Goal: Information Seeking & Learning: Find contact information

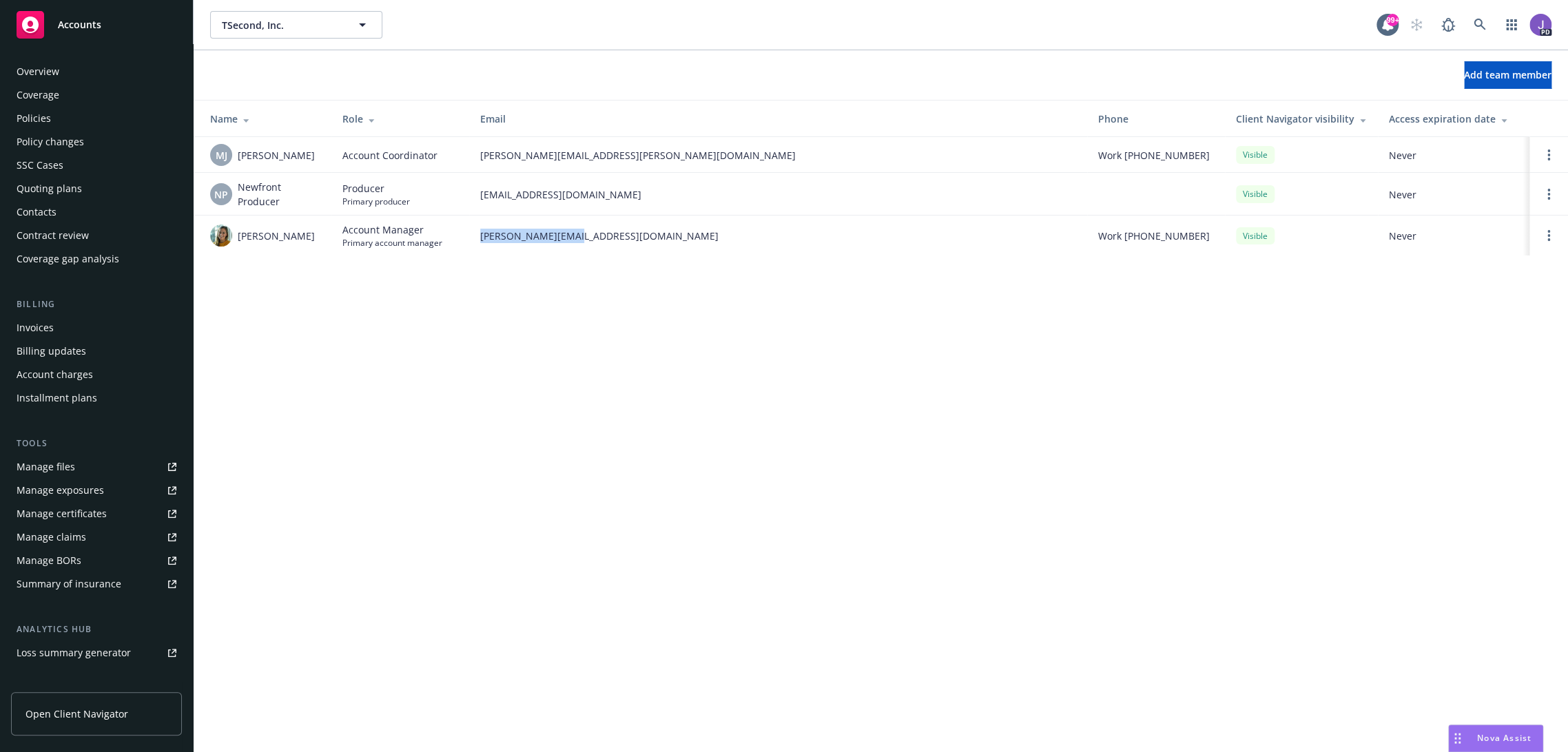
scroll to position [145, 0]
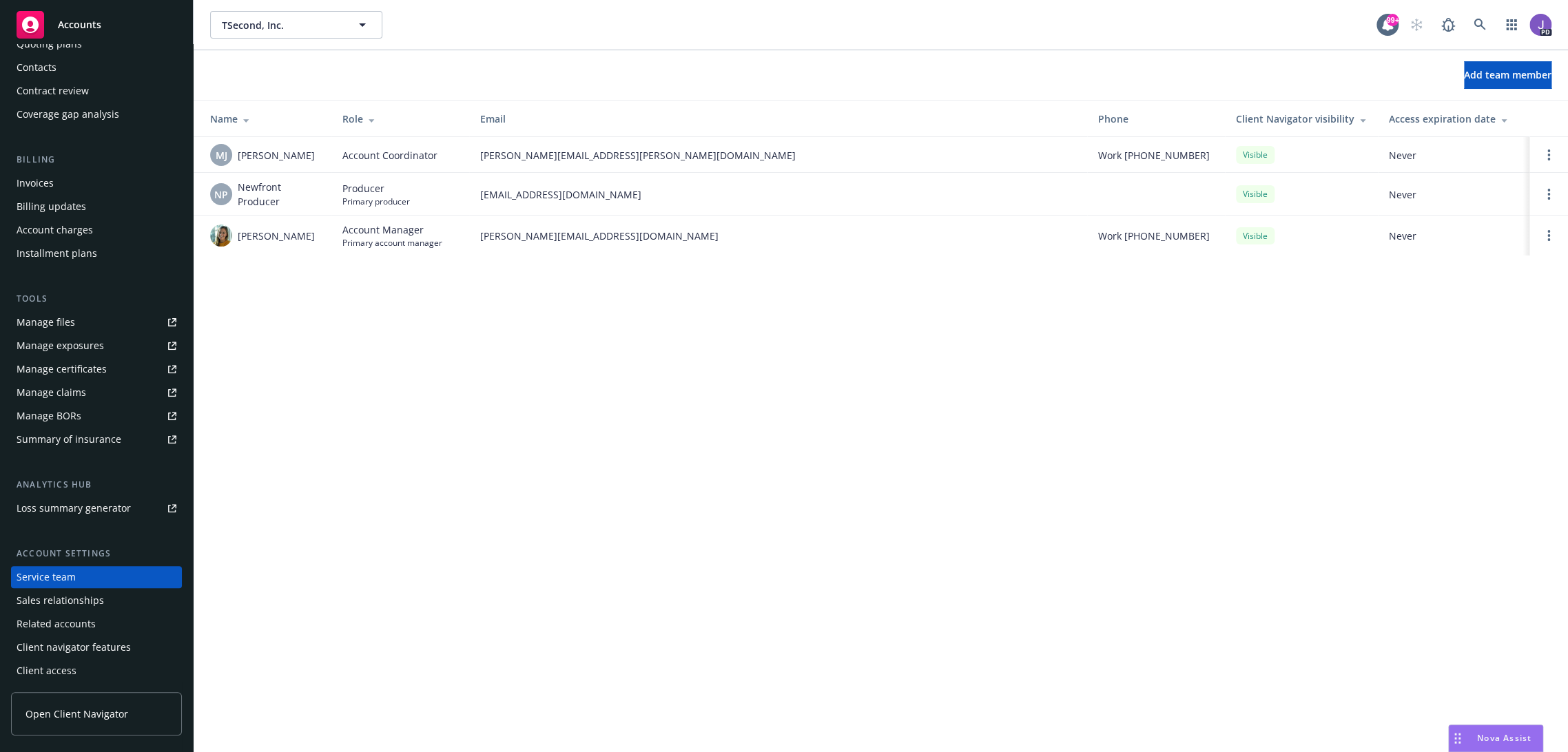
click at [1493, 25] on div "PD" at bounding box center [1477, 24] width 149 height 28
click at [1484, 24] on icon at bounding box center [1479, 24] width 13 height 13
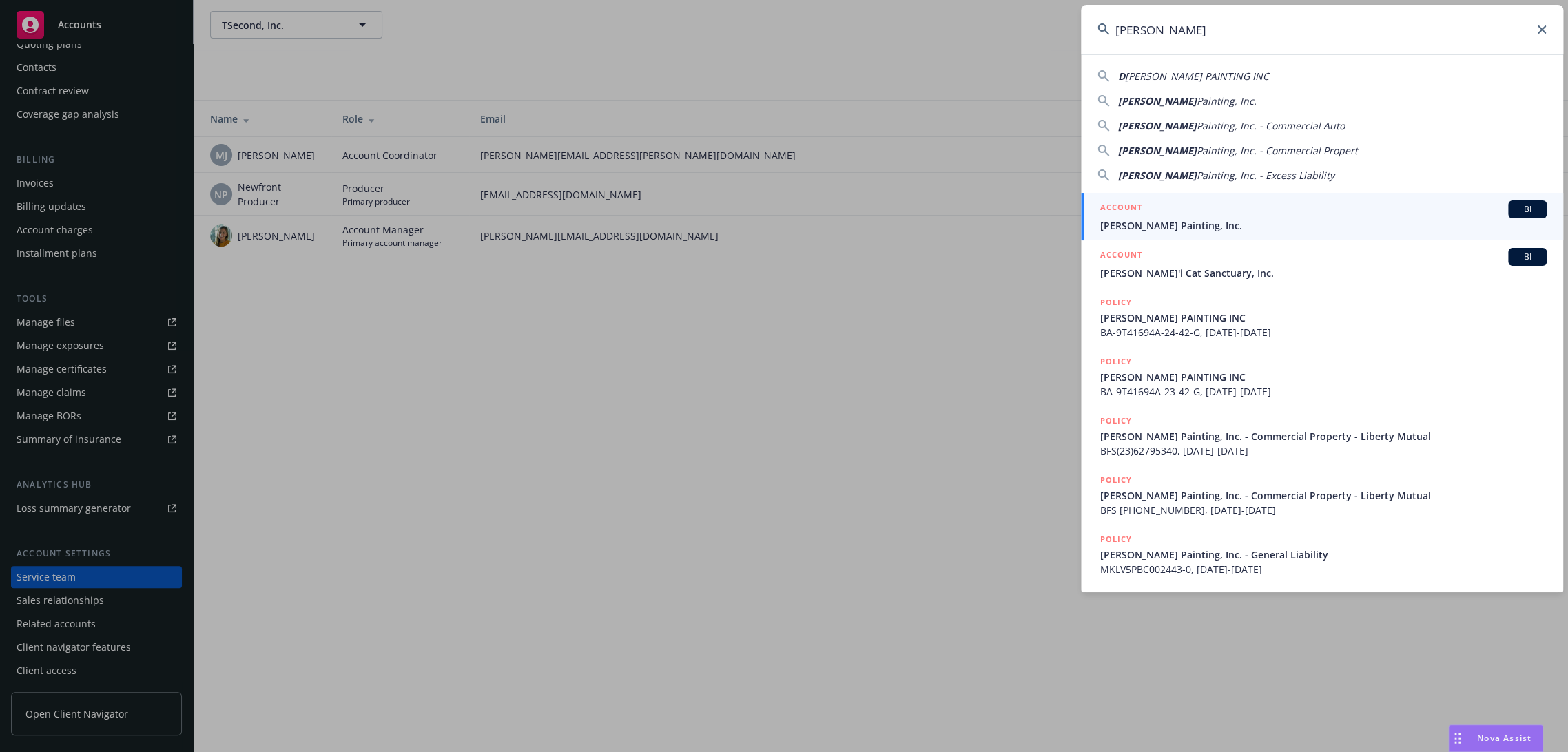
type input "Dennis Shaffer"
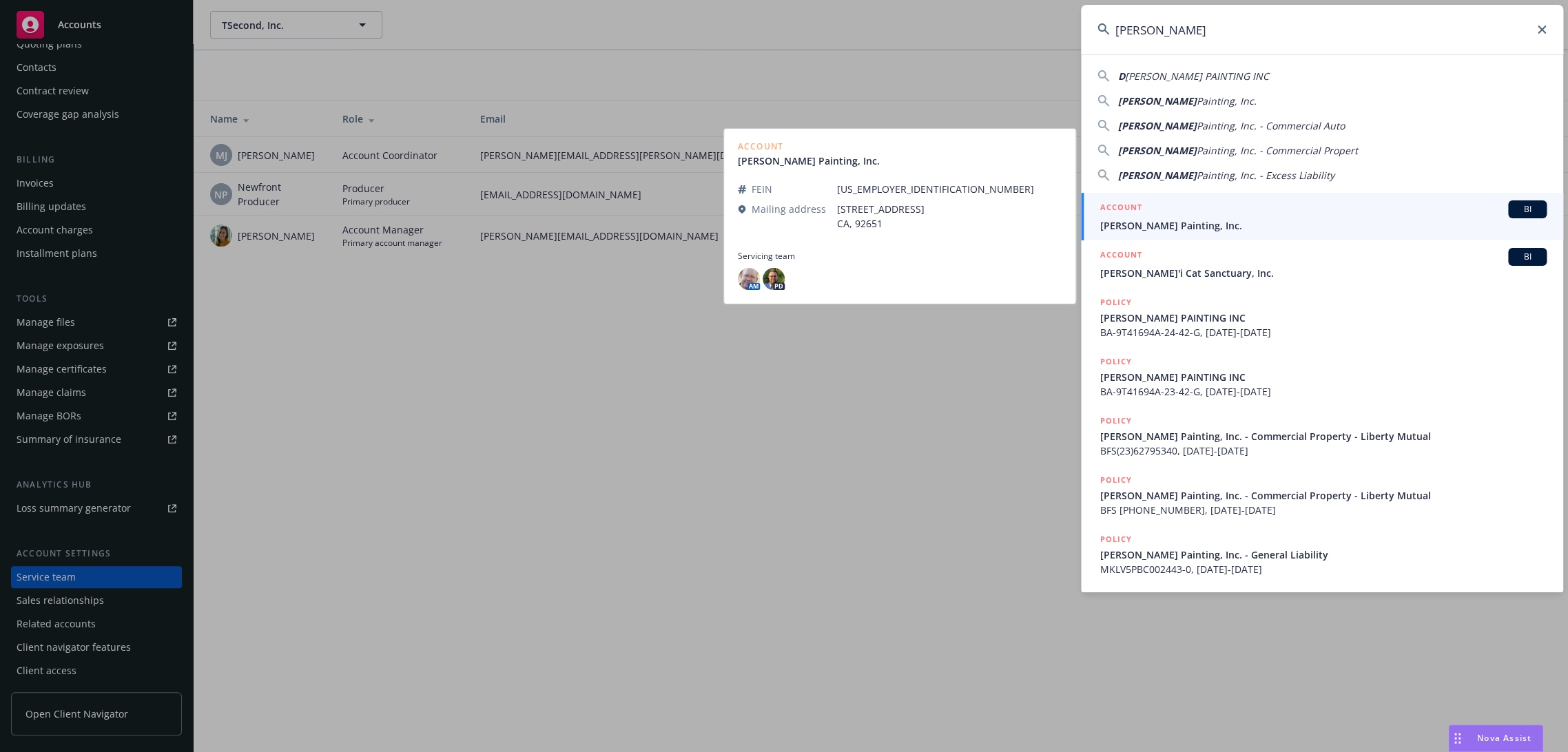
click at [1179, 227] on span "Dennis Shaffer Painting, Inc." at bounding box center [1323, 225] width 446 height 14
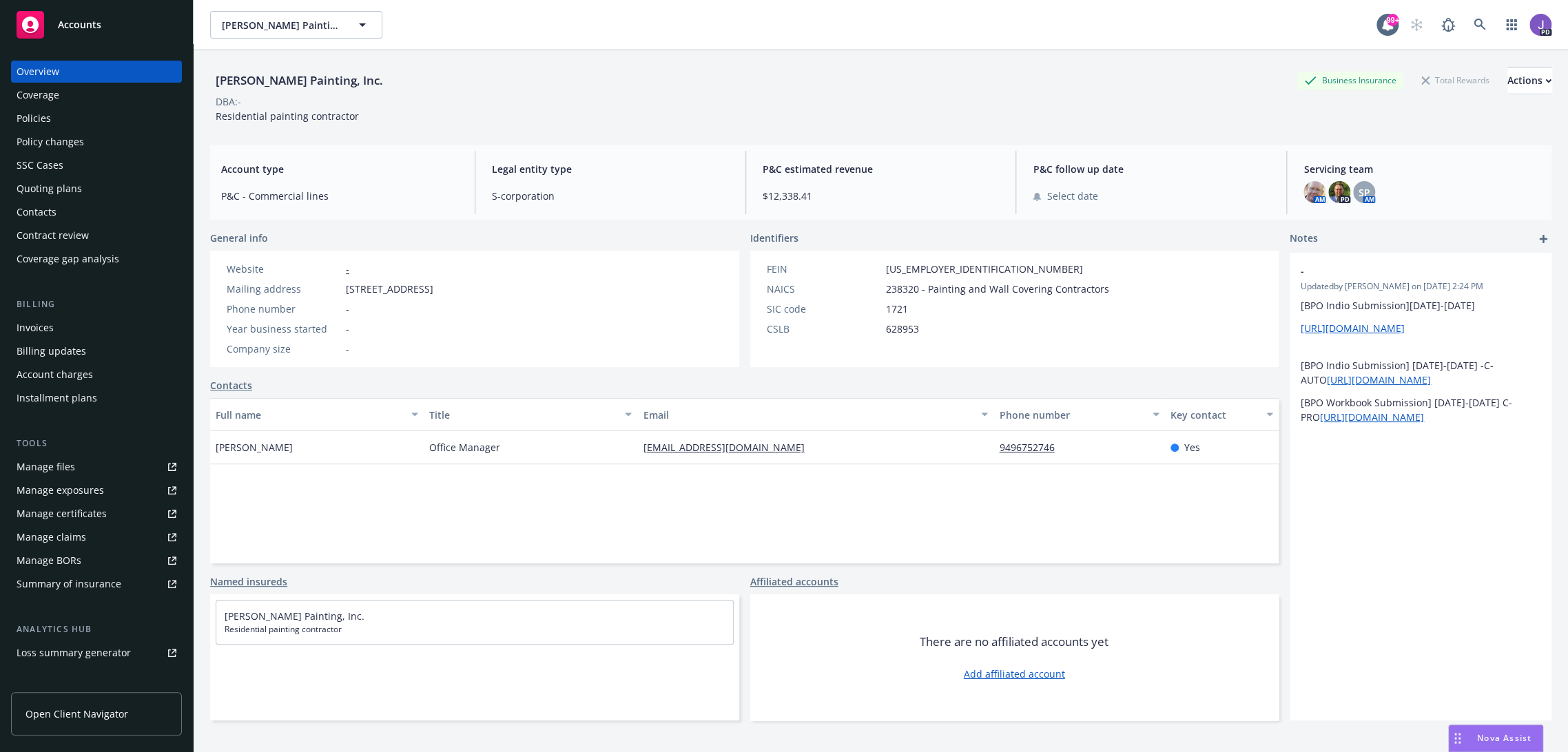
click at [60, 145] on div "Policy changes" at bounding box center [50, 142] width 68 height 22
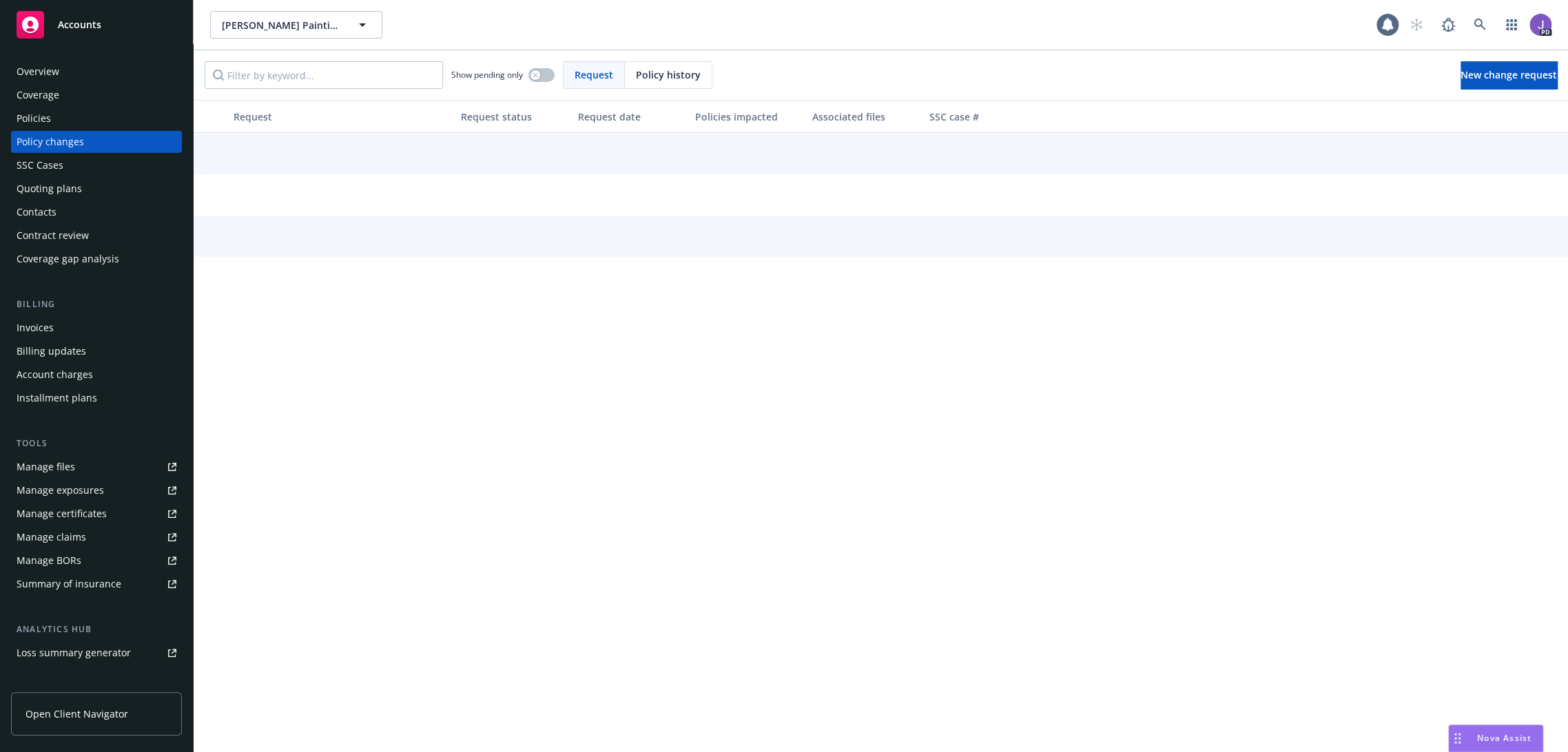
click at [56, 197] on div "Quoting plans" at bounding box center [49, 188] width 65 height 22
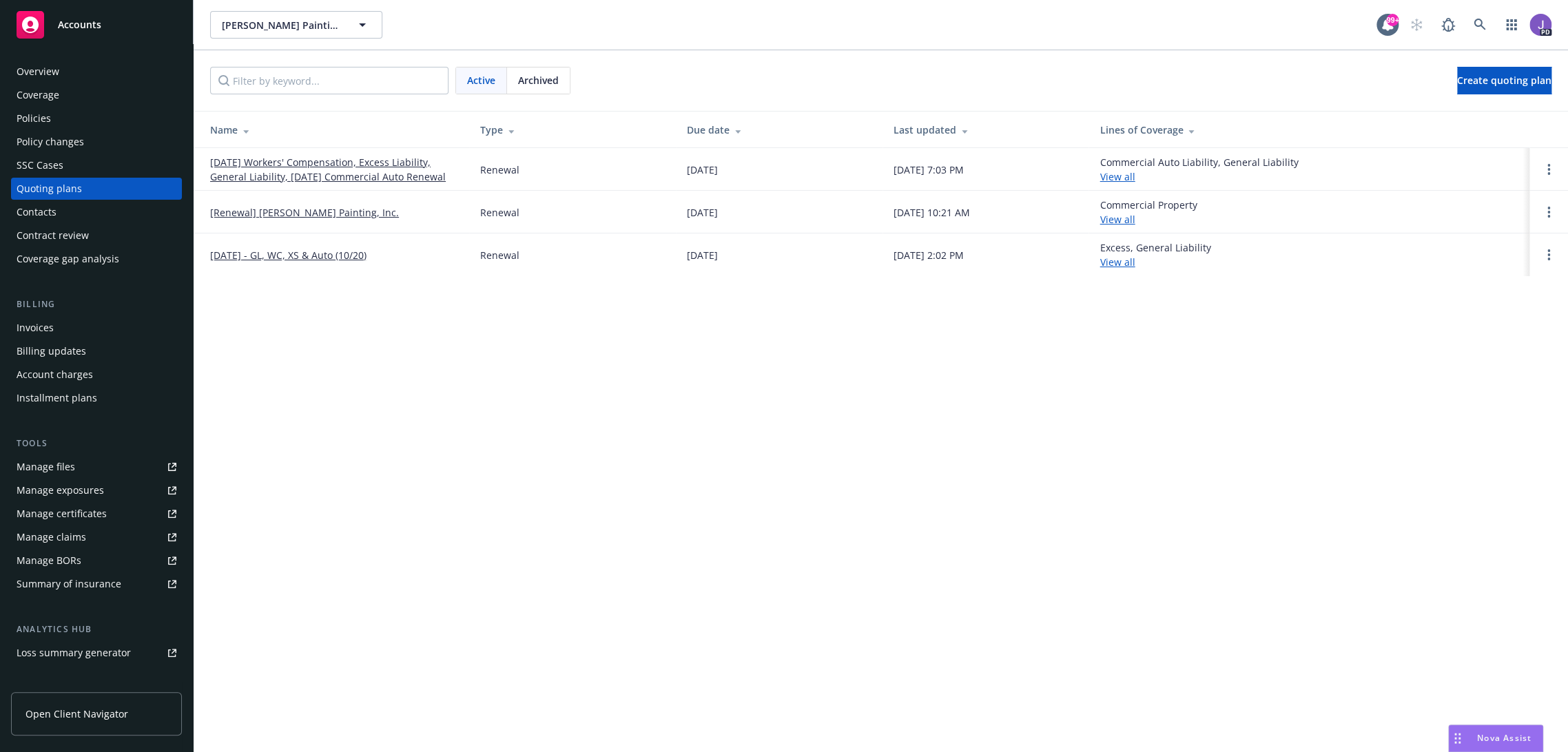
click at [326, 165] on link "10/01/25 Workers' Compensation, Excess Liability, General Liability, 10/20/25 C…" at bounding box center [334, 169] width 248 height 29
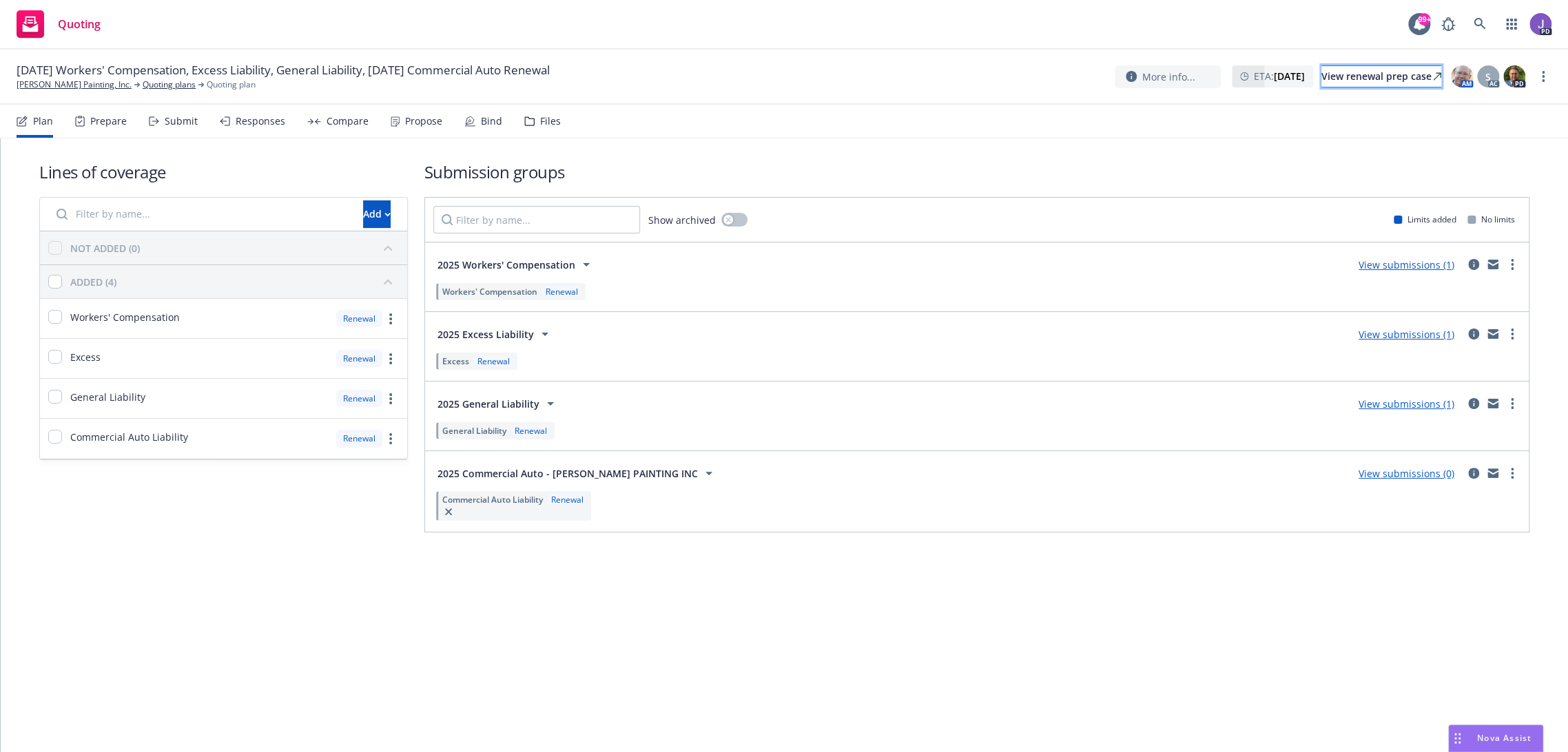
click at [1332, 78] on div "View renewal prep case" at bounding box center [1380, 76] width 120 height 21
click at [1473, 18] on icon at bounding box center [1479, 23] width 13 height 13
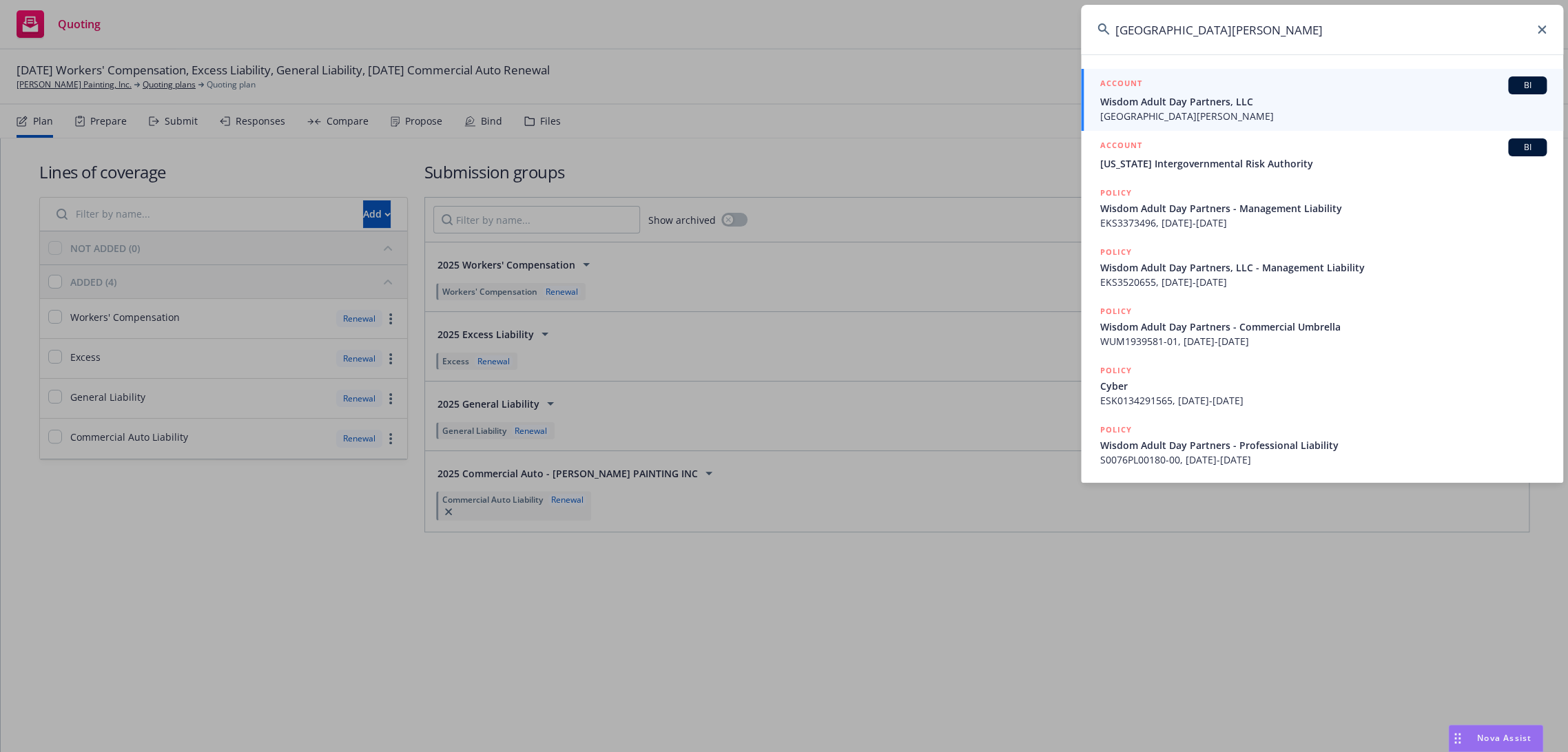
type input "[GEOGRAPHIC_DATA][PERSON_NAME]"
click at [1147, 119] on span "[GEOGRAPHIC_DATA][PERSON_NAME]" at bounding box center [1323, 116] width 446 height 14
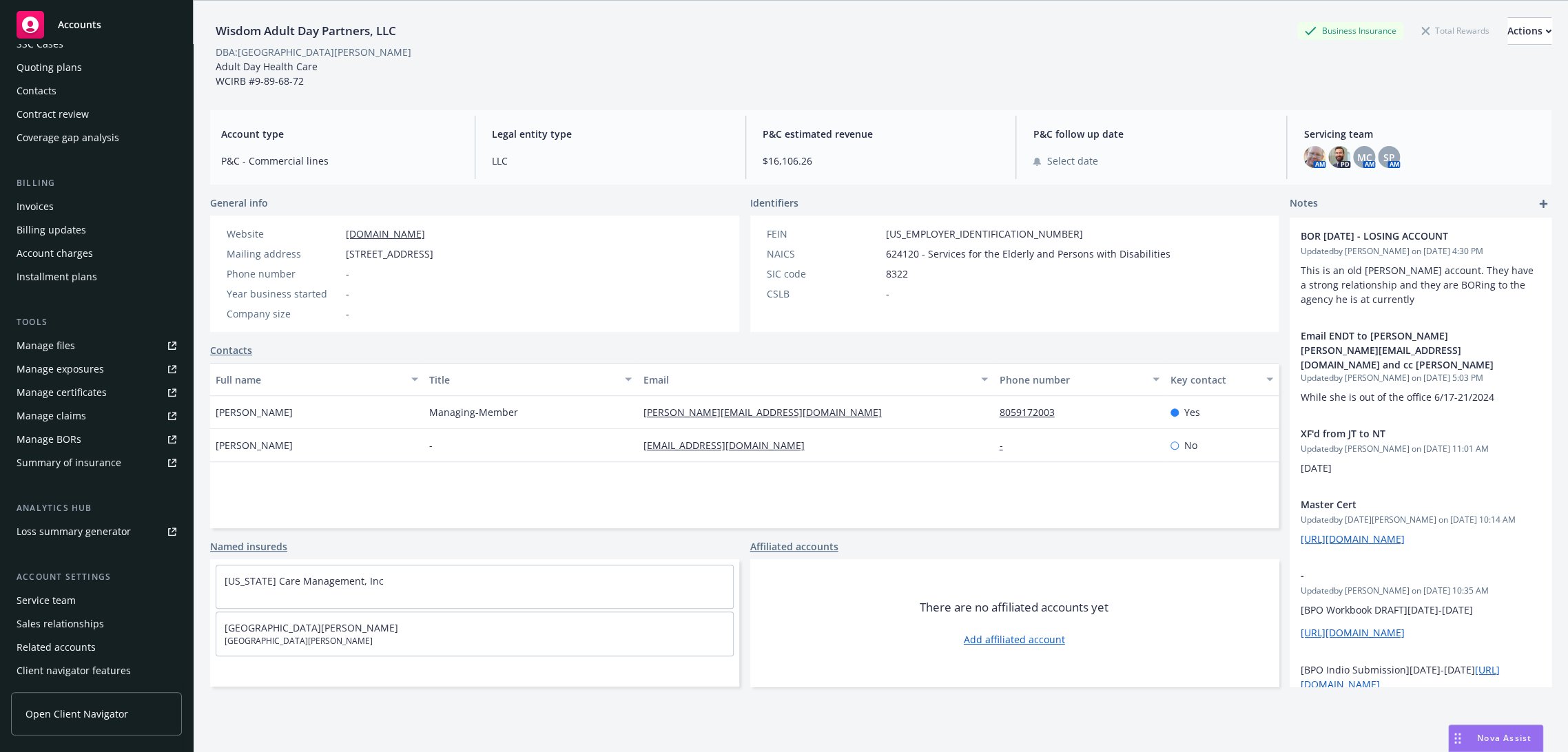
scroll to position [145, 0]
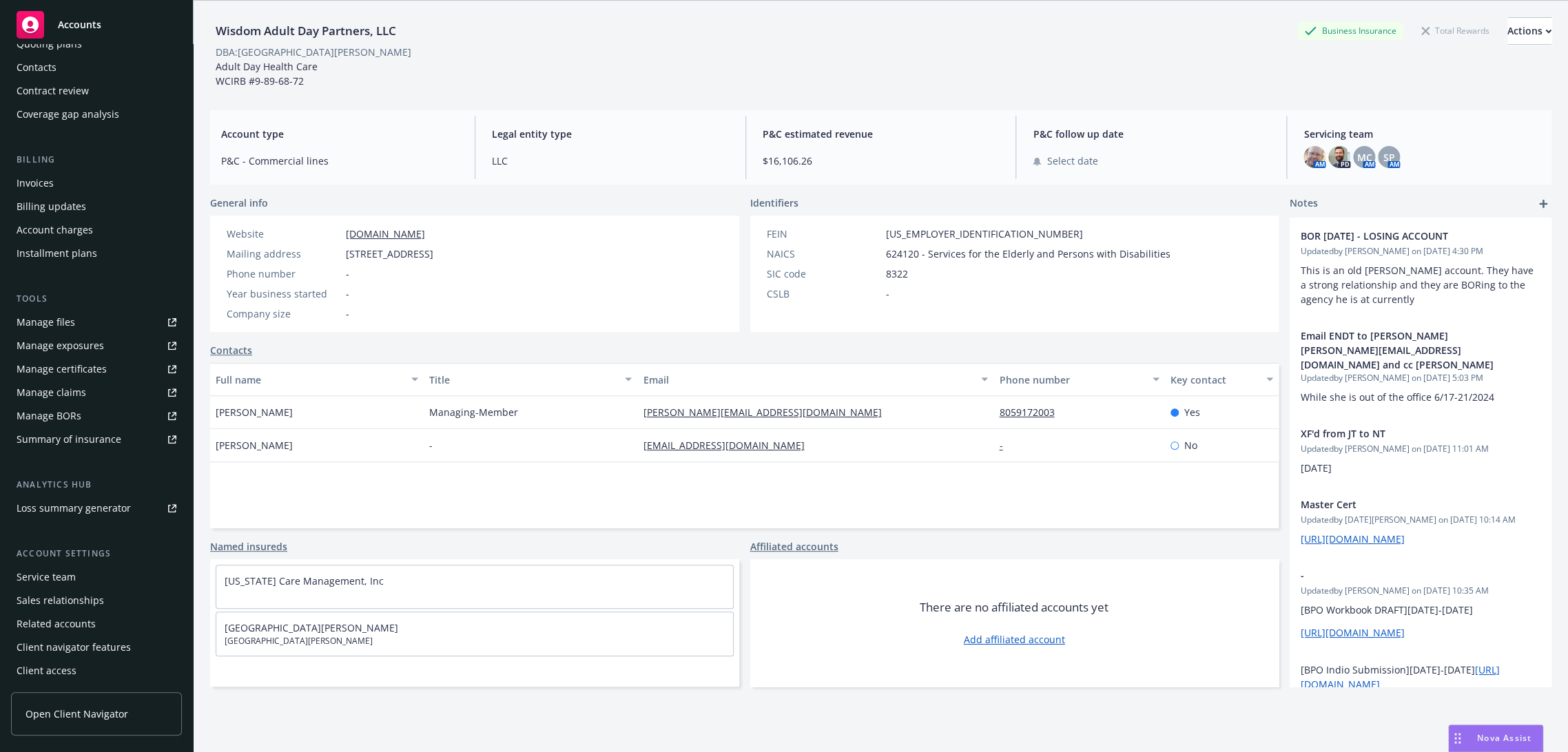
click at [72, 572] on div "Service team" at bounding box center [46, 577] width 59 height 22
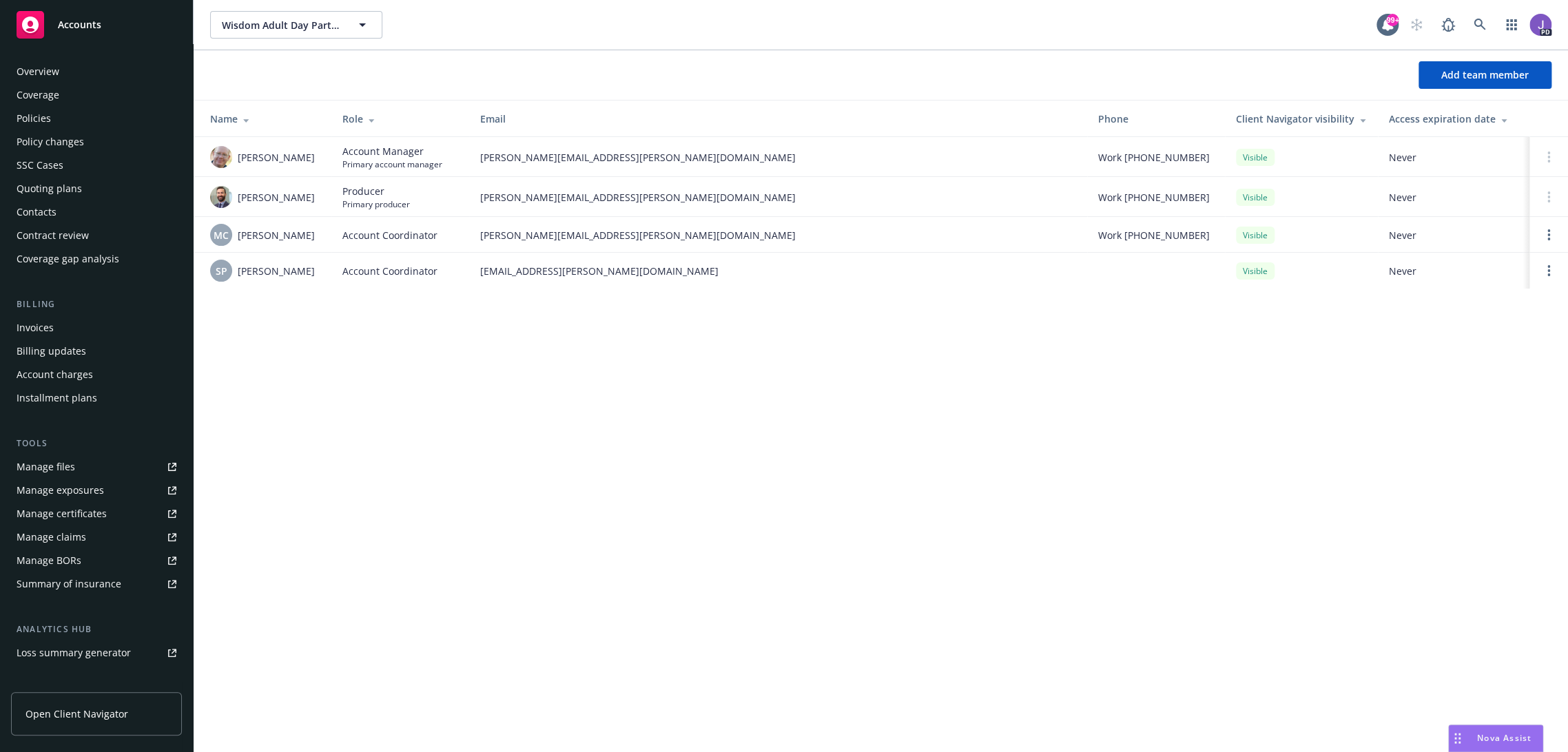
click at [44, 119] on div "Policies" at bounding box center [34, 118] width 34 height 22
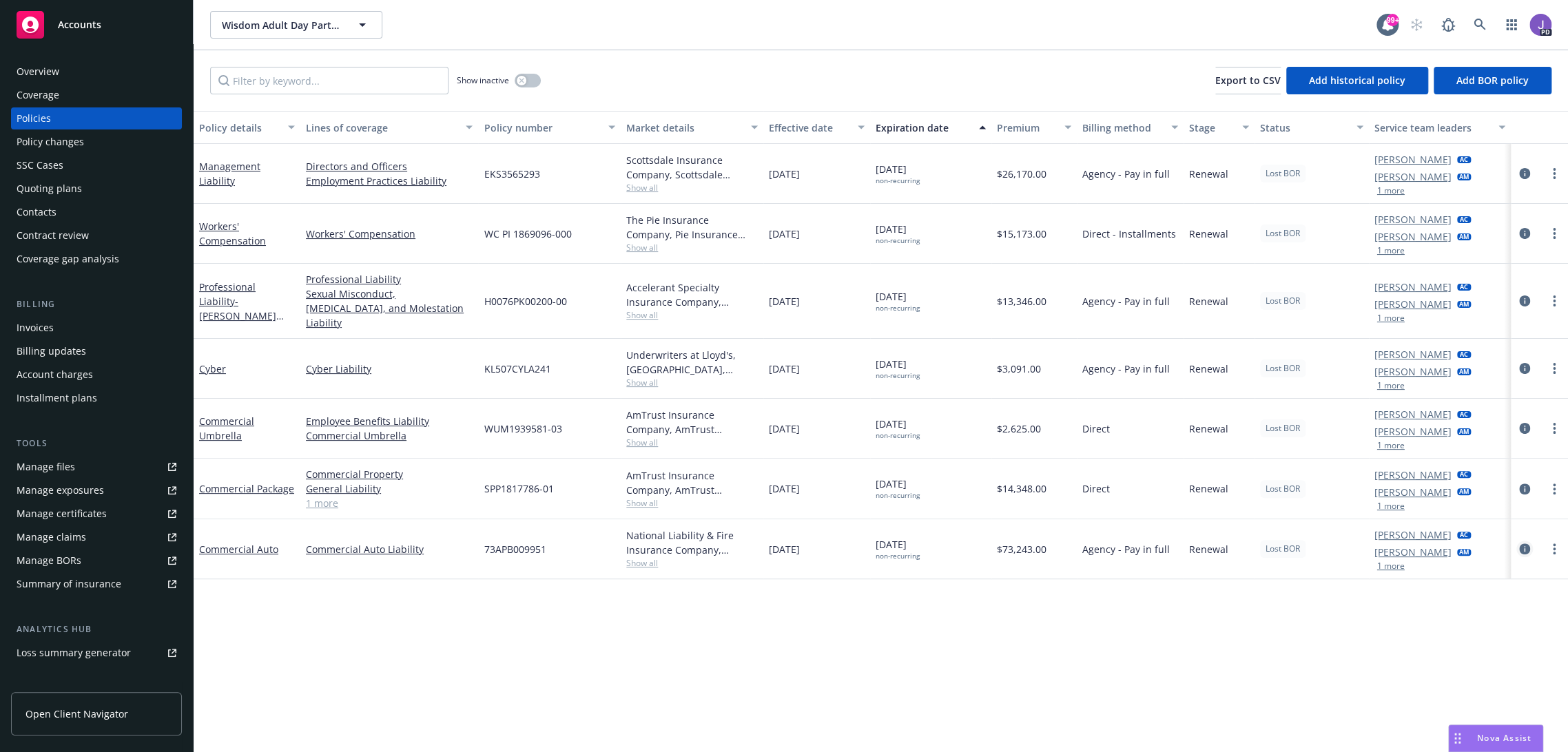
click at [1519, 543] on icon "circleInformation" at bounding box center [1524, 549] width 11 height 11
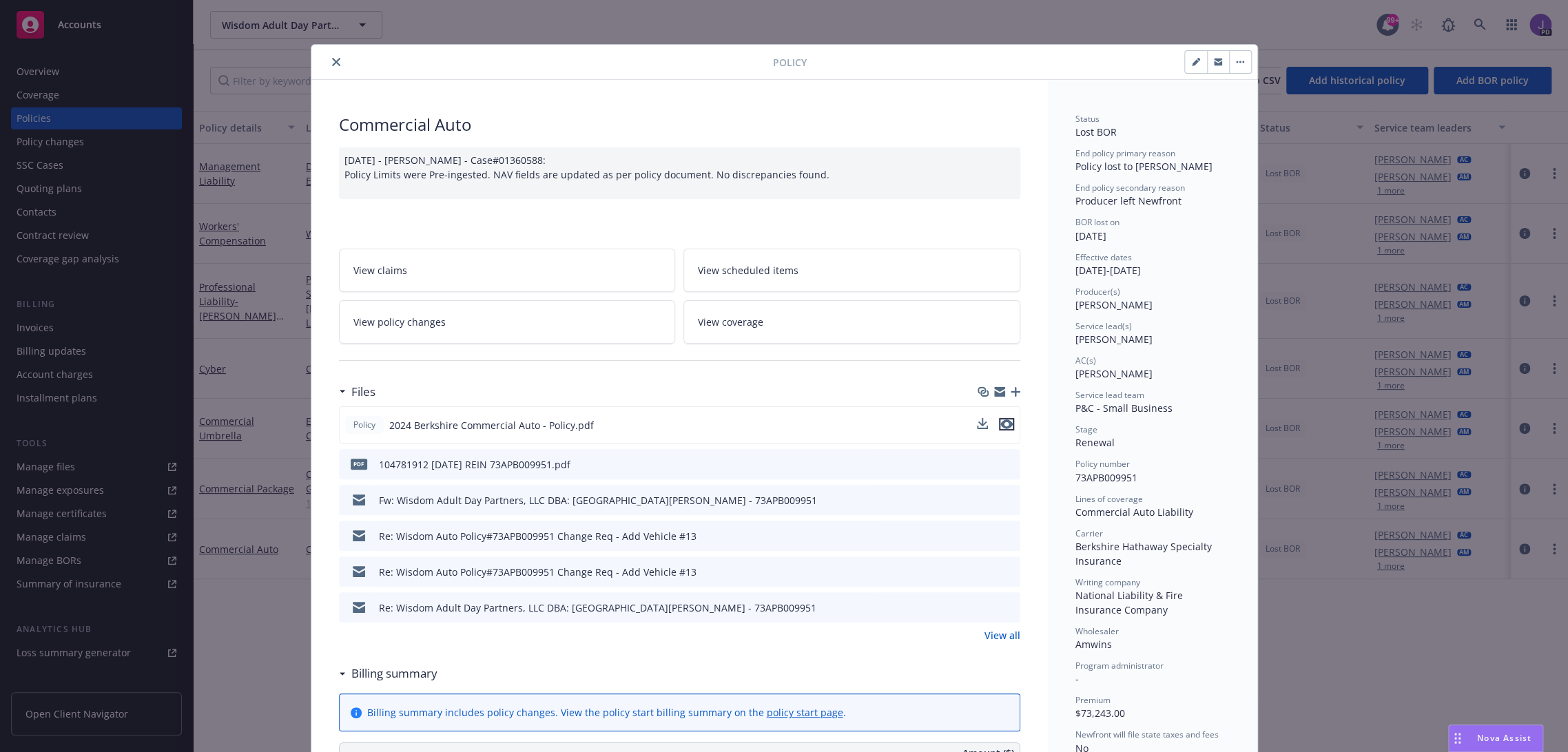
click at [1000, 425] on icon "preview file" at bounding box center [1006, 425] width 13 height 10
click at [332, 58] on icon "close" at bounding box center [336, 62] width 8 height 8
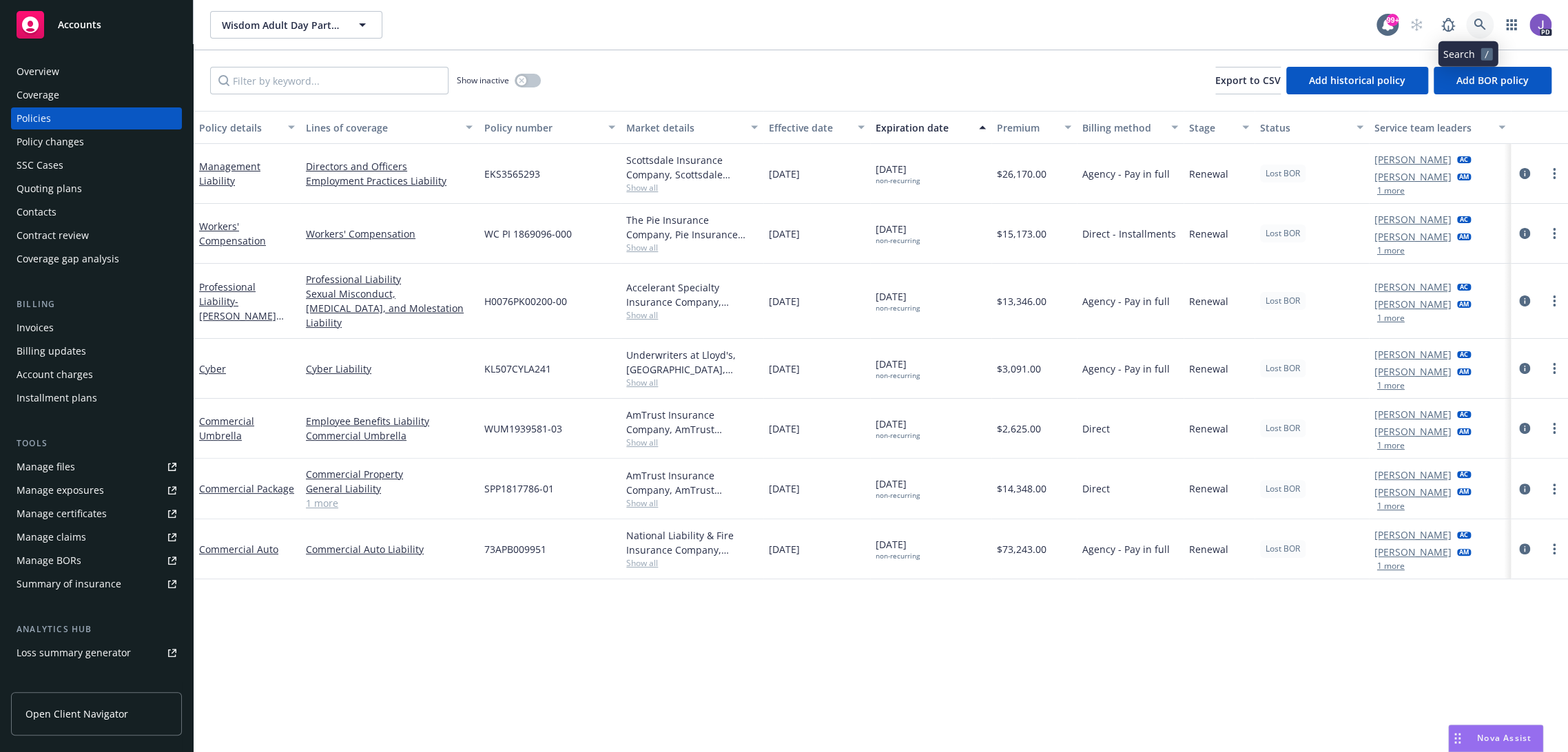
click at [1477, 18] on link at bounding box center [1479, 24] width 28 height 28
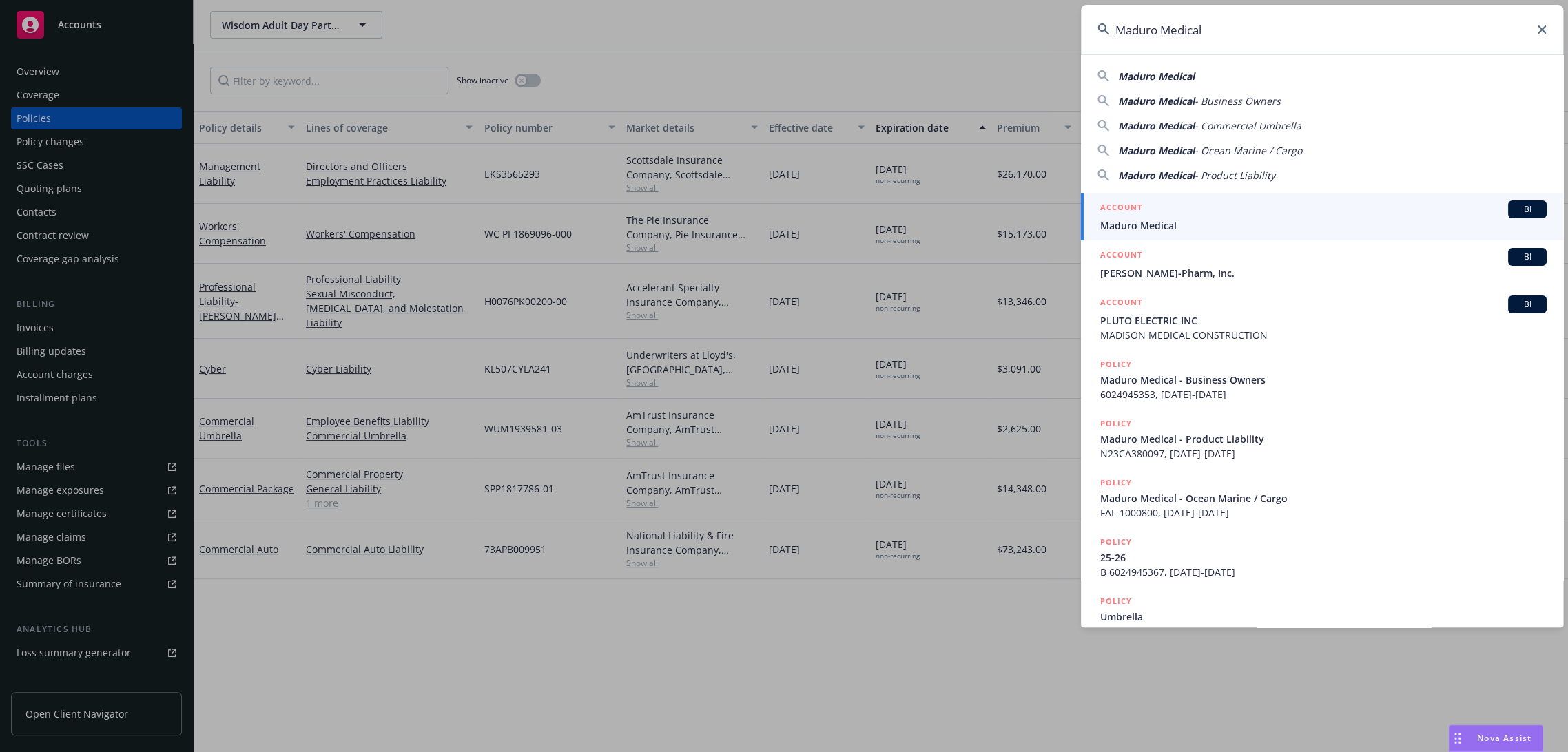
type input "Maduro Medical"
click at [1170, 219] on span "Maduro Medical" at bounding box center [1323, 225] width 446 height 14
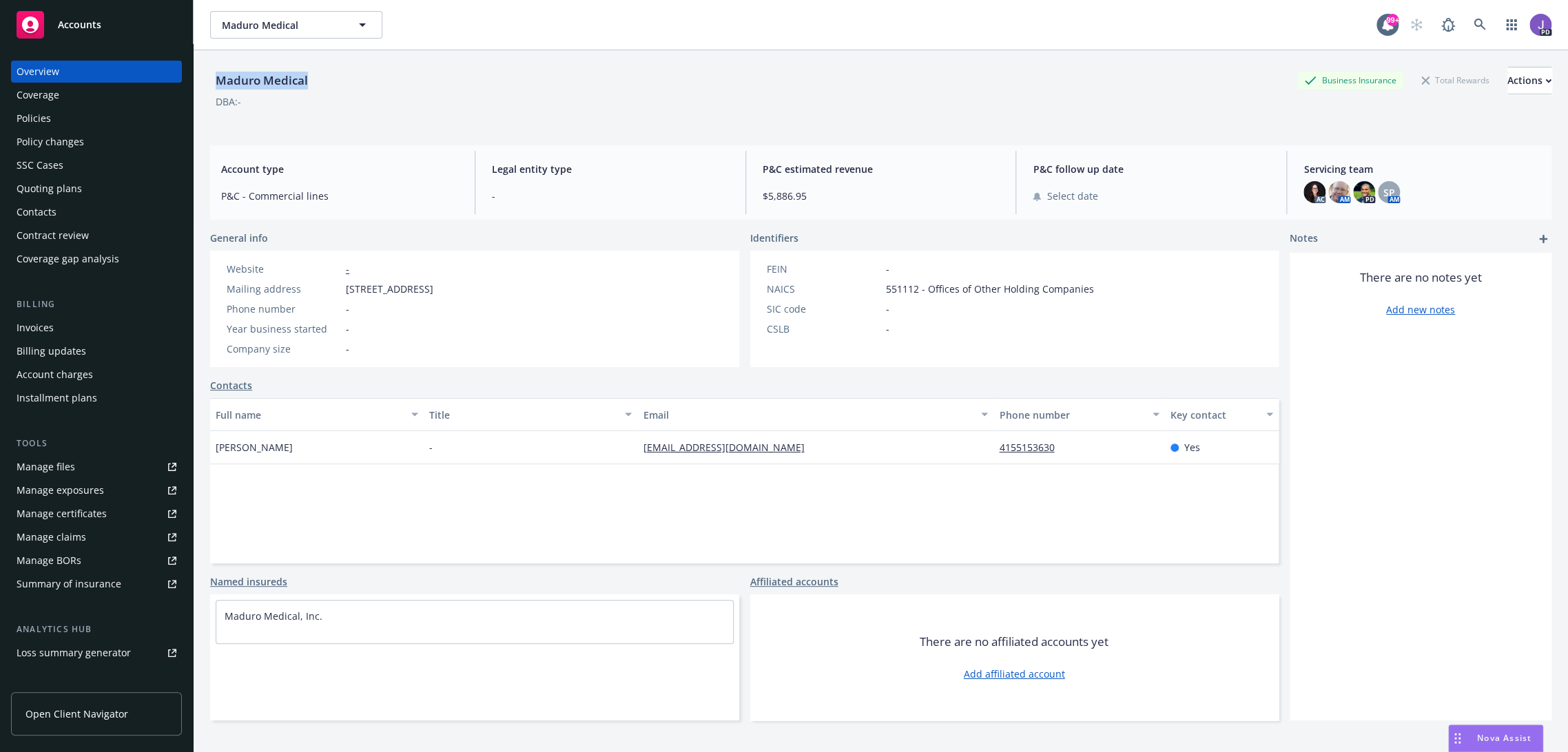
drag, startPoint x: 321, startPoint y: 80, endPoint x: 209, endPoint y: 80, distance: 112.0
click at [209, 80] on div "Maduro Medical Business Insurance Total Rewards Actions DBA: - Account type P&C…" at bounding box center [880, 426] width 1375 height 752
copy div "Maduro Medical"
click at [411, 87] on div "Maduro Medical Business Insurance Total Rewards Actions" at bounding box center [880, 80] width 1341 height 28
click at [1473, 23] on icon at bounding box center [1479, 24] width 13 height 13
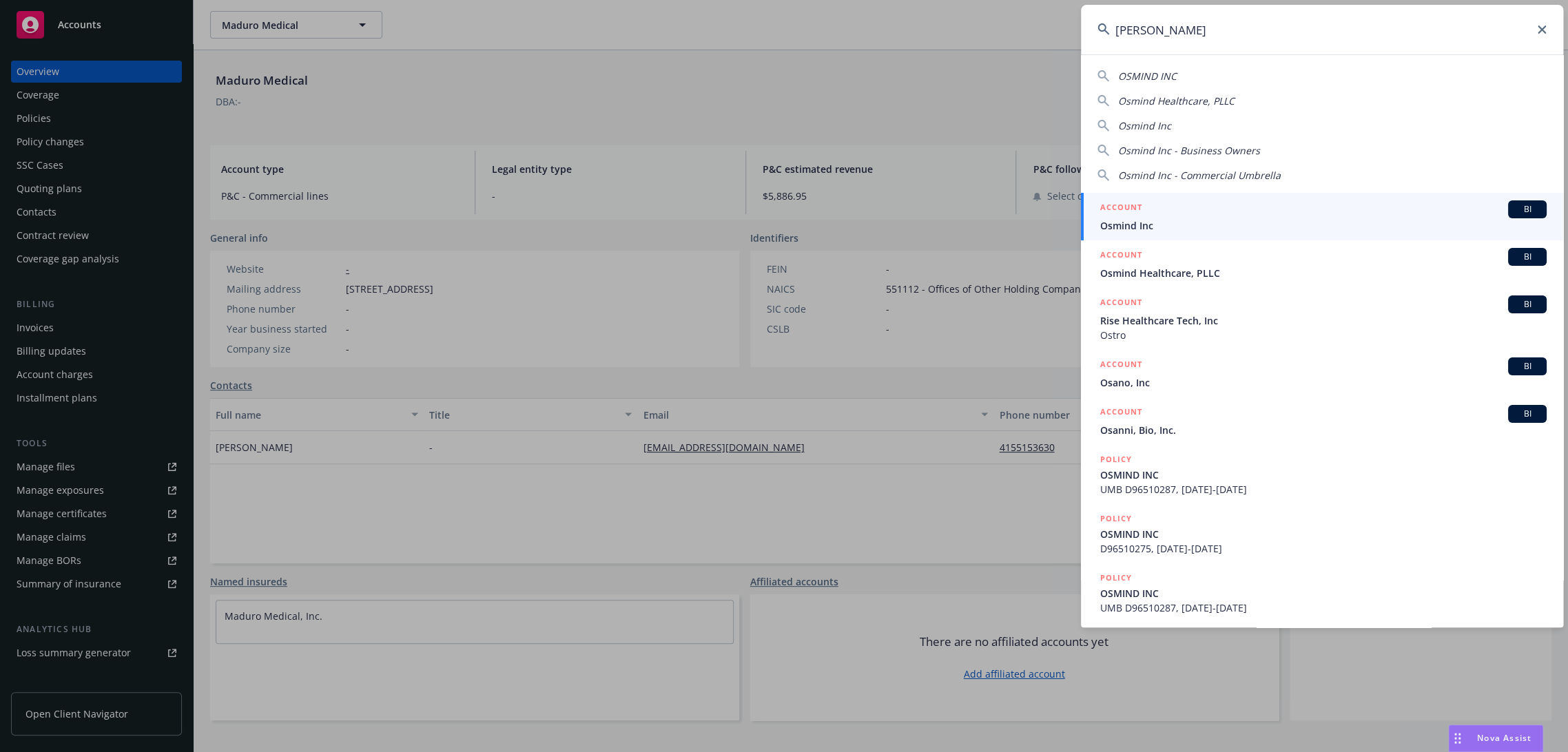
type input "osmind"
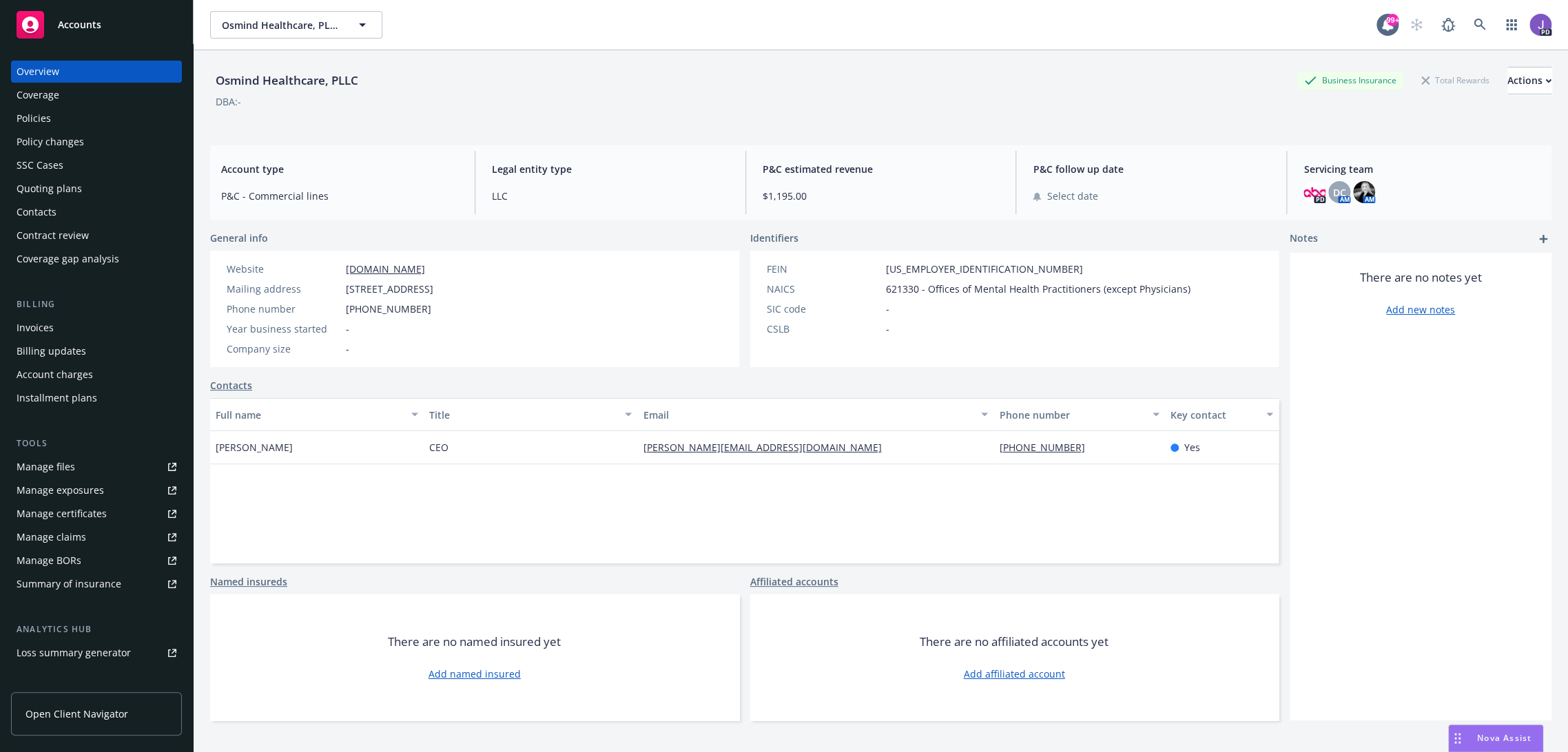
click at [71, 115] on div "Policies" at bounding box center [96, 118] width 160 height 22
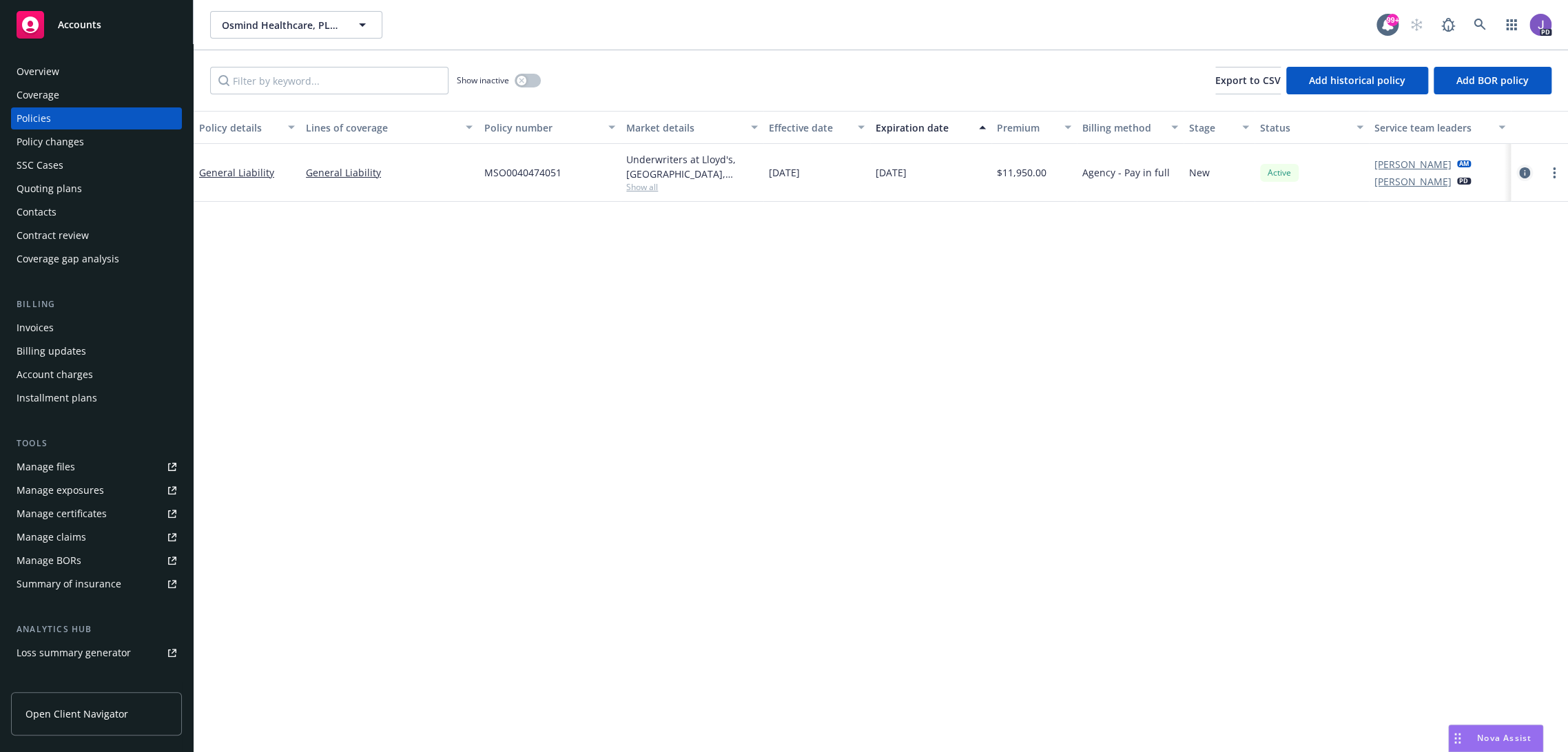
click at [1519, 175] on icon "circleInformation" at bounding box center [1524, 173] width 11 height 11
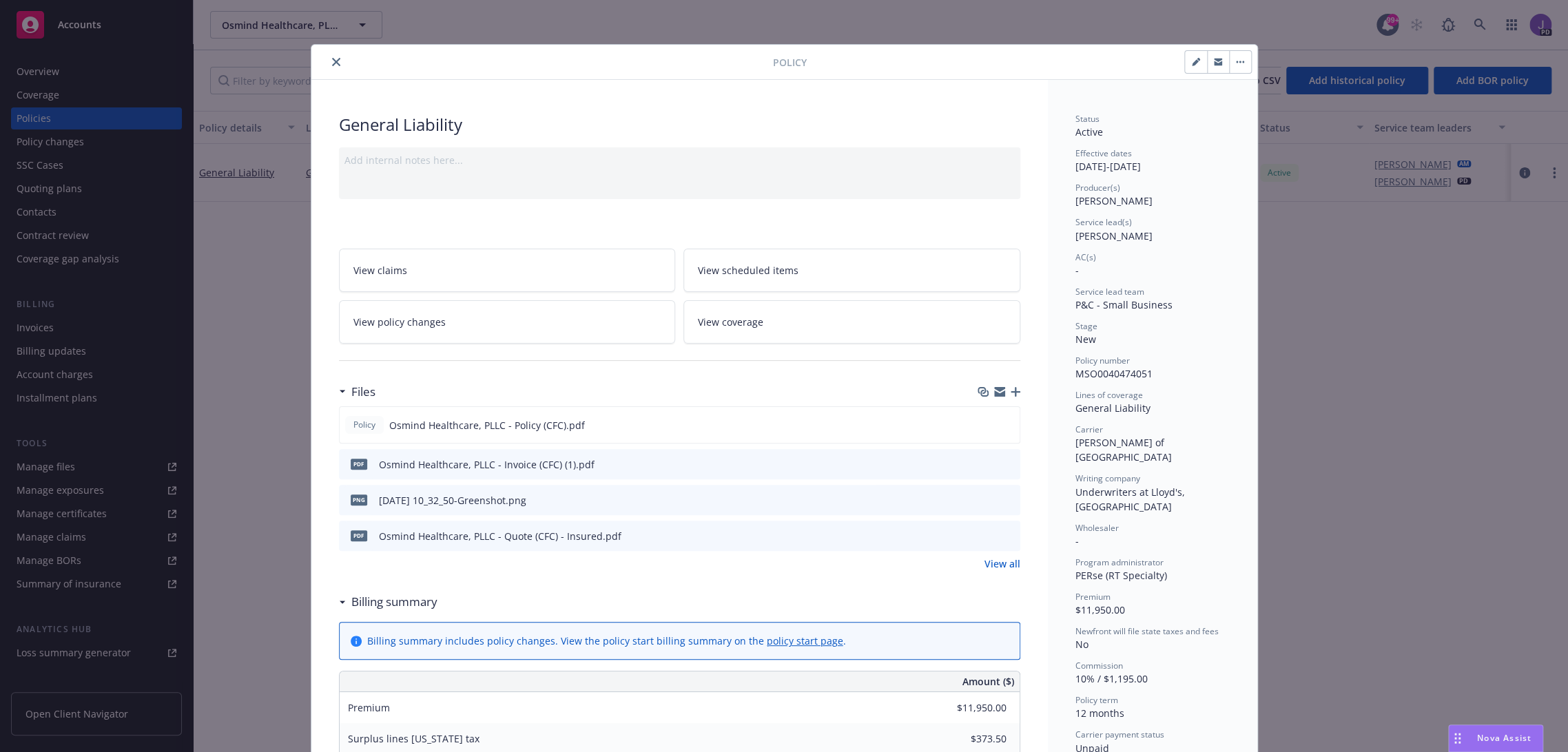
click at [333, 62] on icon "close" at bounding box center [336, 62] width 8 height 8
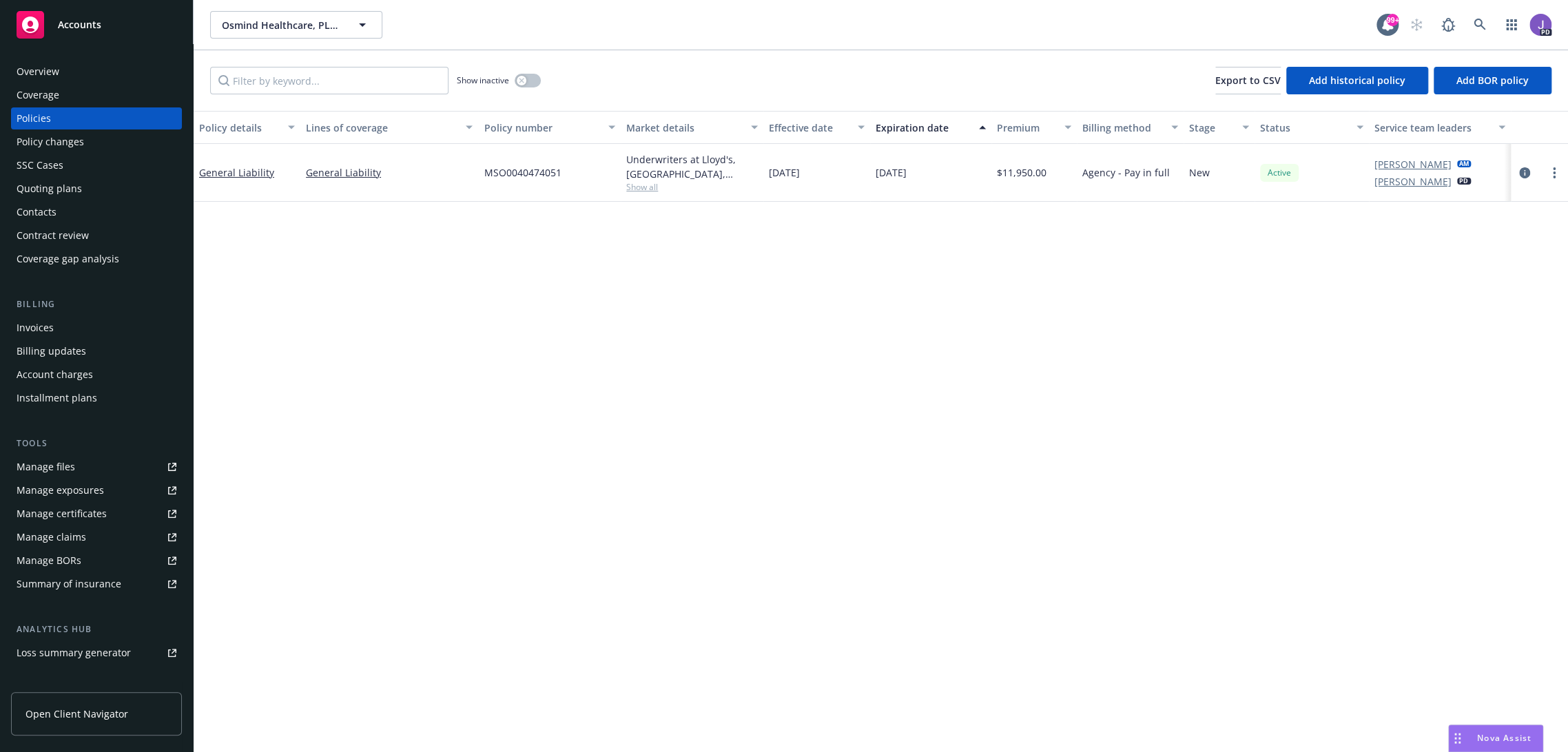
click at [90, 69] on div "Overview" at bounding box center [96, 71] width 160 height 22
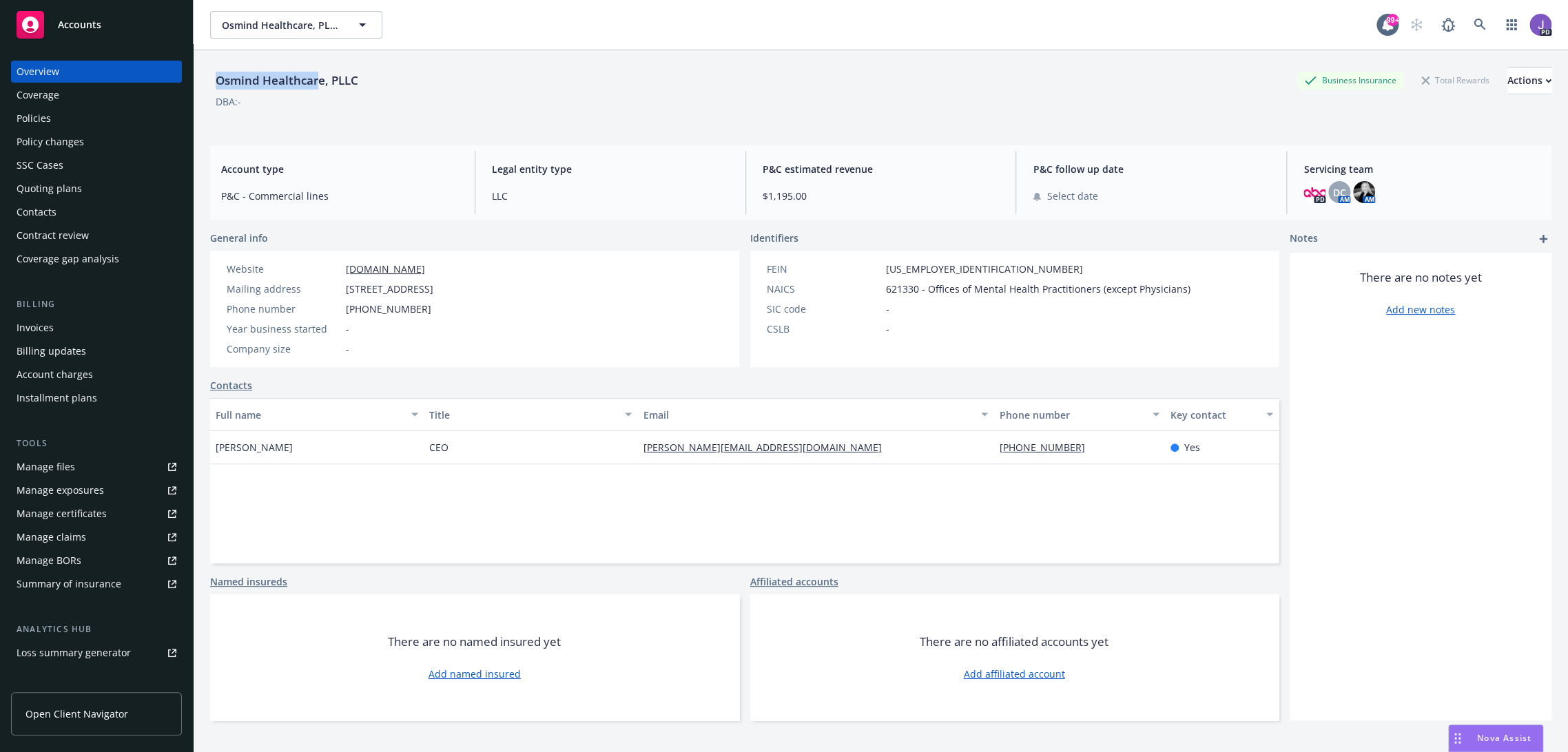
drag, startPoint x: 320, startPoint y: 80, endPoint x: 206, endPoint y: 75, distance: 114.1
click at [206, 75] on div "Osmind Healthcare, PLLC Business Insurance Total Rewards Actions DBA: - Account…" at bounding box center [880, 426] width 1375 height 752
copy div "Osmind Healthcar"
click at [367, 78] on div "Osmind Healthcare, PLLC Business Insurance Total Rewards Actions" at bounding box center [880, 80] width 1341 height 28
drag, startPoint x: 325, startPoint y: 81, endPoint x: 205, endPoint y: 80, distance: 120.0
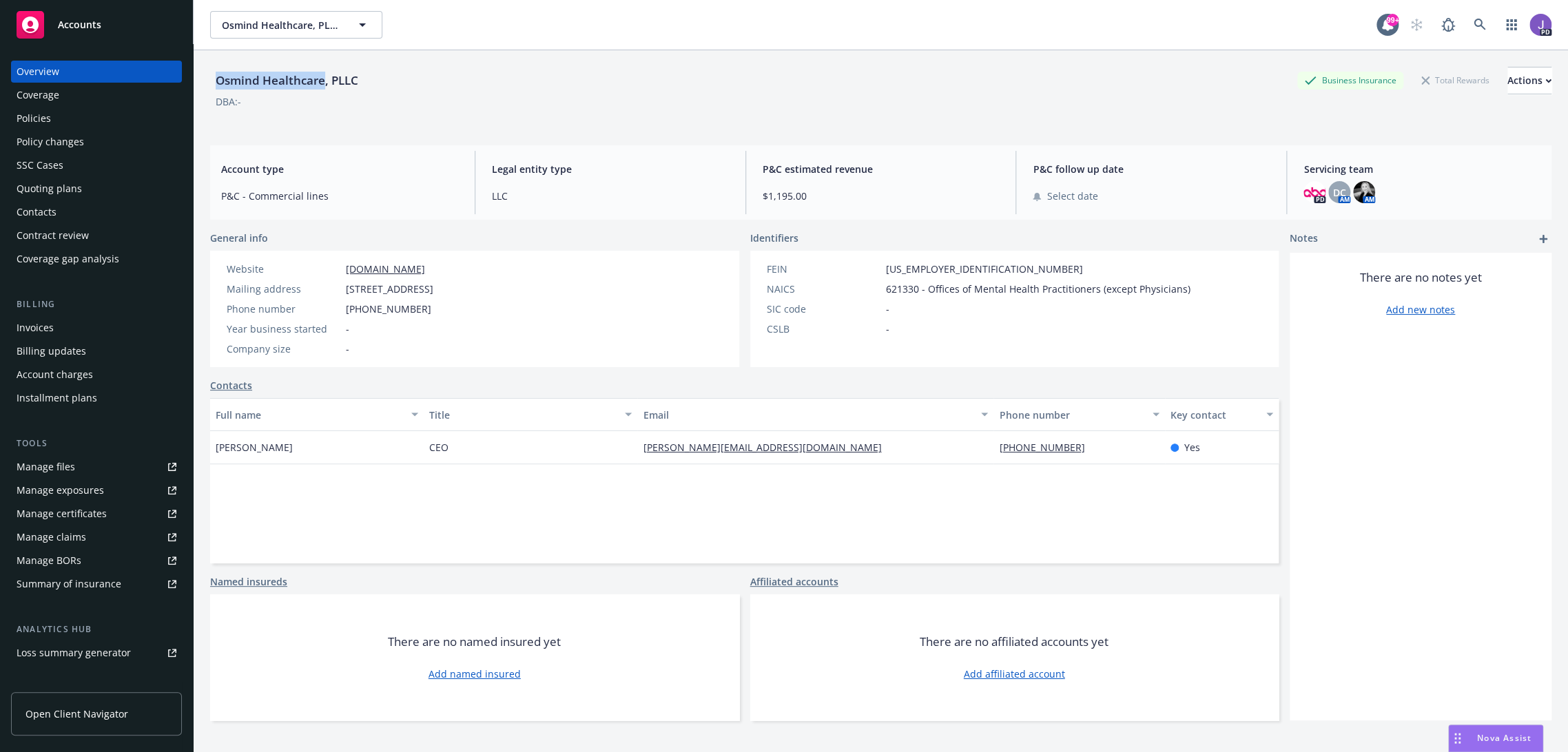
click at [205, 80] on div "Osmind Healthcare, PLLC Business Insurance Total Rewards Actions DBA: - Account…" at bounding box center [880, 426] width 1375 height 752
copy div "Osmind Healthcare"
click at [1473, 24] on icon at bounding box center [1479, 24] width 12 height 12
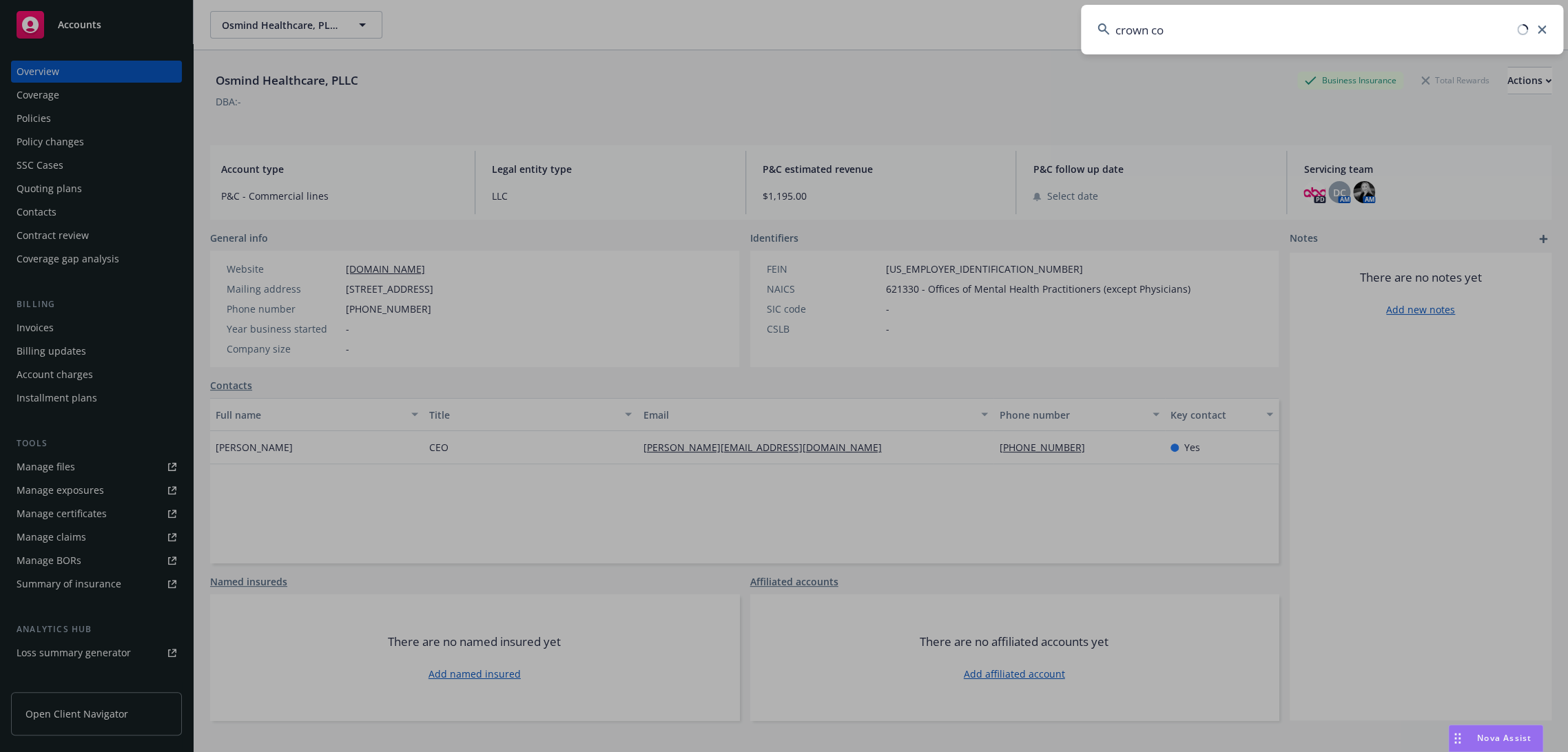
type input "crown con"
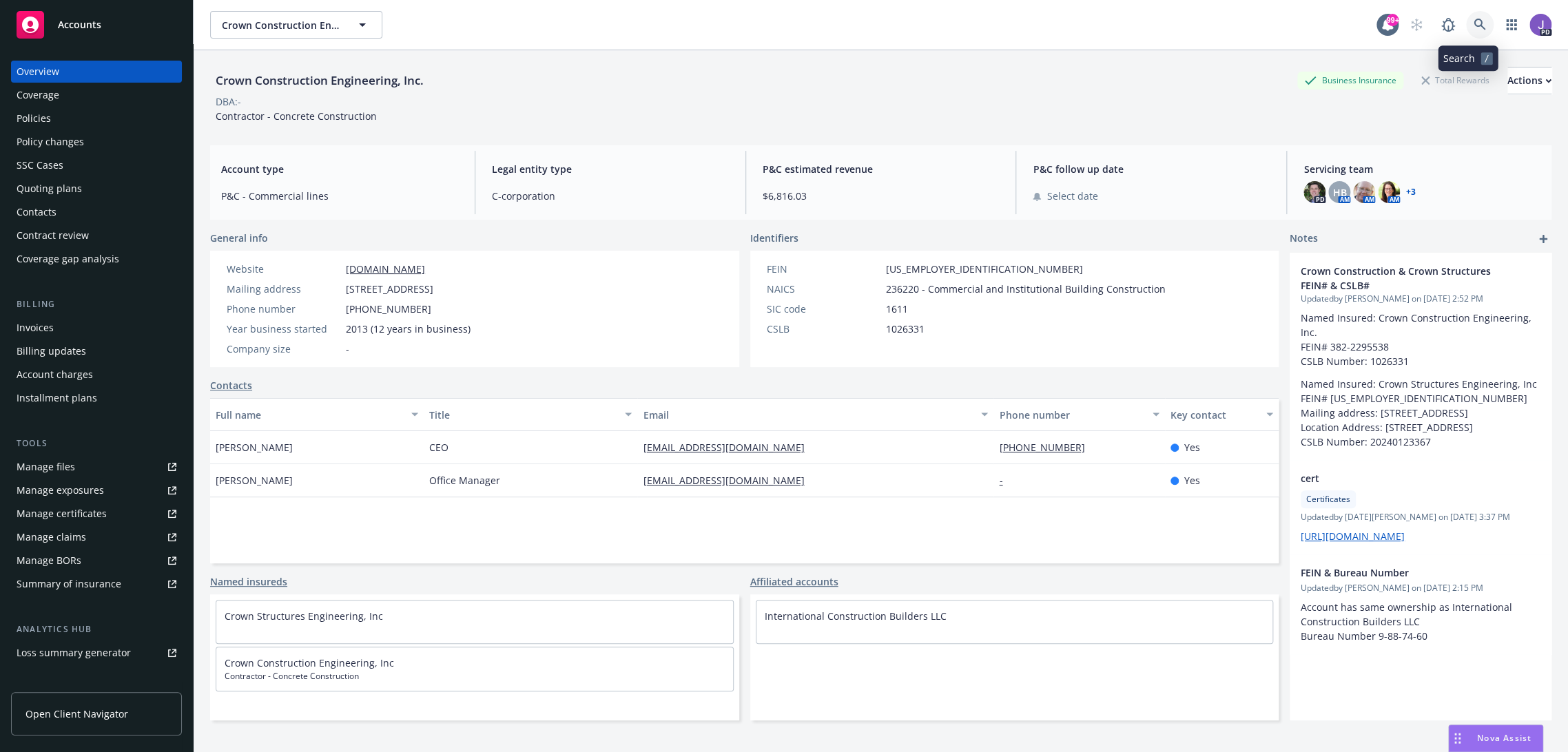
click at [1473, 22] on icon at bounding box center [1479, 24] width 12 height 12
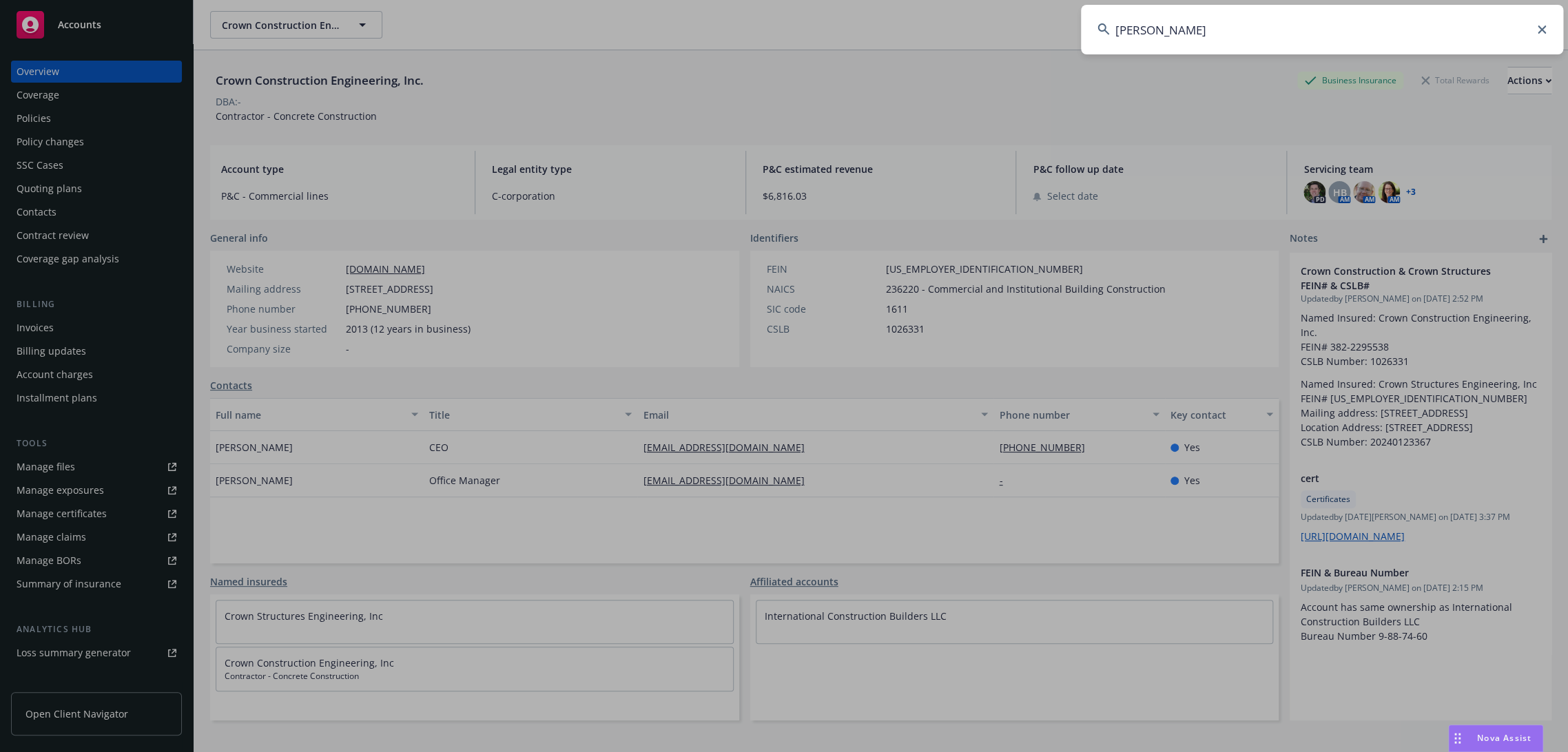
type input "osmind"
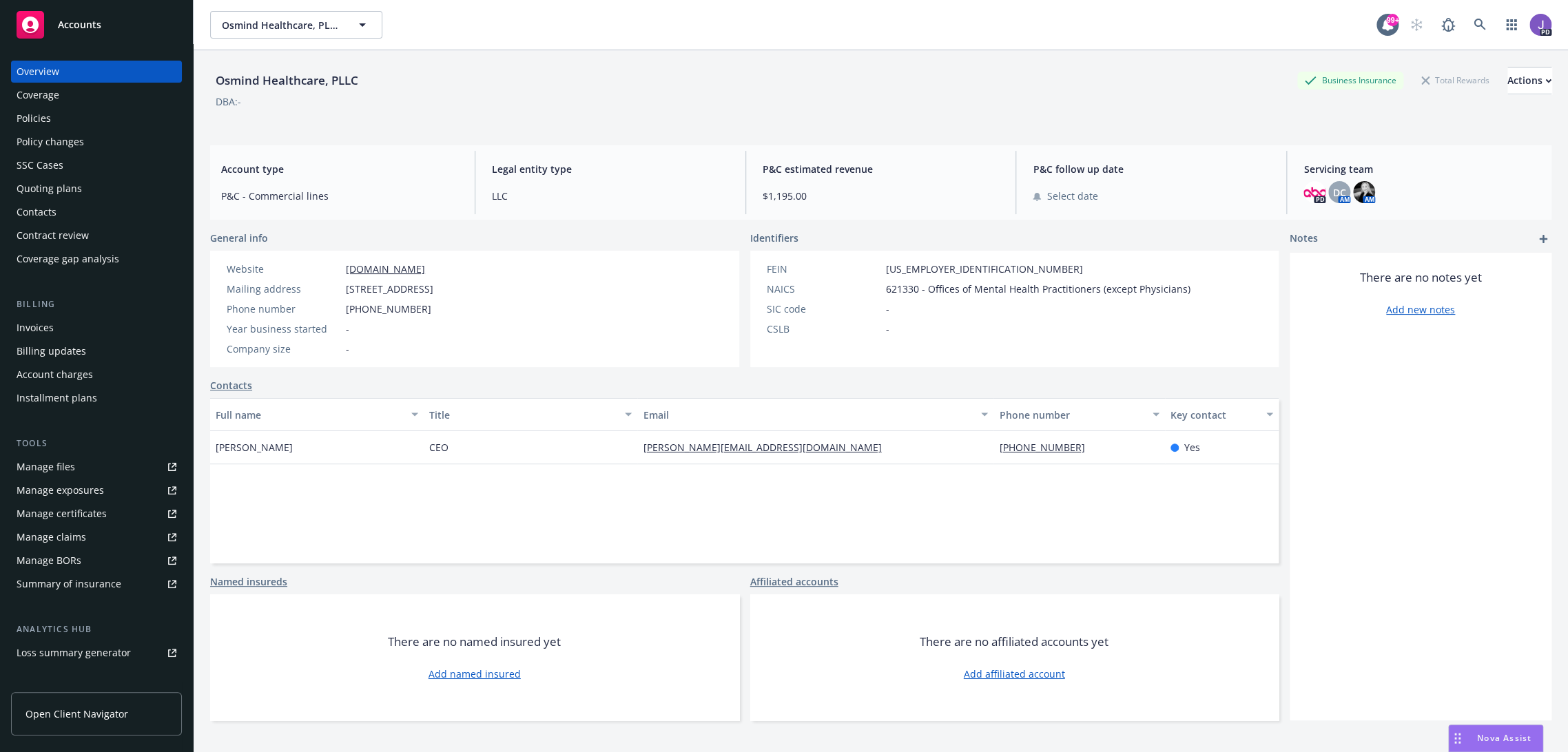
click at [93, 116] on div "Policies" at bounding box center [96, 118] width 160 height 22
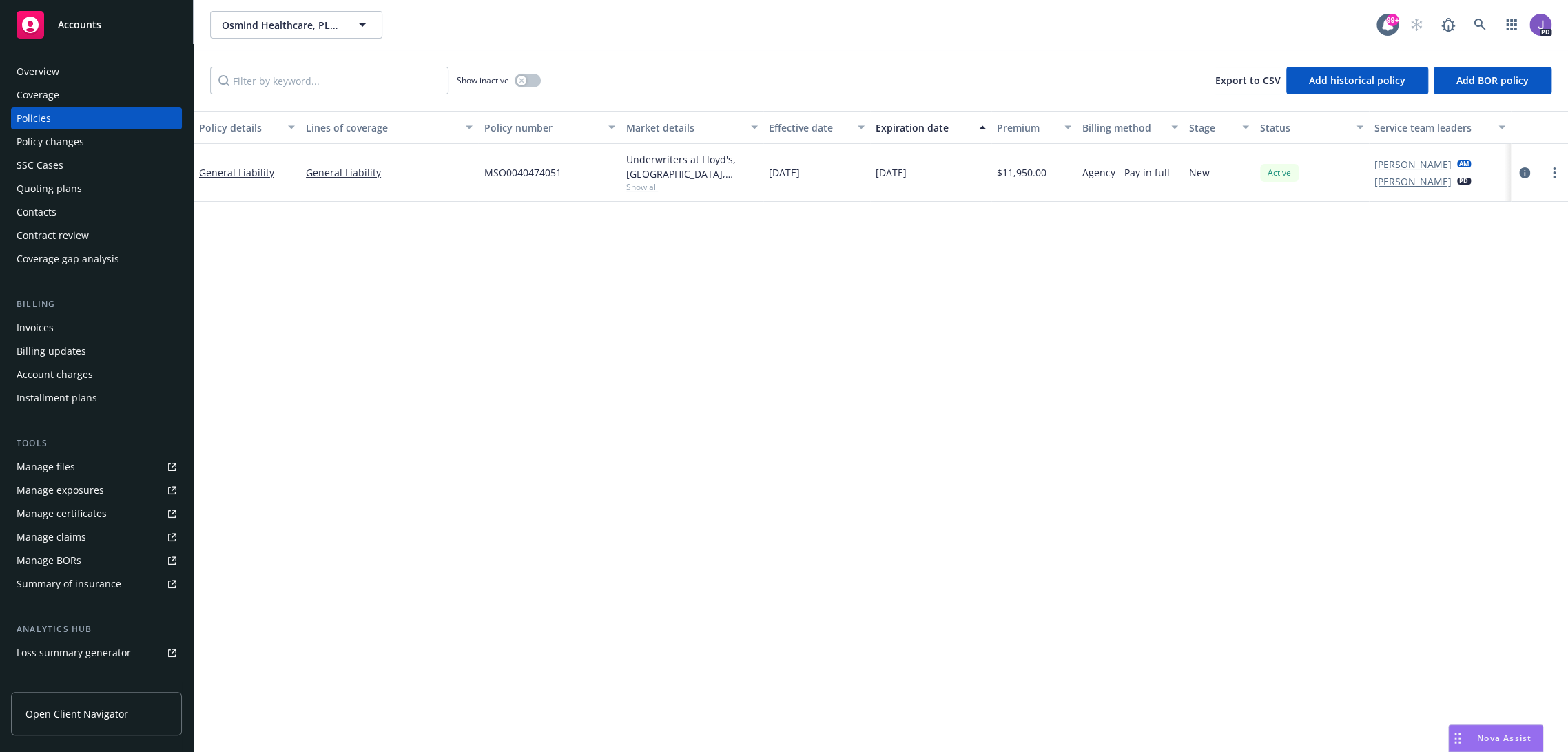
click at [44, 329] on div "Invoices" at bounding box center [35, 327] width 37 height 22
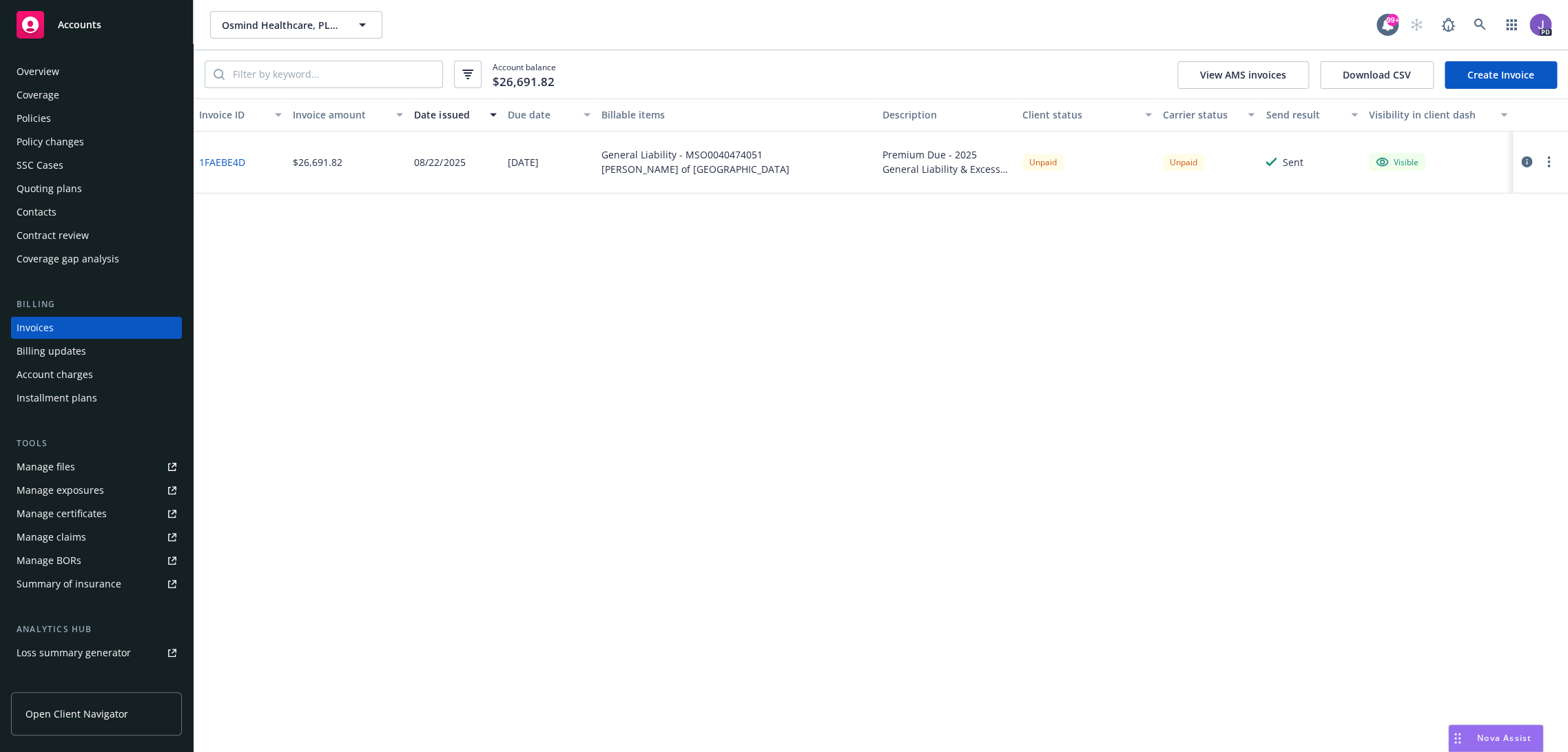
click at [1530, 163] on icon "button" at bounding box center [1526, 162] width 11 height 11
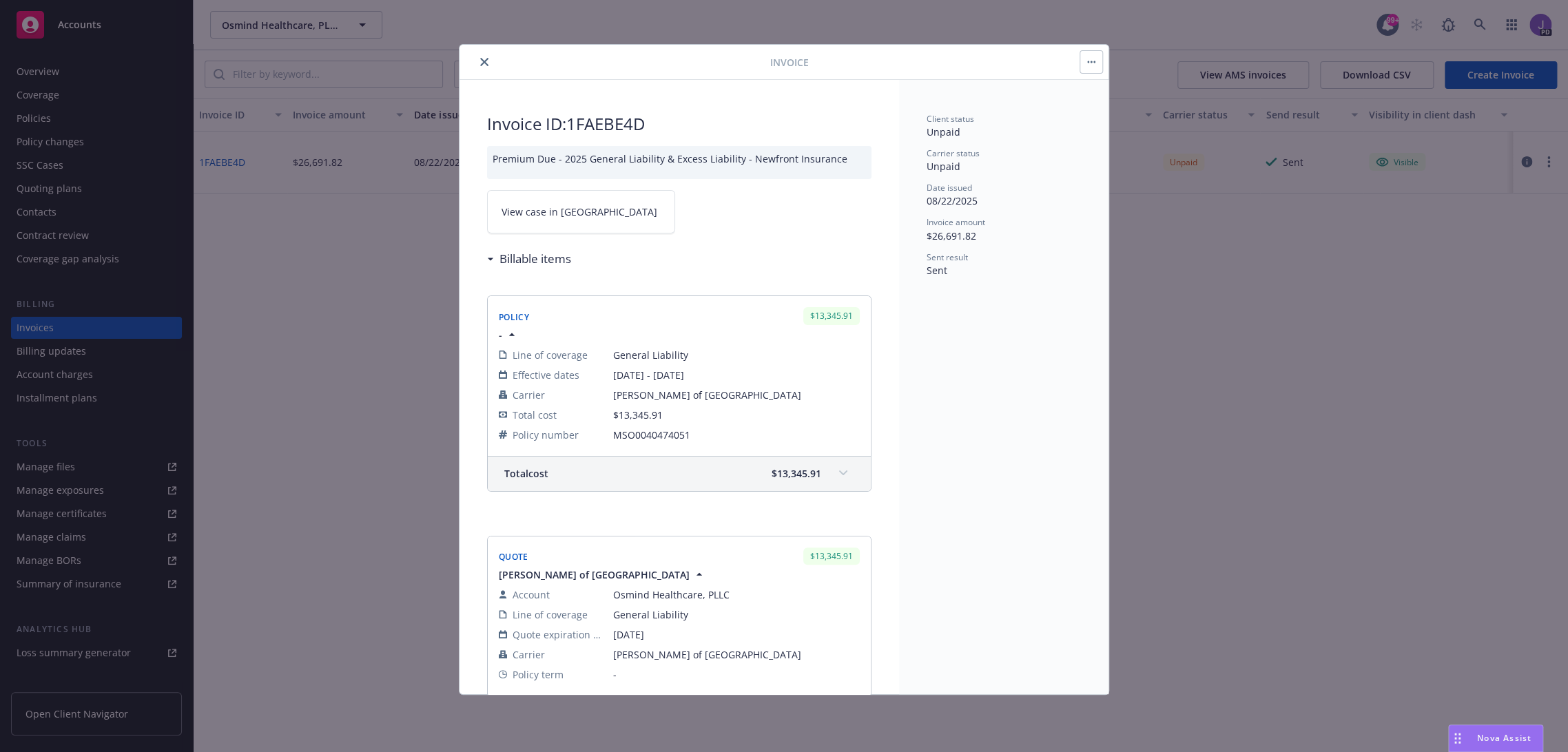
click at [483, 61] on icon "close" at bounding box center [484, 62] width 8 height 8
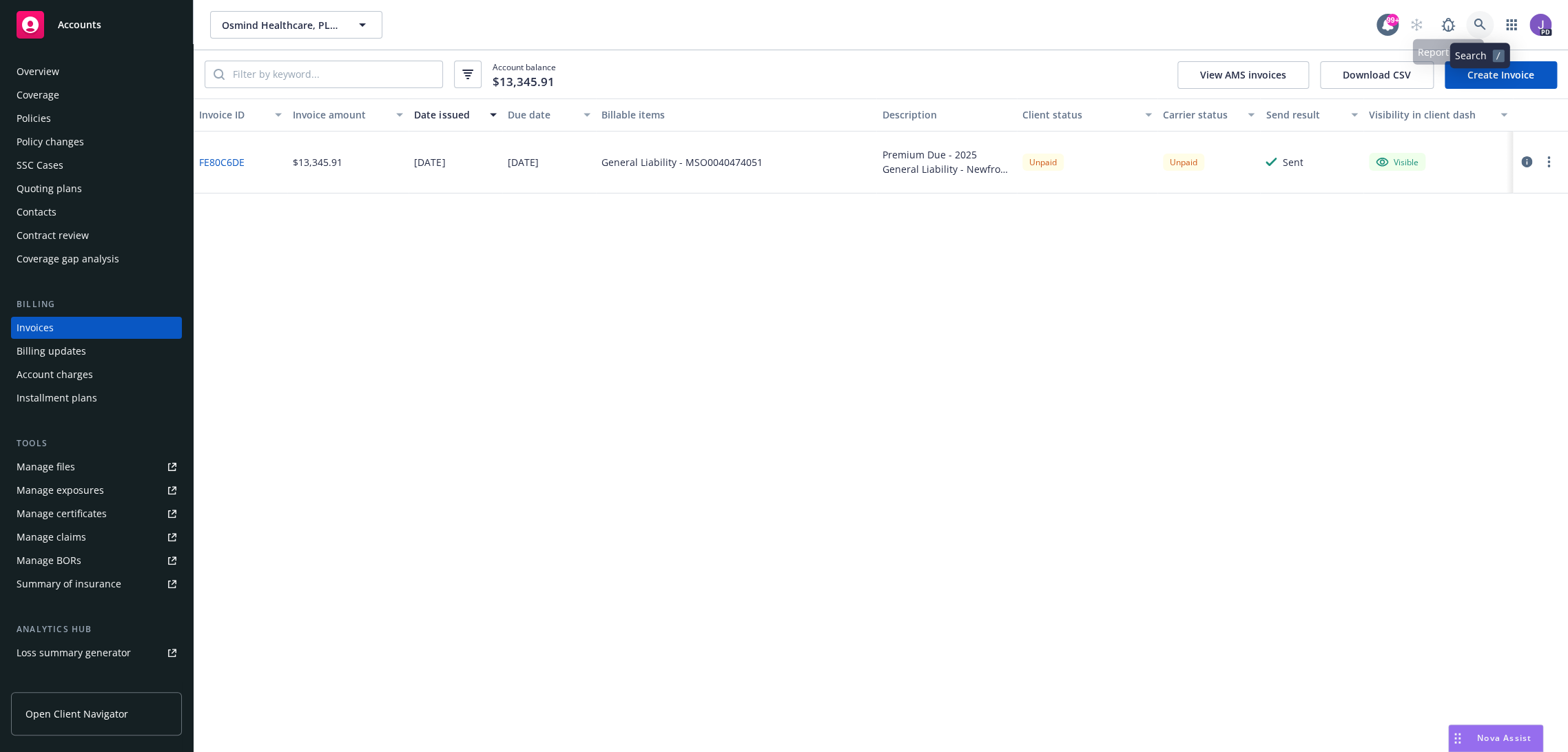
click at [1472, 19] on link at bounding box center [1479, 24] width 28 height 28
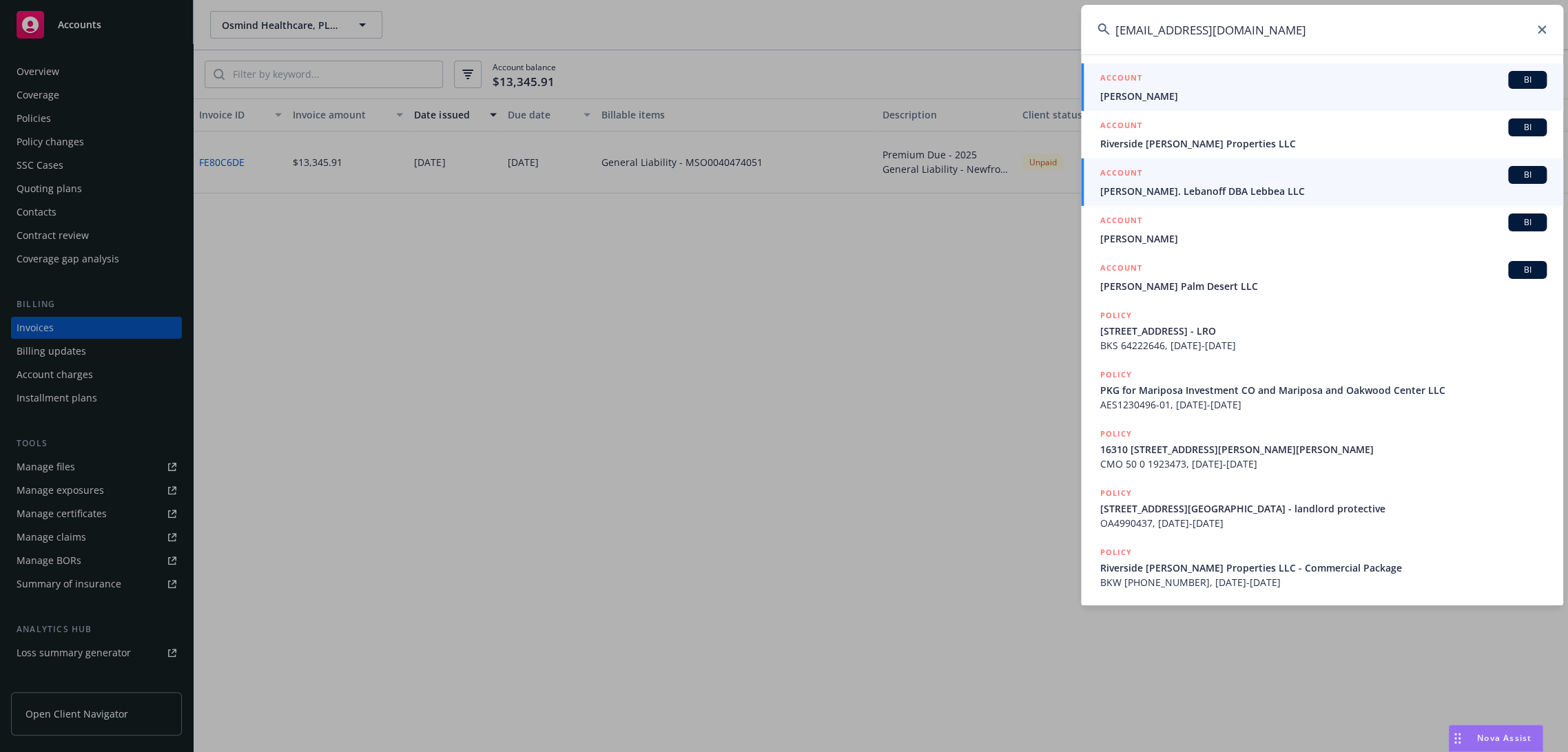
type input "[EMAIL_ADDRESS][DOMAIN_NAME]"
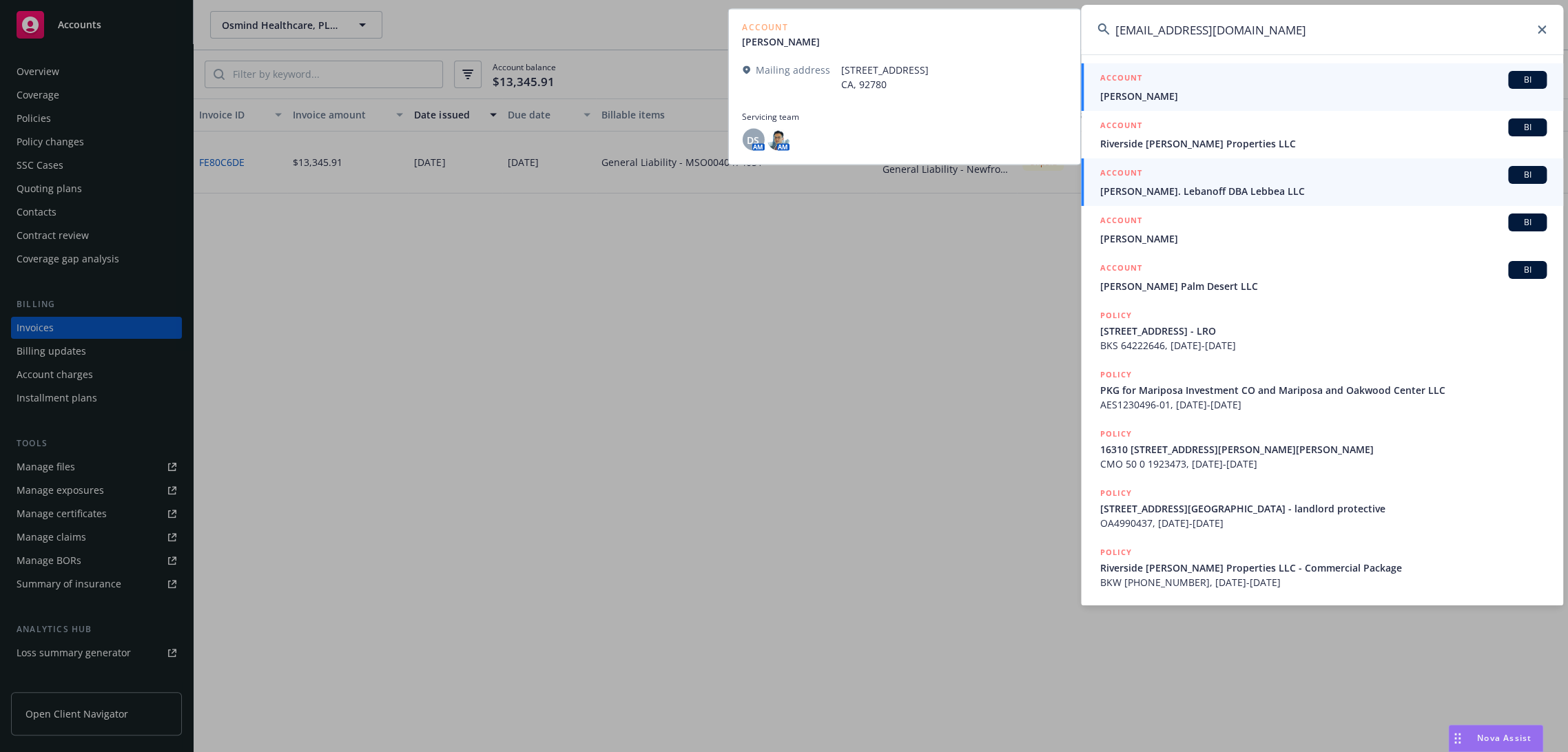
click at [1188, 193] on span "[PERSON_NAME]. Lebanoff DBA Lebbea LLC" at bounding box center [1323, 191] width 446 height 14
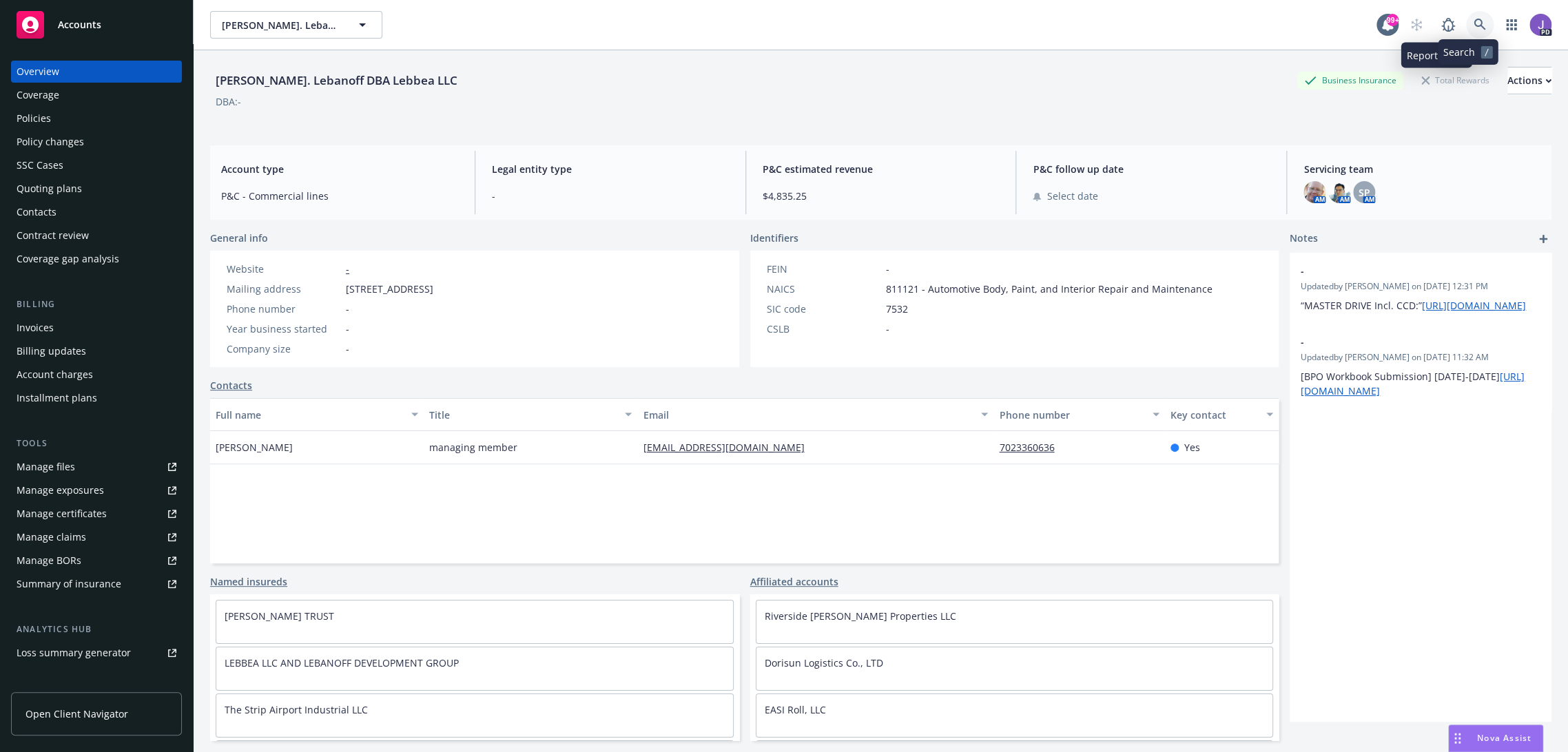
click at [1473, 21] on icon at bounding box center [1479, 24] width 13 height 13
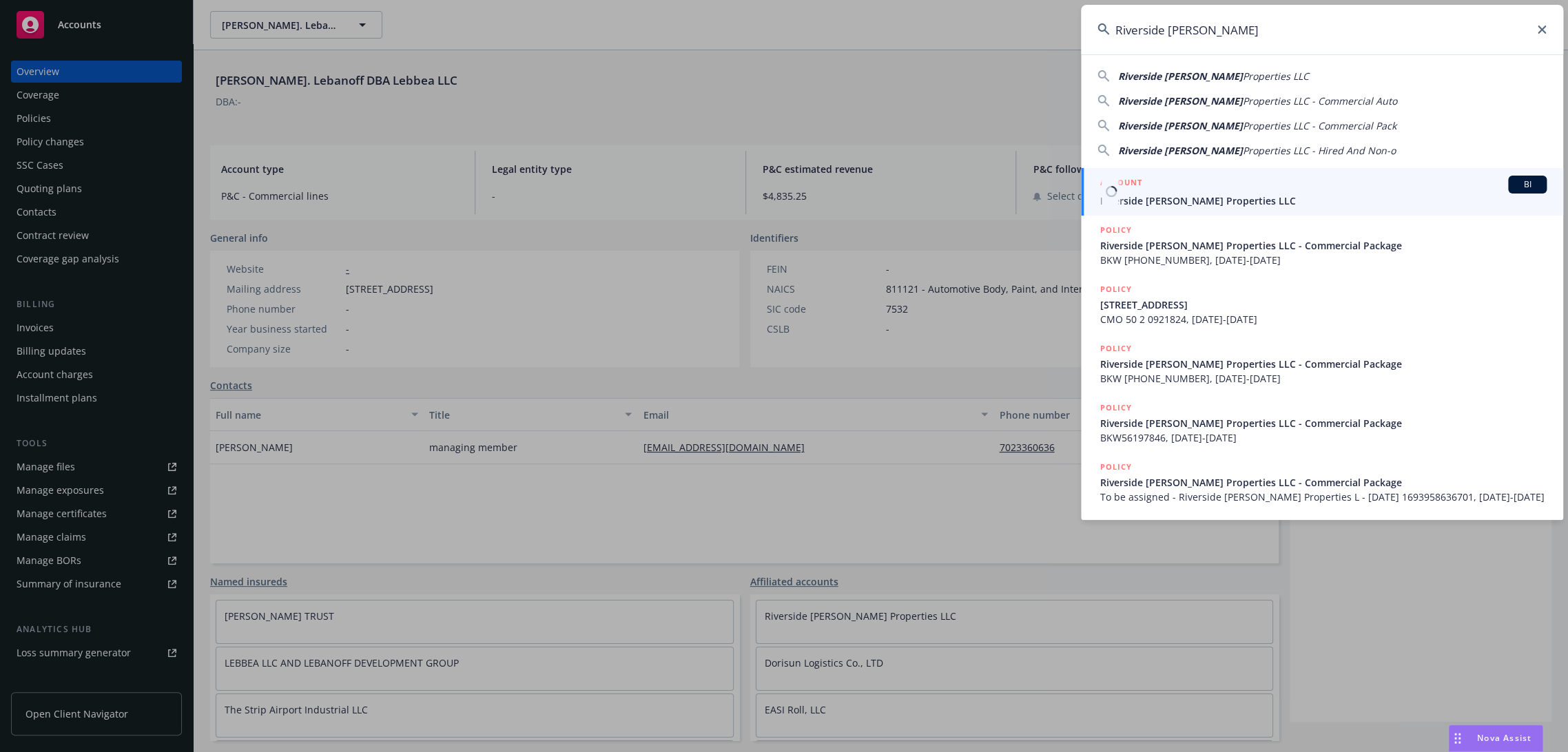
type input "Riverside Doherty"
drag, startPoint x: 1206, startPoint y: 183, endPoint x: 1188, endPoint y: 184, distance: 18.0
click at [1206, 183] on div "ACCOUNT BI" at bounding box center [1323, 184] width 446 height 18
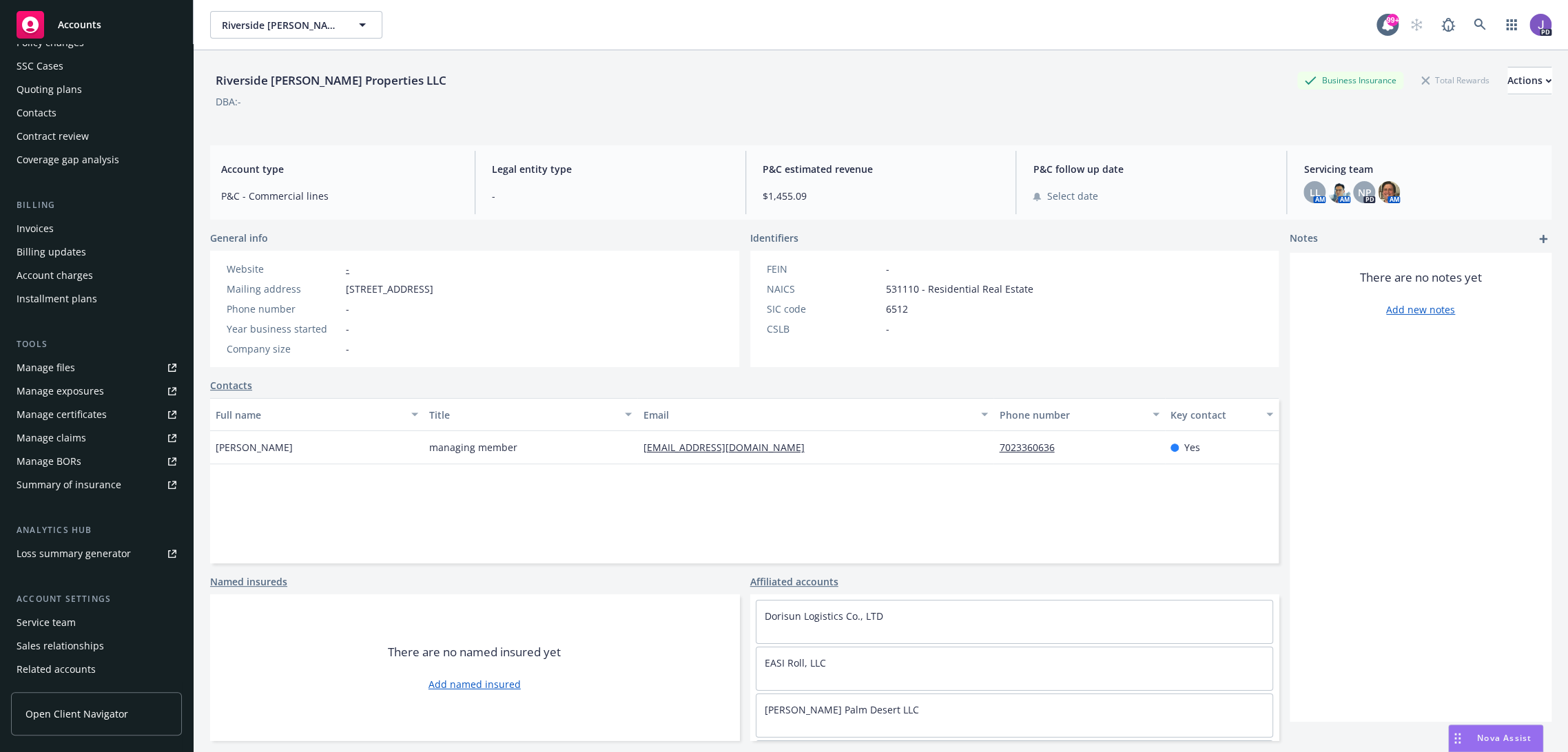
scroll to position [145, 0]
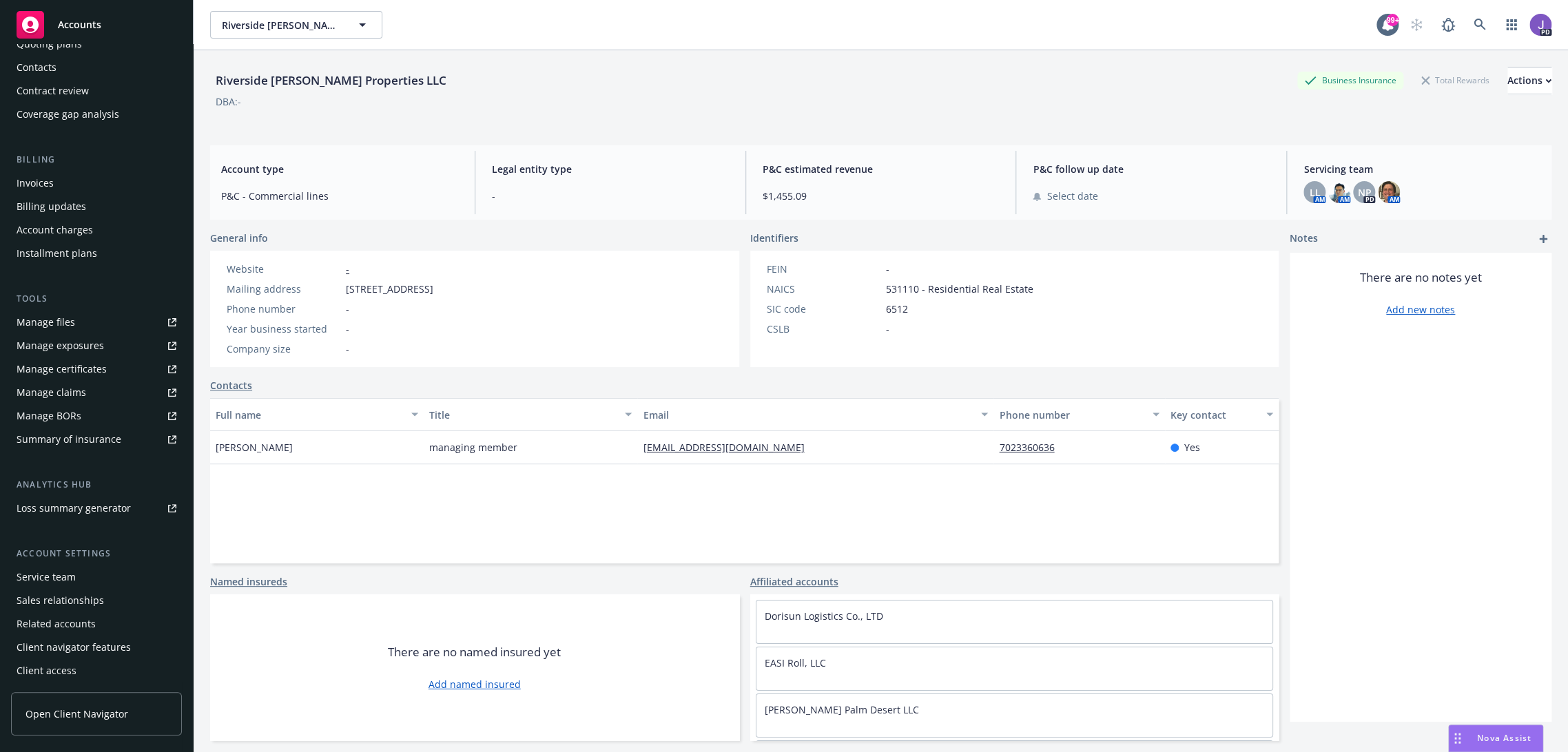
click at [42, 579] on div "Service team" at bounding box center [46, 577] width 59 height 22
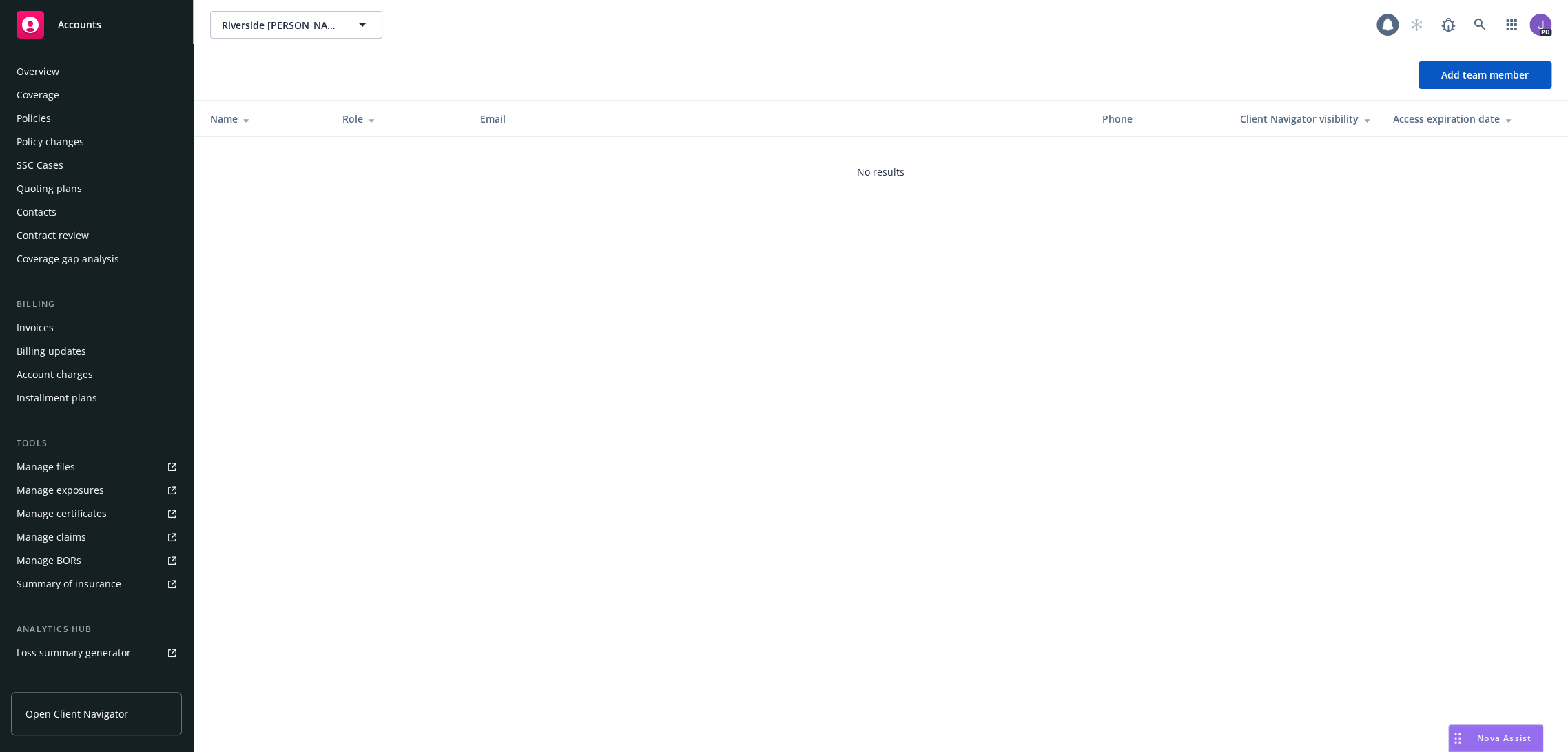
scroll to position [145, 0]
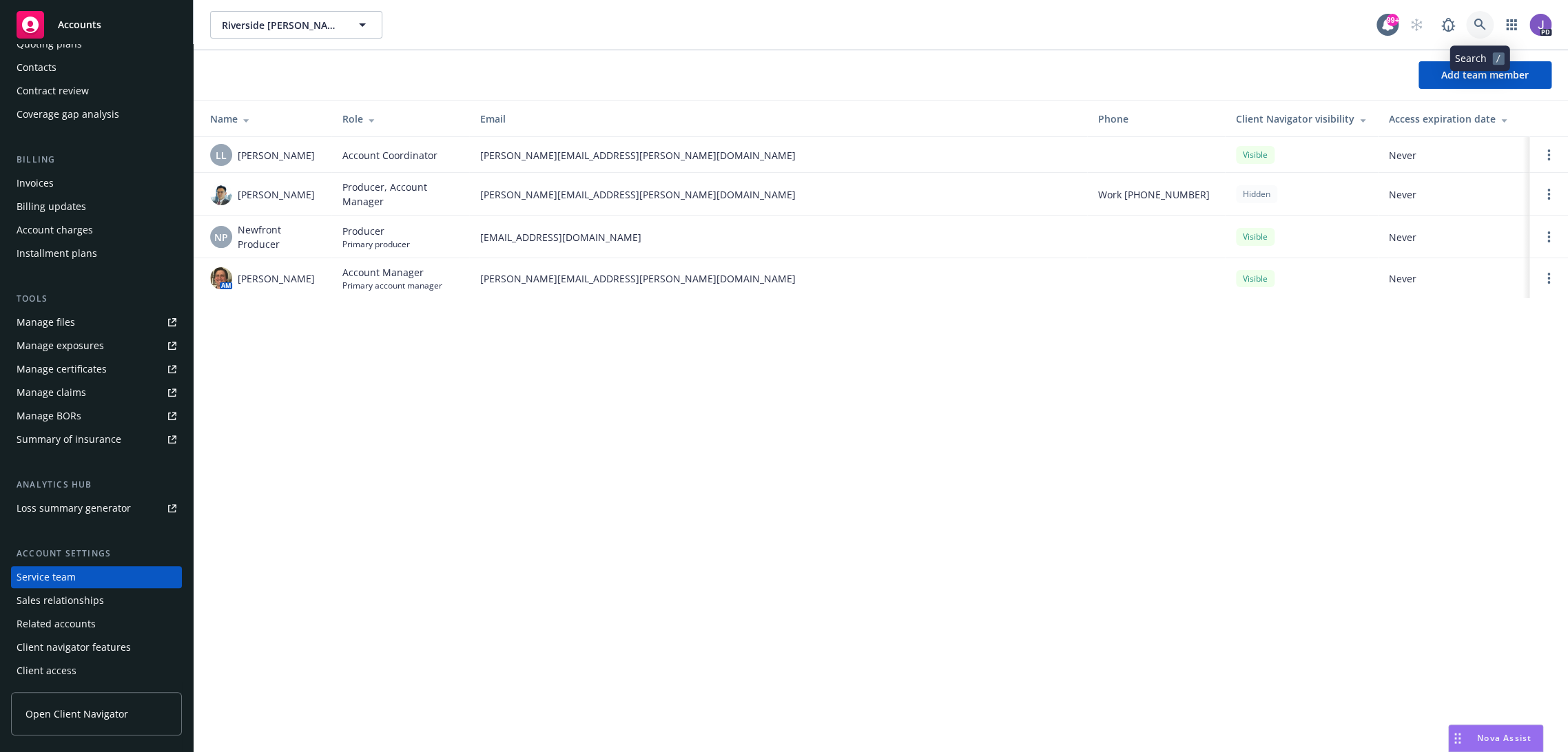
click at [1477, 20] on icon at bounding box center [1479, 24] width 13 height 13
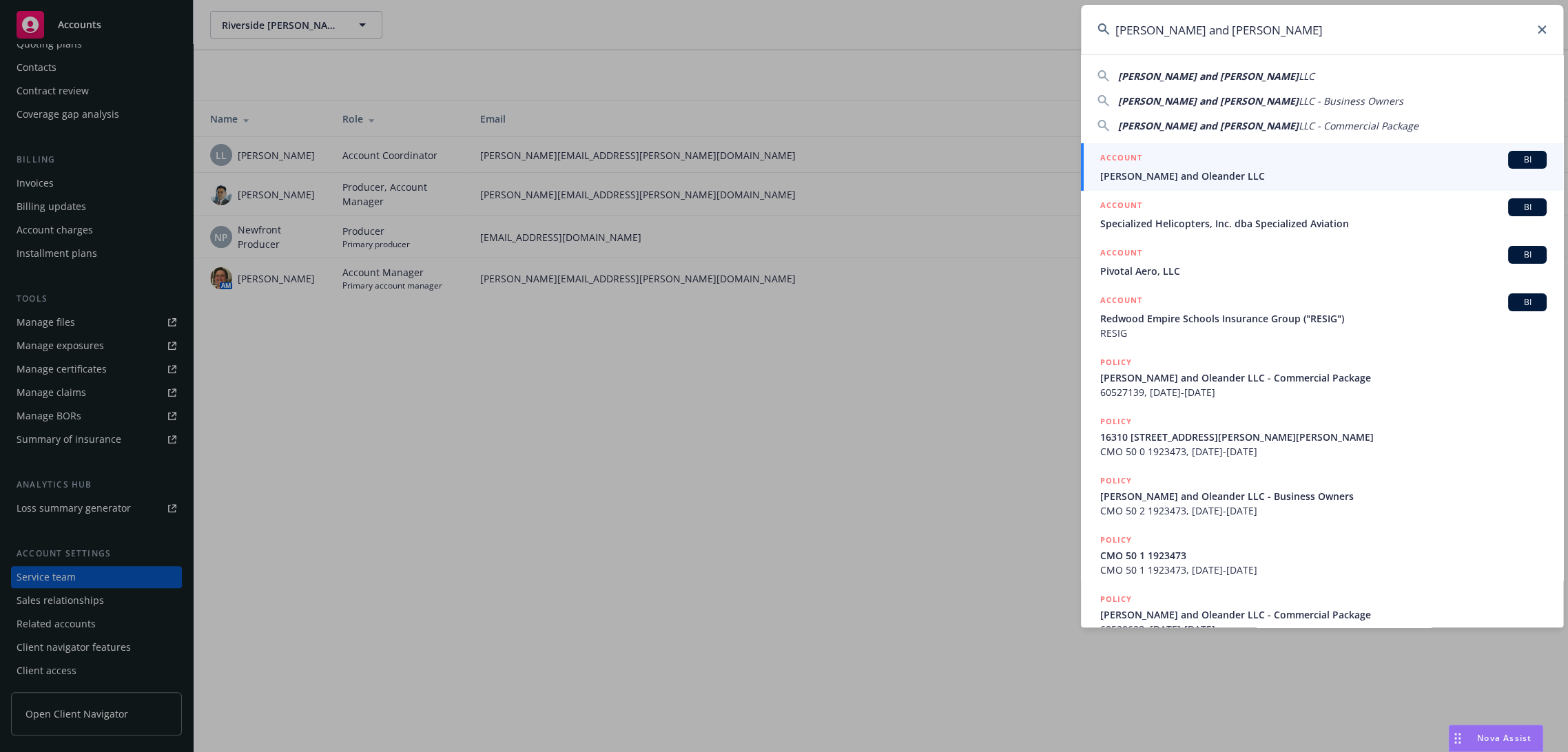
type input "Slover and Oleander"
click at [1182, 165] on div "ACCOUNT BI" at bounding box center [1323, 159] width 446 height 18
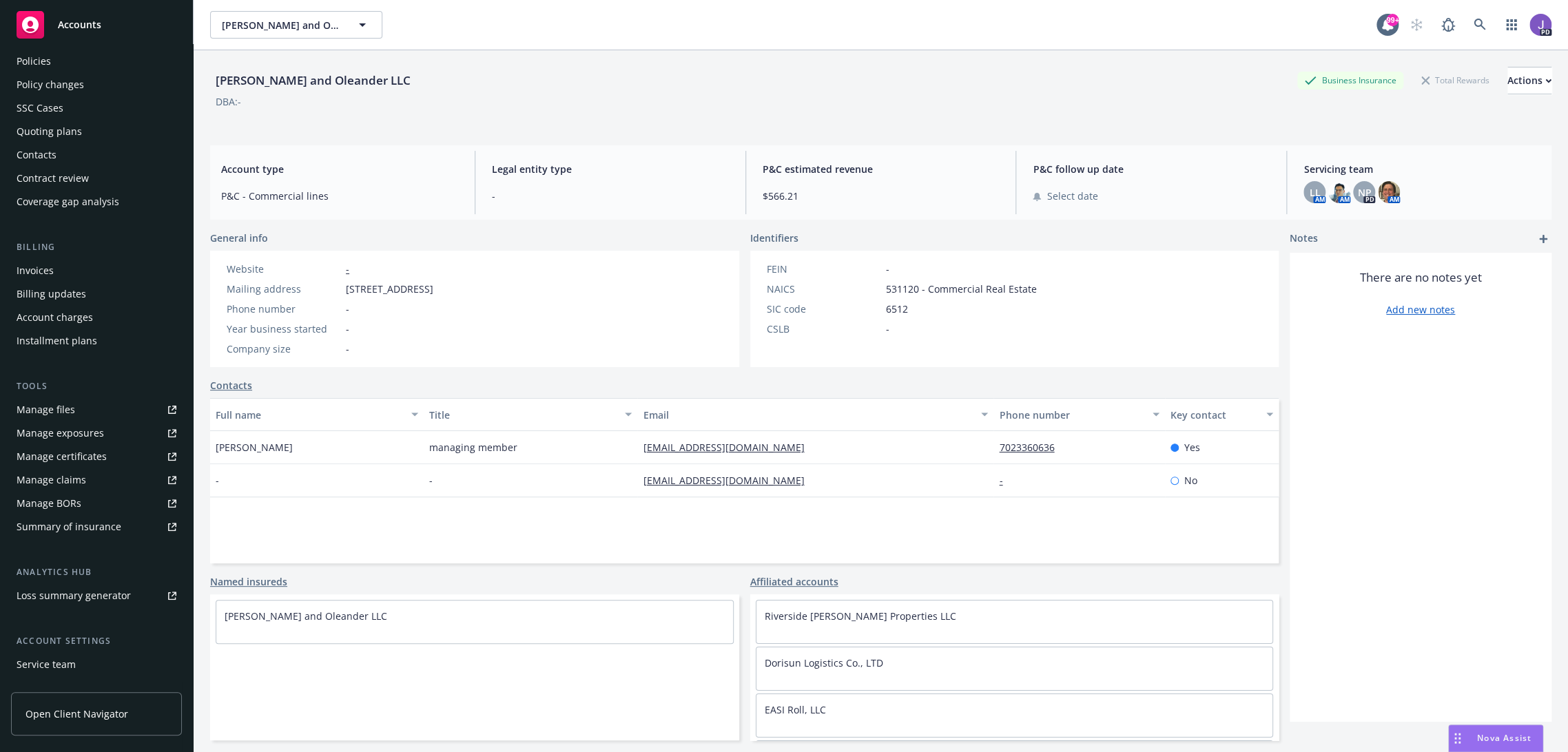
scroll to position [145, 0]
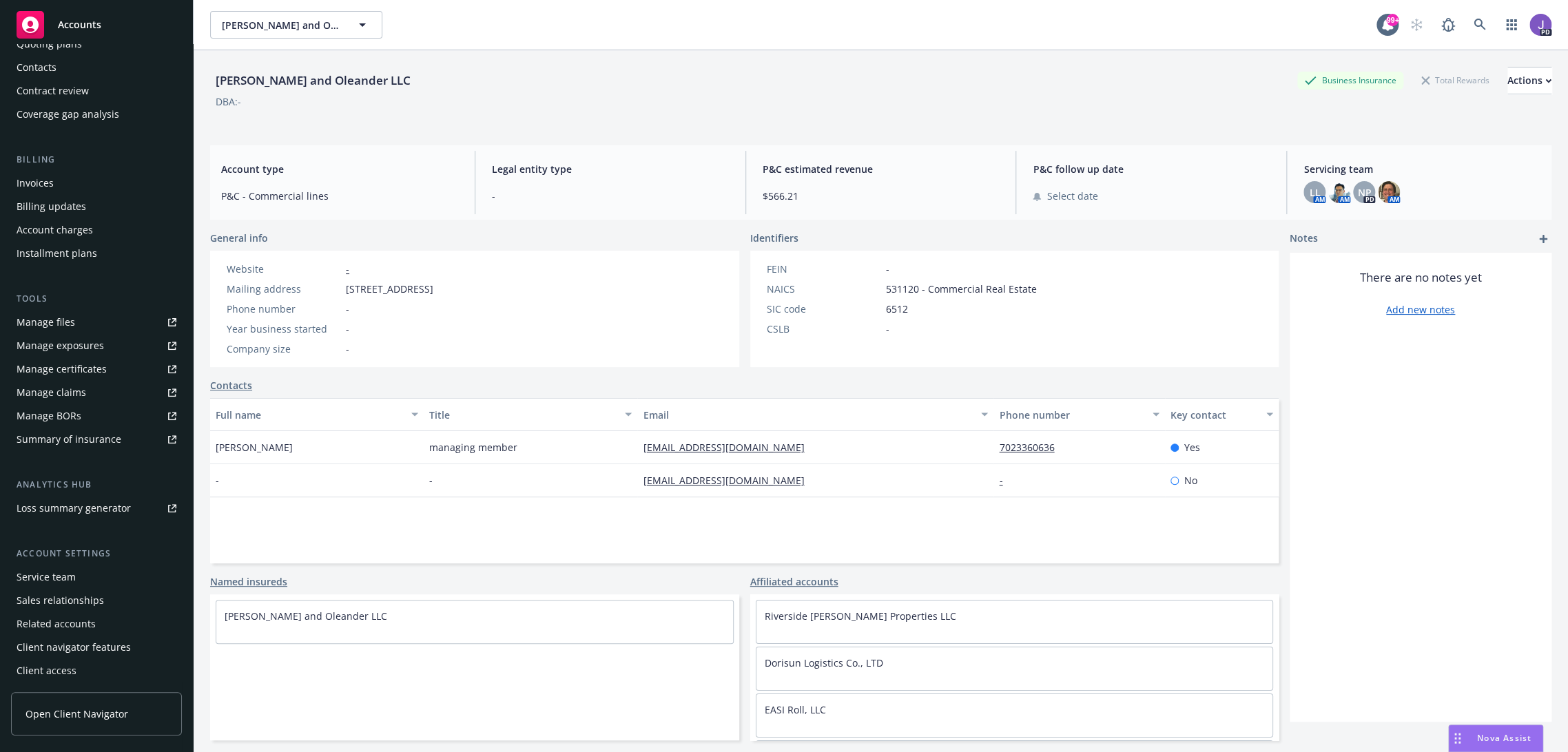
click at [57, 577] on div "Service team" at bounding box center [46, 577] width 59 height 22
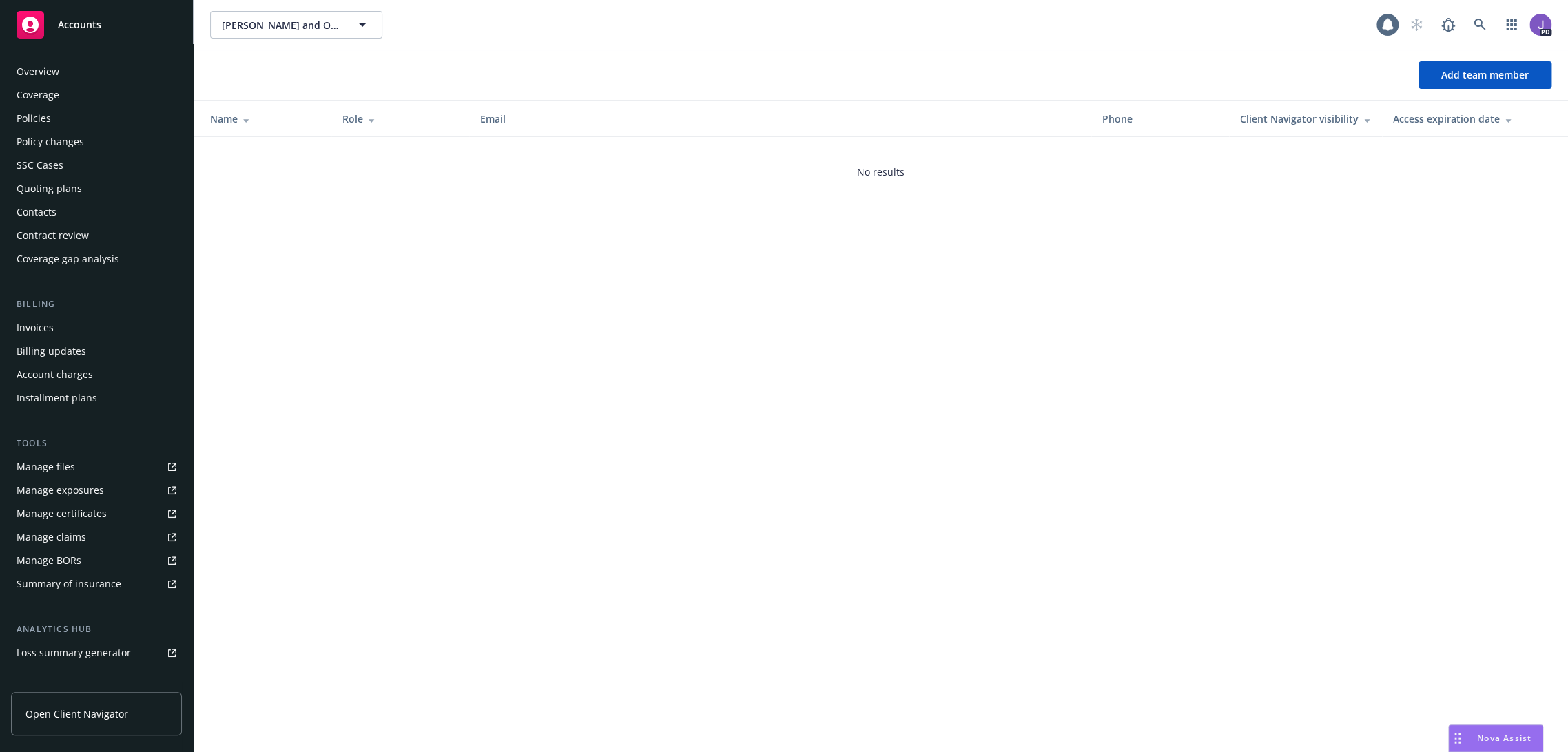
scroll to position [145, 0]
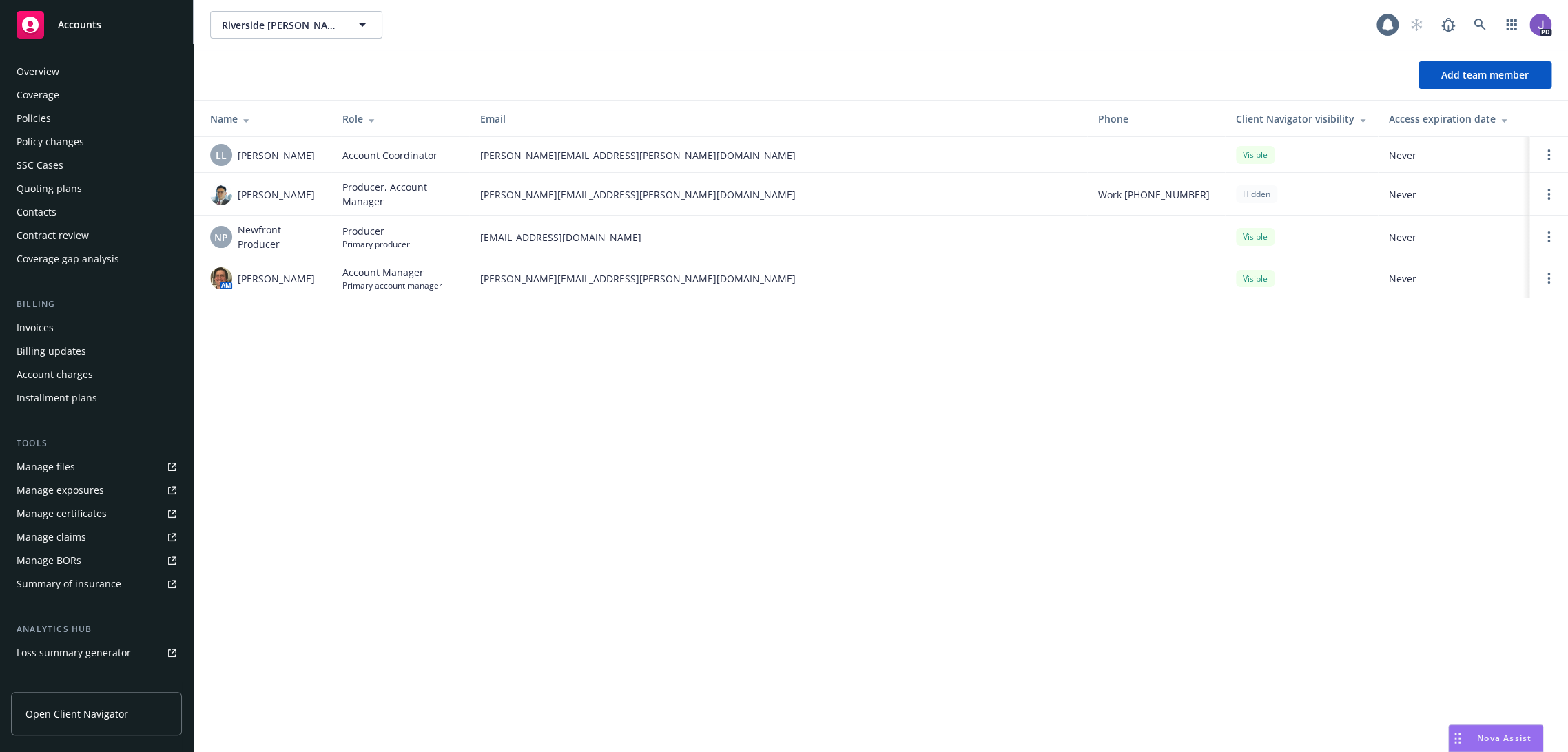
scroll to position [145, 0]
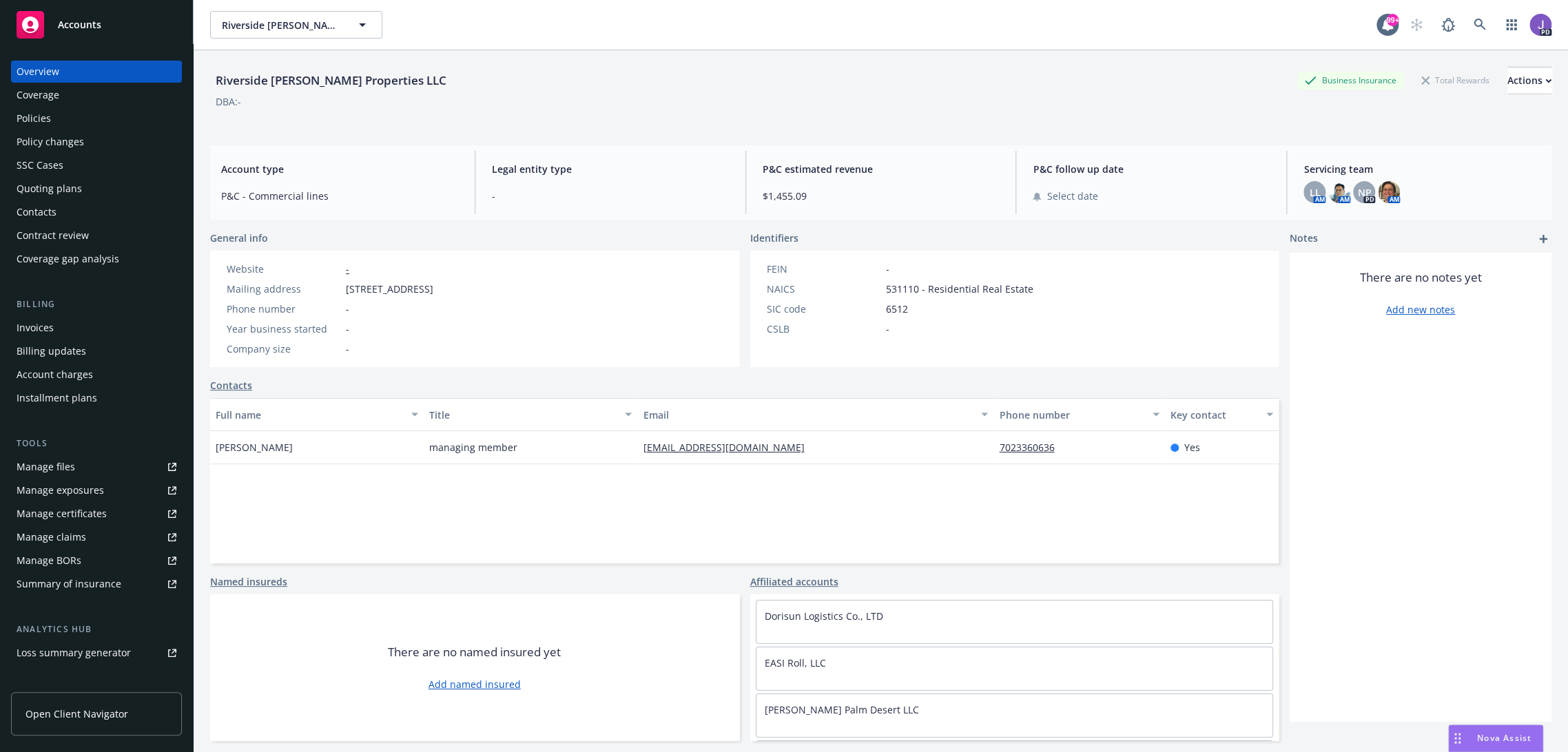
drag, startPoint x: 367, startPoint y: 144, endPoint x: 363, endPoint y: 137, distance: 8.1
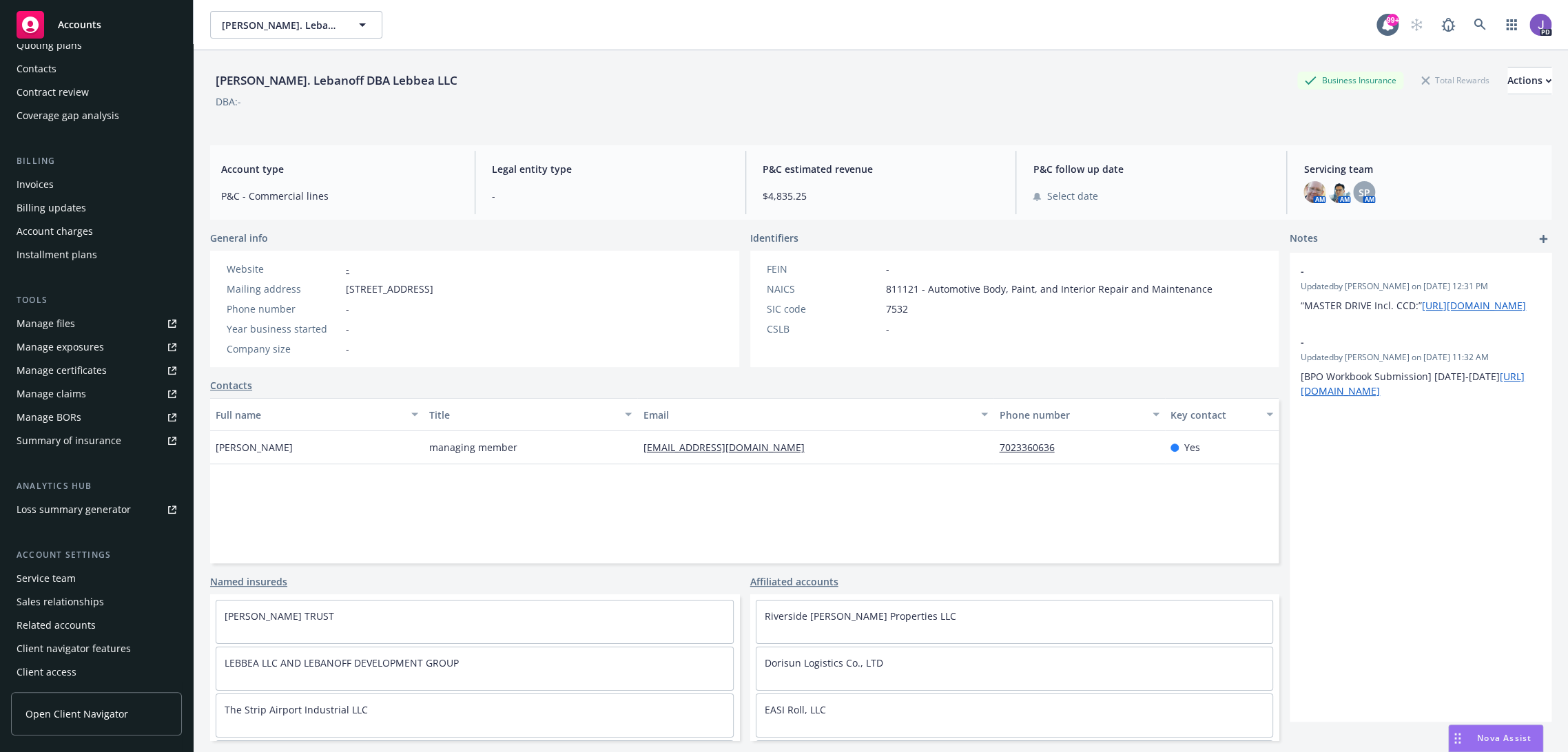
scroll to position [145, 0]
click at [60, 574] on div "Service team" at bounding box center [46, 577] width 59 height 22
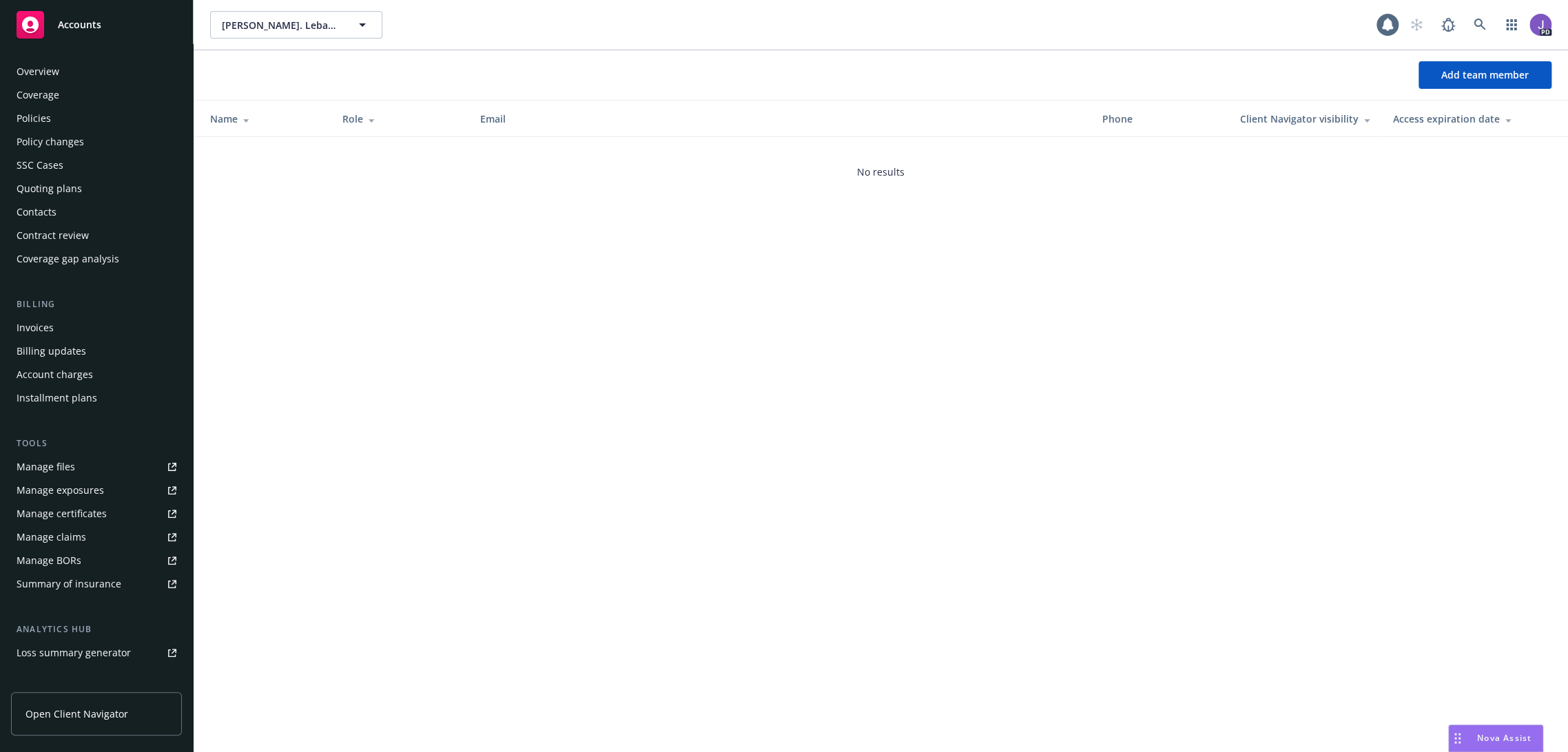
scroll to position [145, 0]
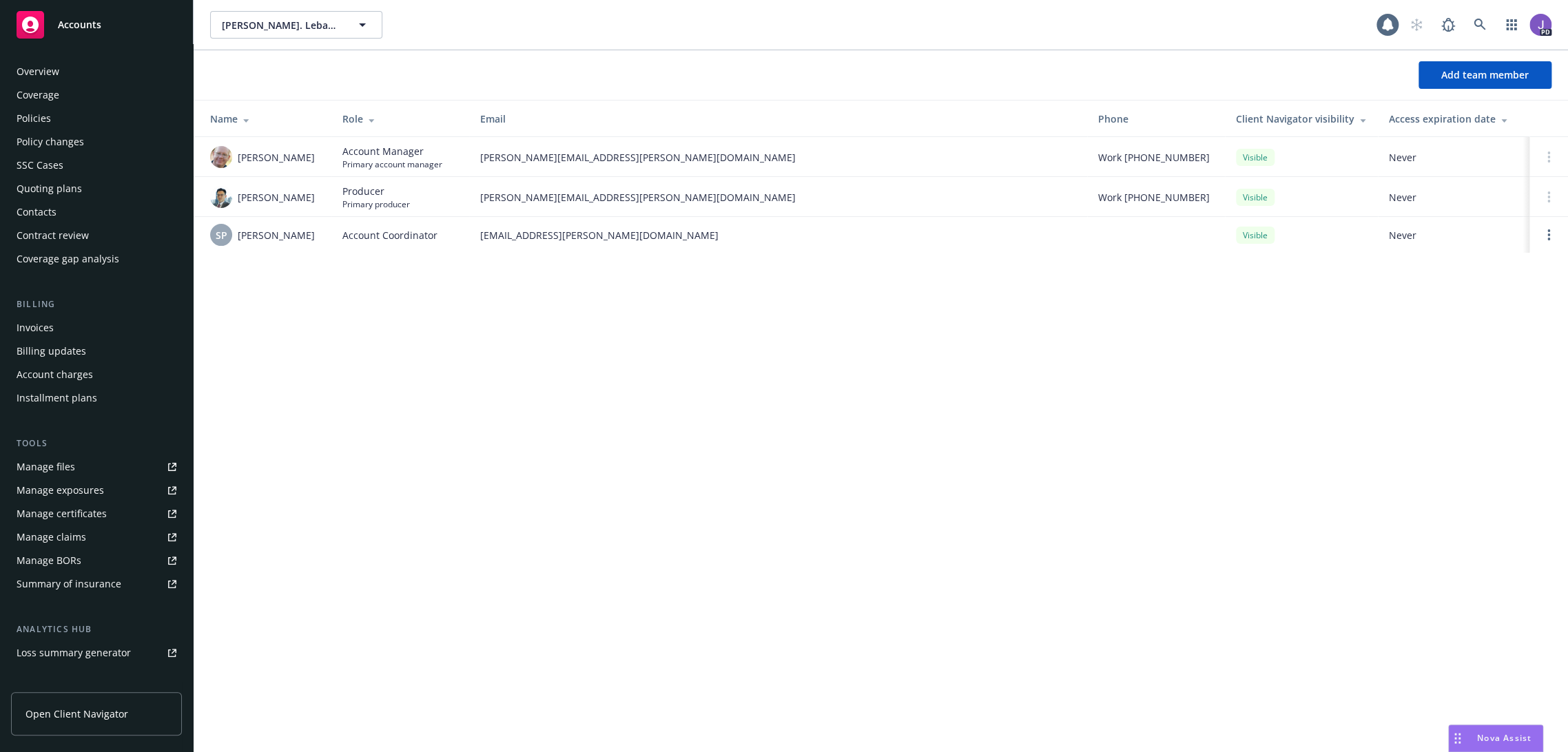
scroll to position [145, 0]
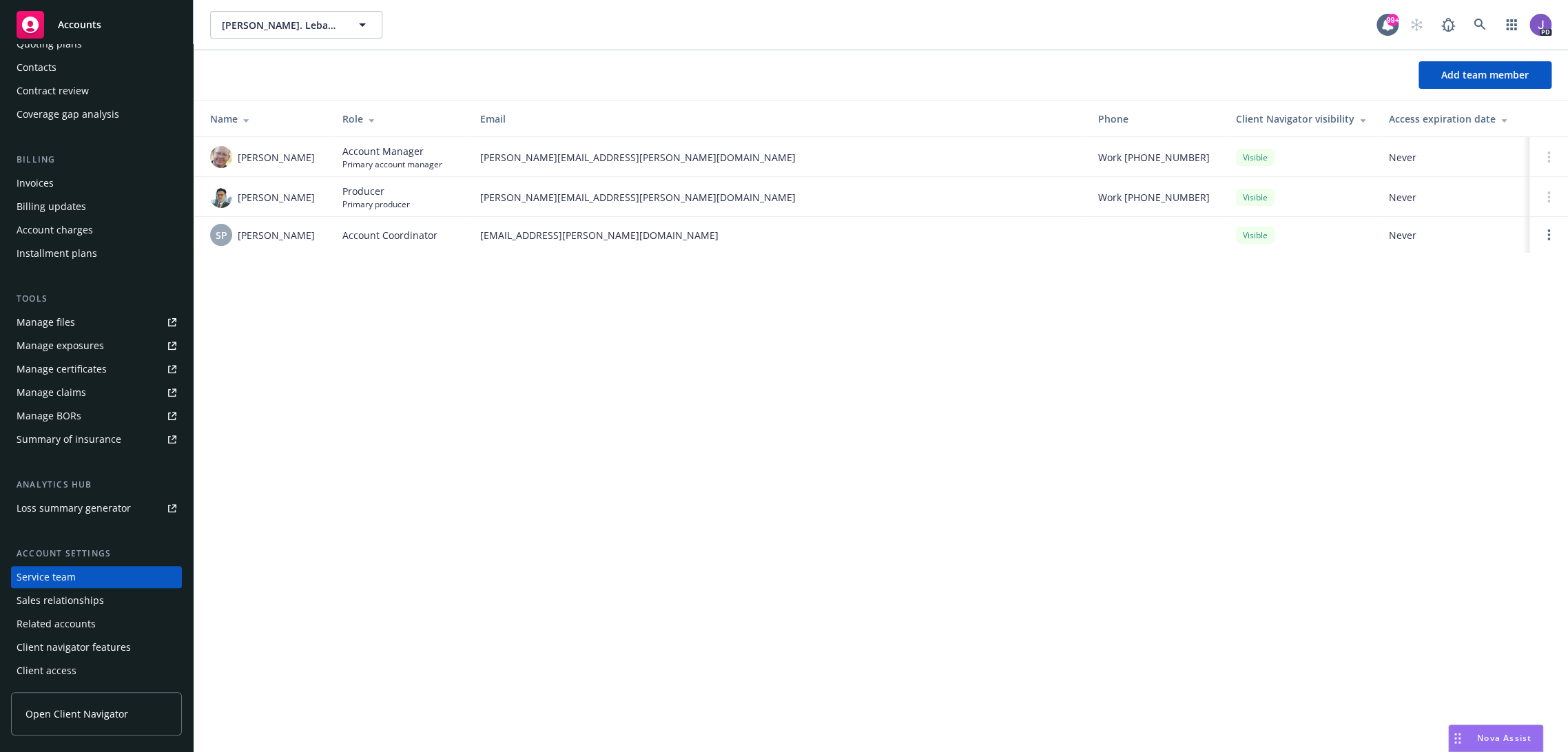
drag, startPoint x: 436, startPoint y: 342, endPoint x: 478, endPoint y: 339, distance: 42.1
click at [458, 55] on div "Add team member" at bounding box center [880, 75] width 1375 height 49
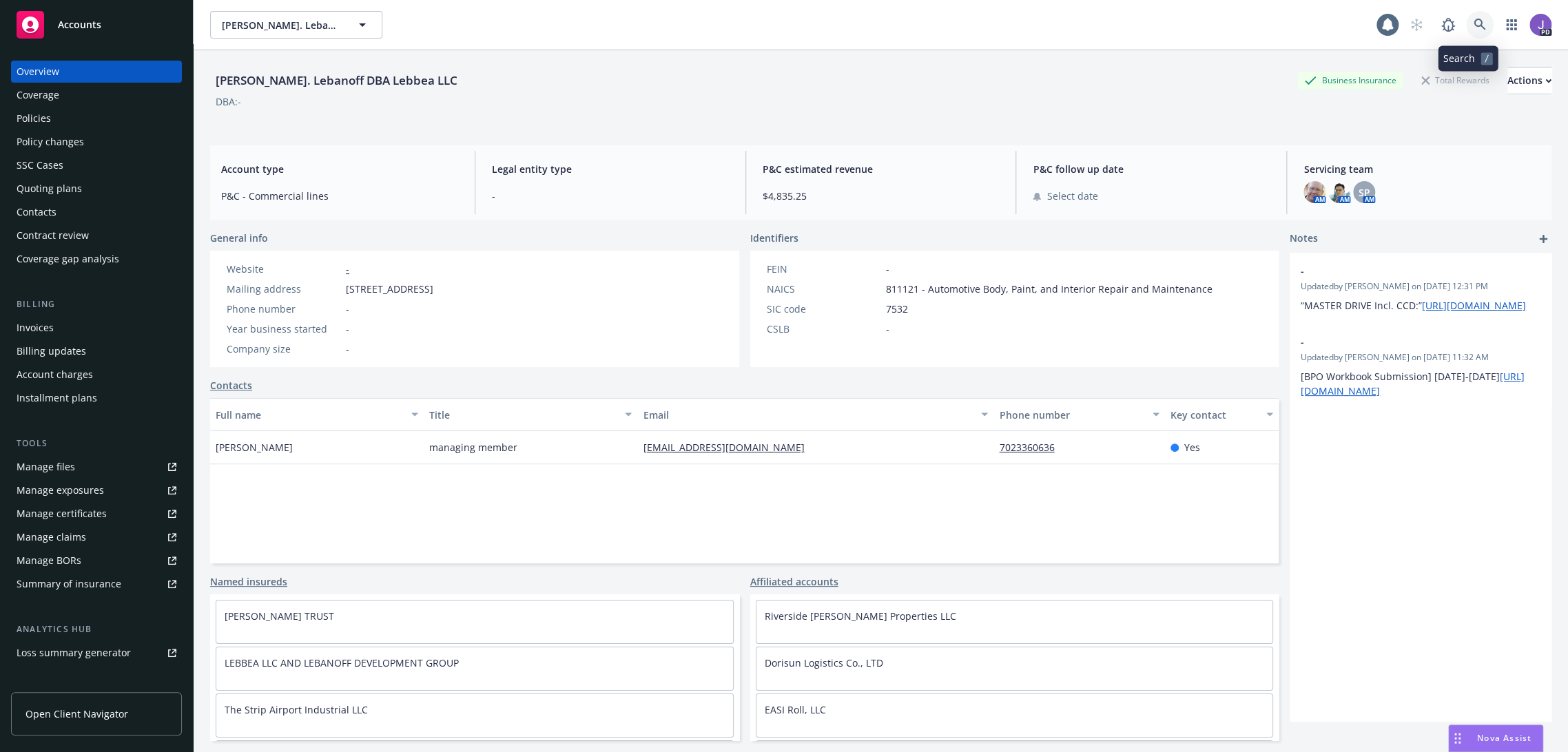
click at [1473, 24] on icon at bounding box center [1479, 24] width 13 height 13
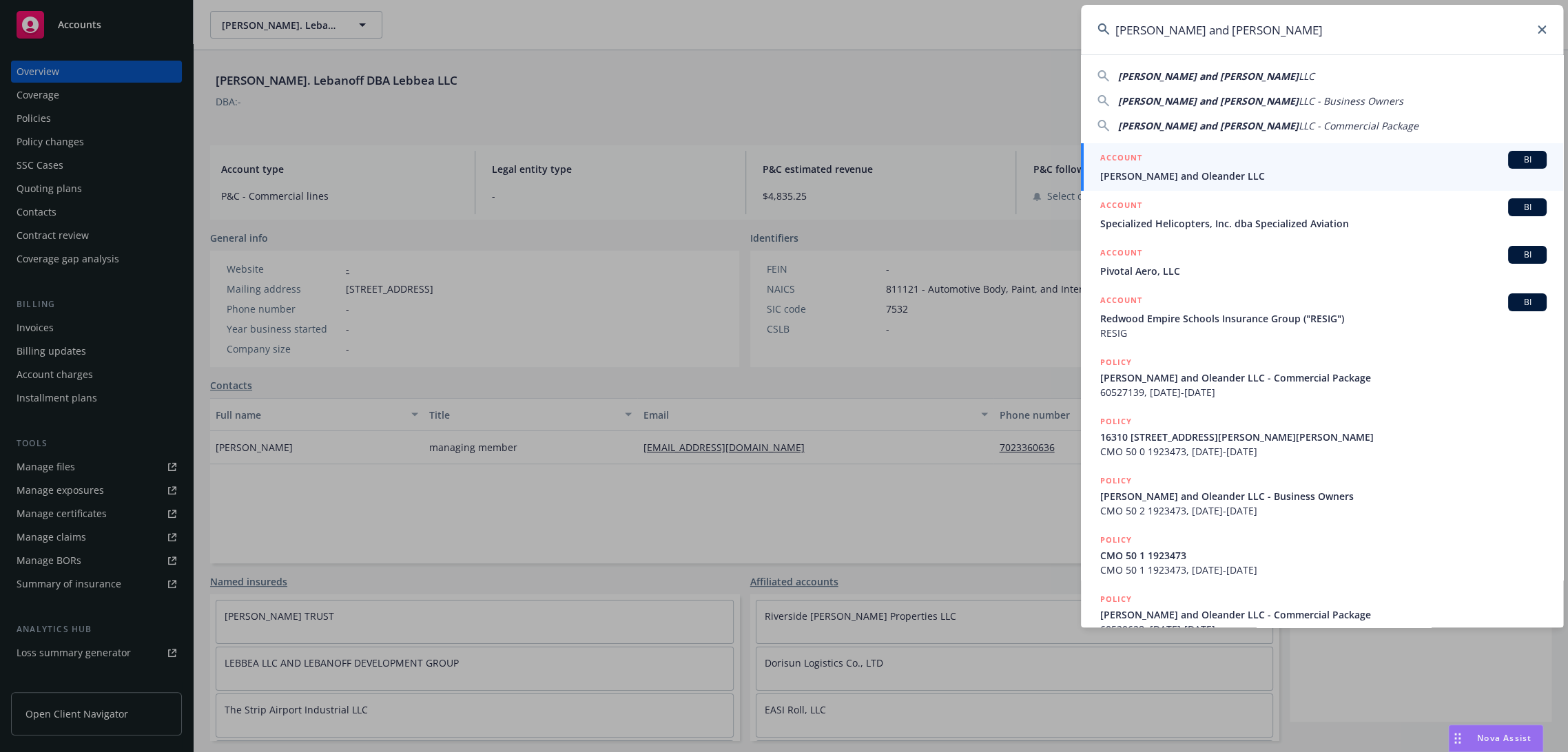
type input "Slover and Oleander"
click at [1159, 174] on span "[PERSON_NAME] and Oleander LLC" at bounding box center [1323, 175] width 446 height 14
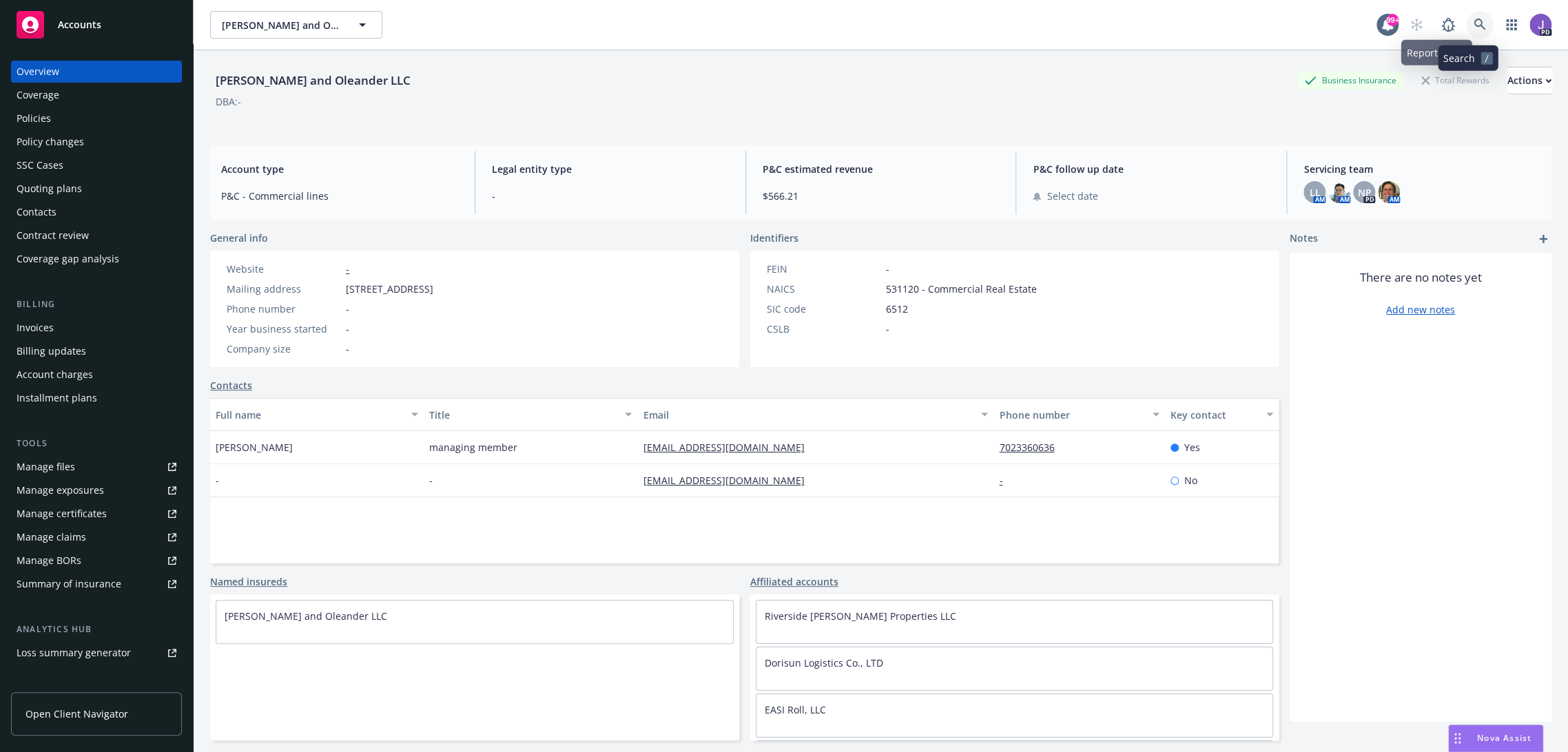
click at [1473, 28] on icon at bounding box center [1479, 24] width 13 height 13
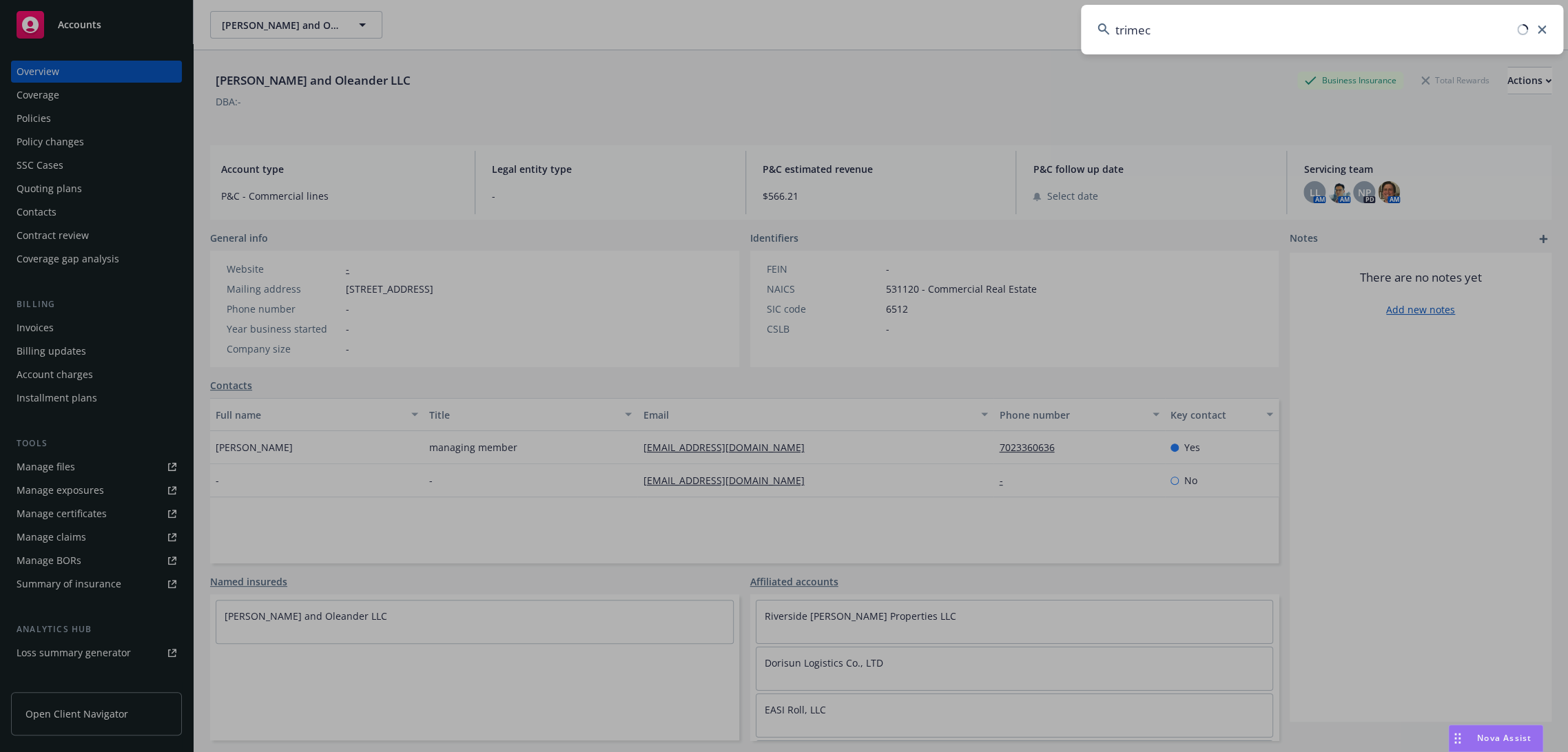
type input "trimeca"
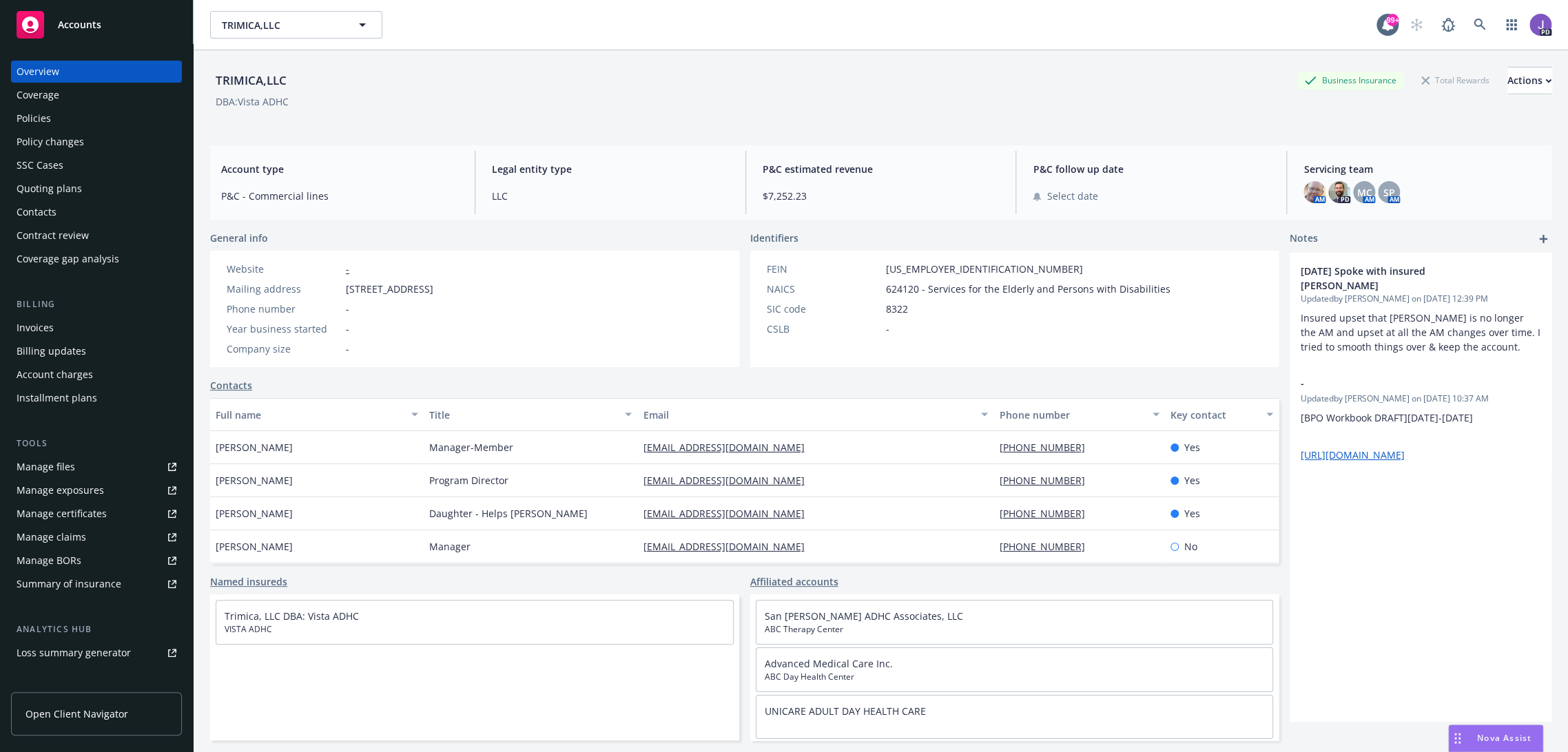
click at [35, 116] on div "Policies" at bounding box center [34, 118] width 34 height 22
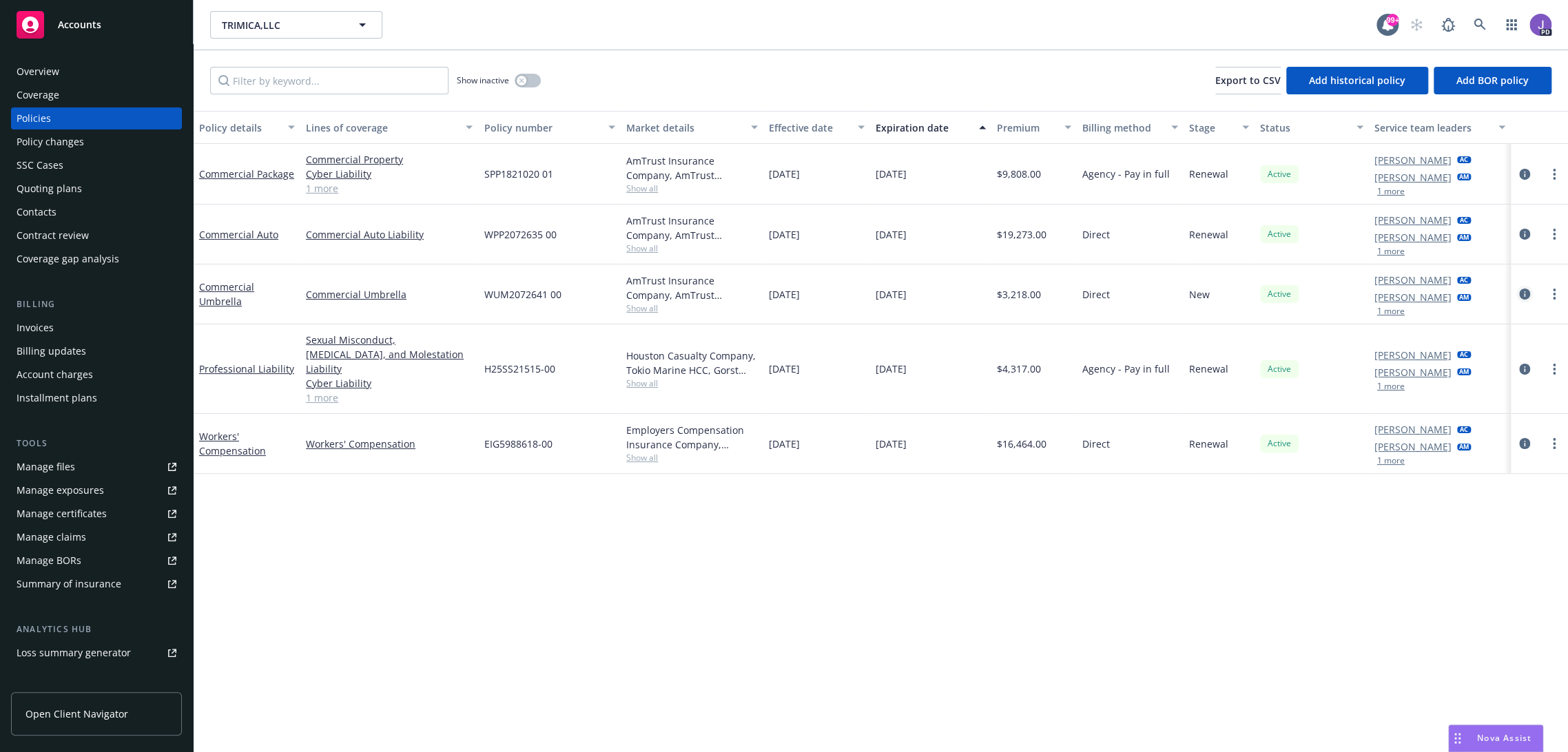
click at [1519, 295] on icon "circleInformation" at bounding box center [1524, 294] width 11 height 11
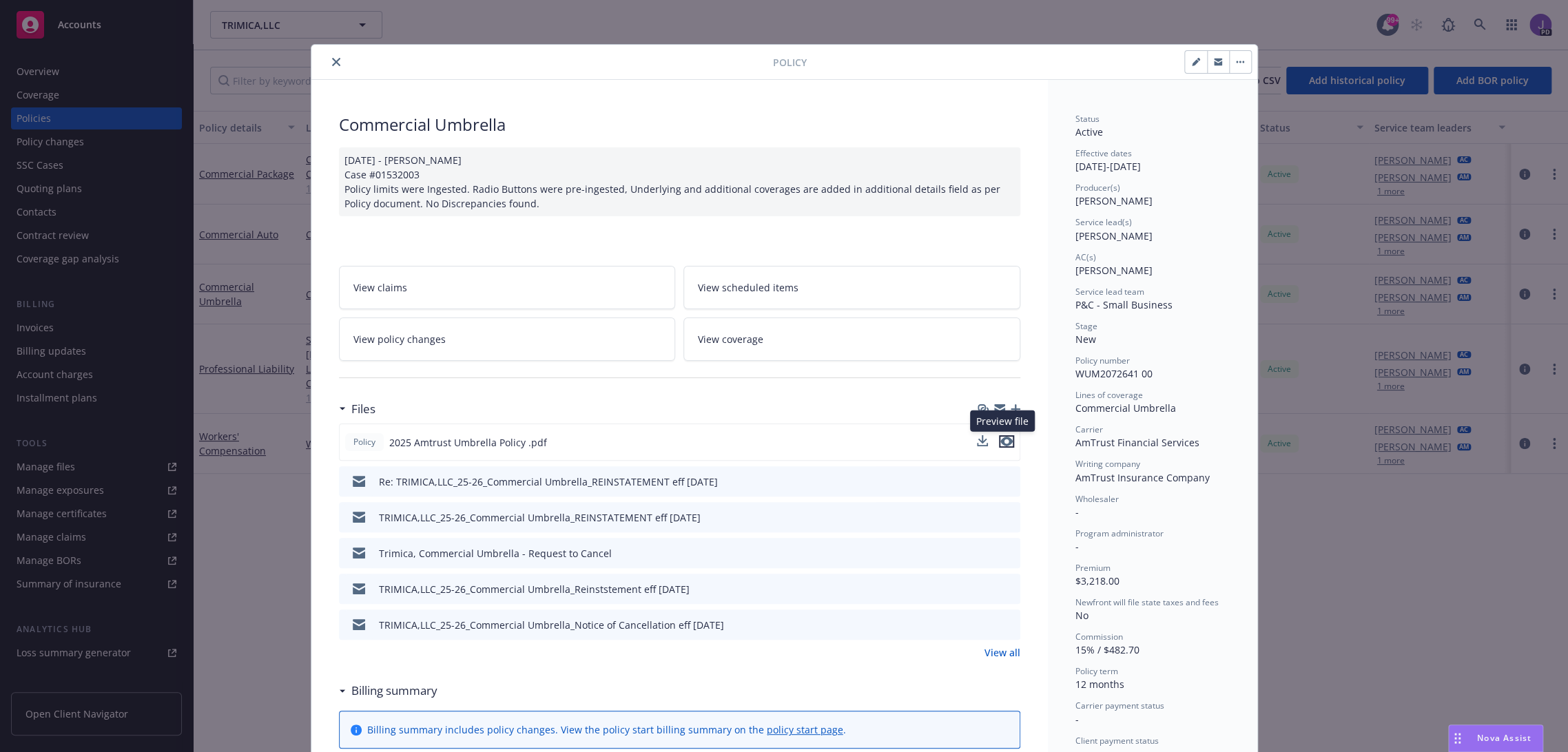
click at [1003, 440] on icon "preview file" at bounding box center [1006, 441] width 13 height 10
click at [332, 59] on icon "close" at bounding box center [336, 62] width 8 height 8
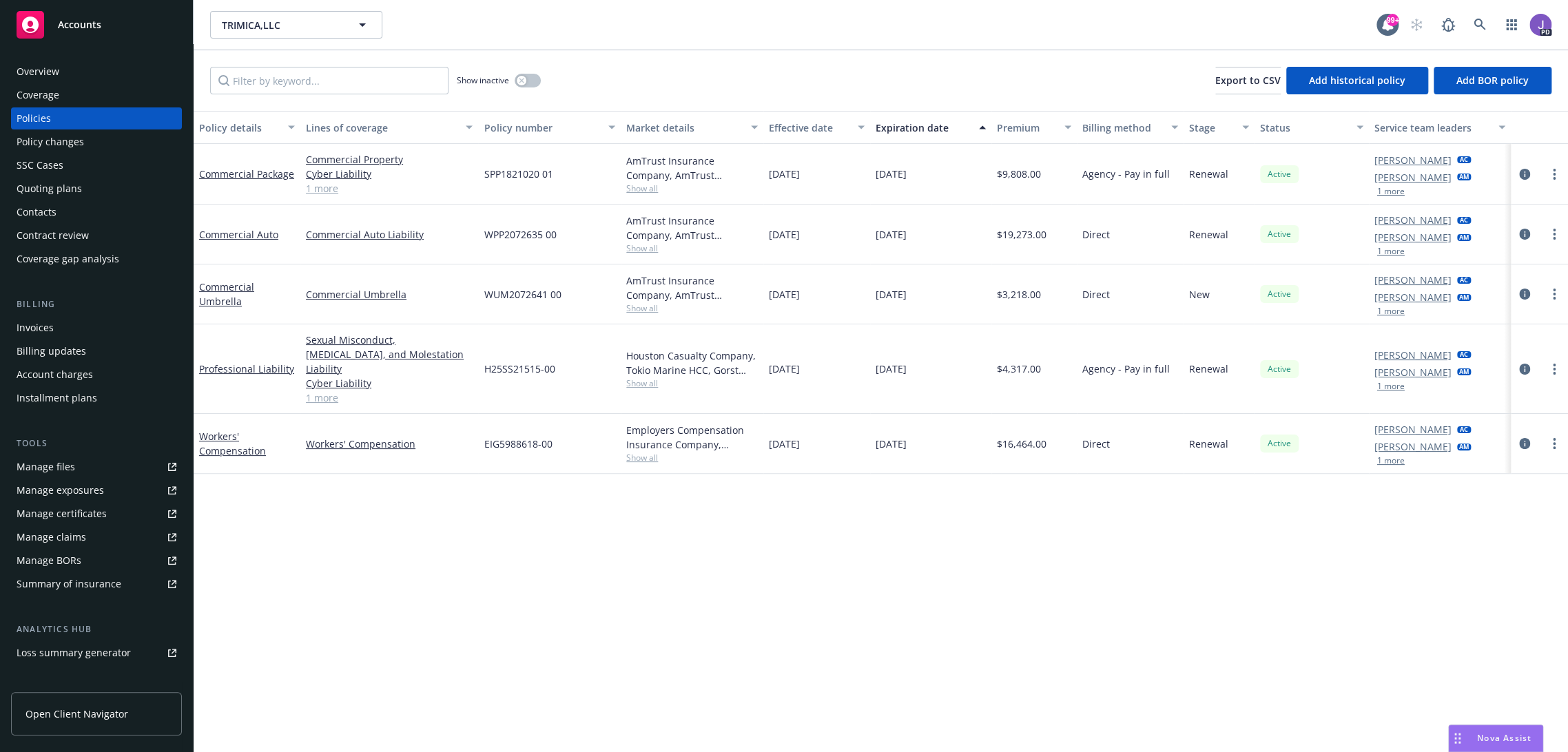
click at [59, 72] on div "Overview" at bounding box center [96, 71] width 160 height 22
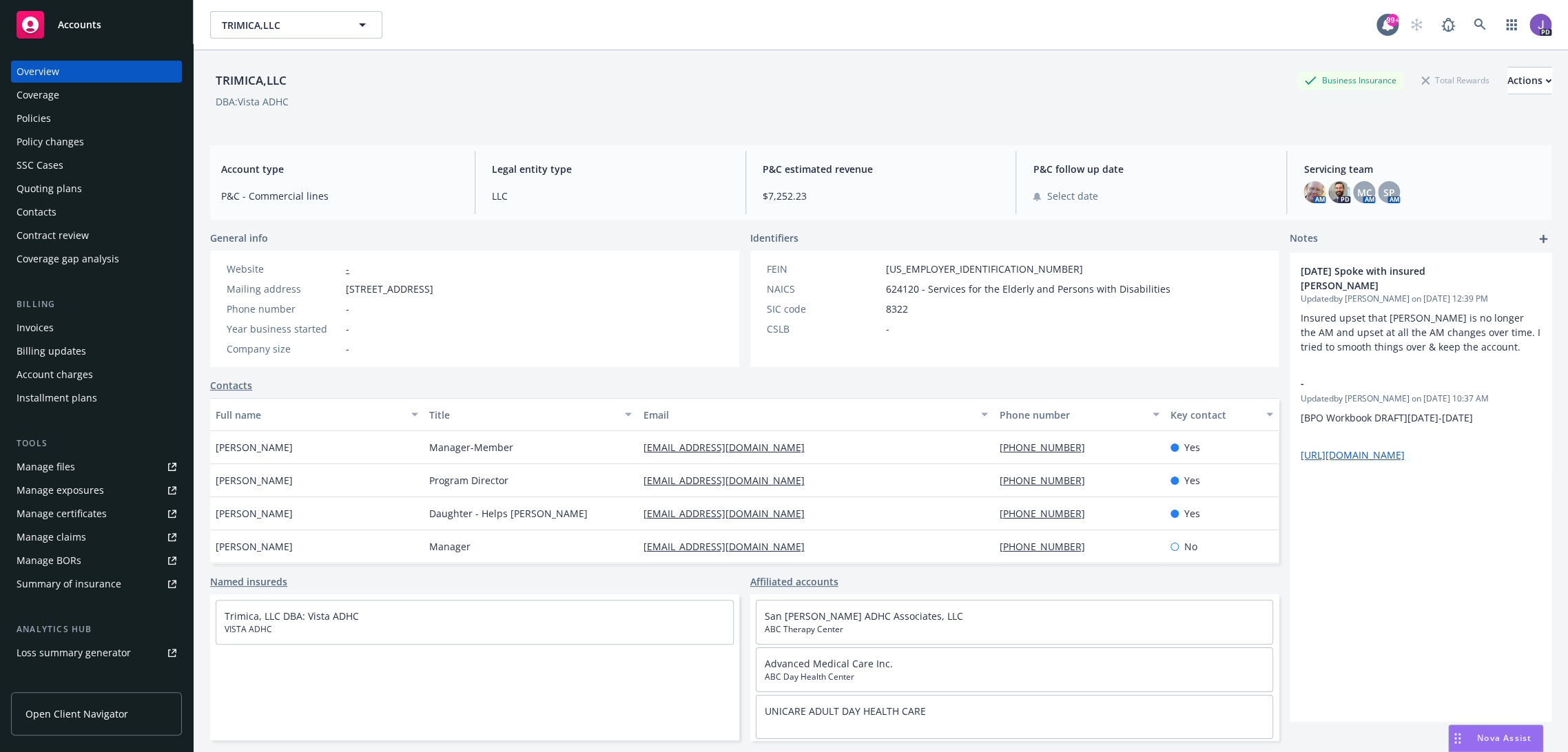
click at [759, 95] on div "DBA: Vista ADHC" at bounding box center [880, 101] width 1341 height 14
click at [596, 87] on div "TRIMICA,LLC Business Insurance Total Rewards Actions" at bounding box center [880, 80] width 1341 height 28
click at [487, 78] on div "TRIMICA,LLC Business Insurance Total Rewards Actions" at bounding box center [880, 80] width 1341 height 28
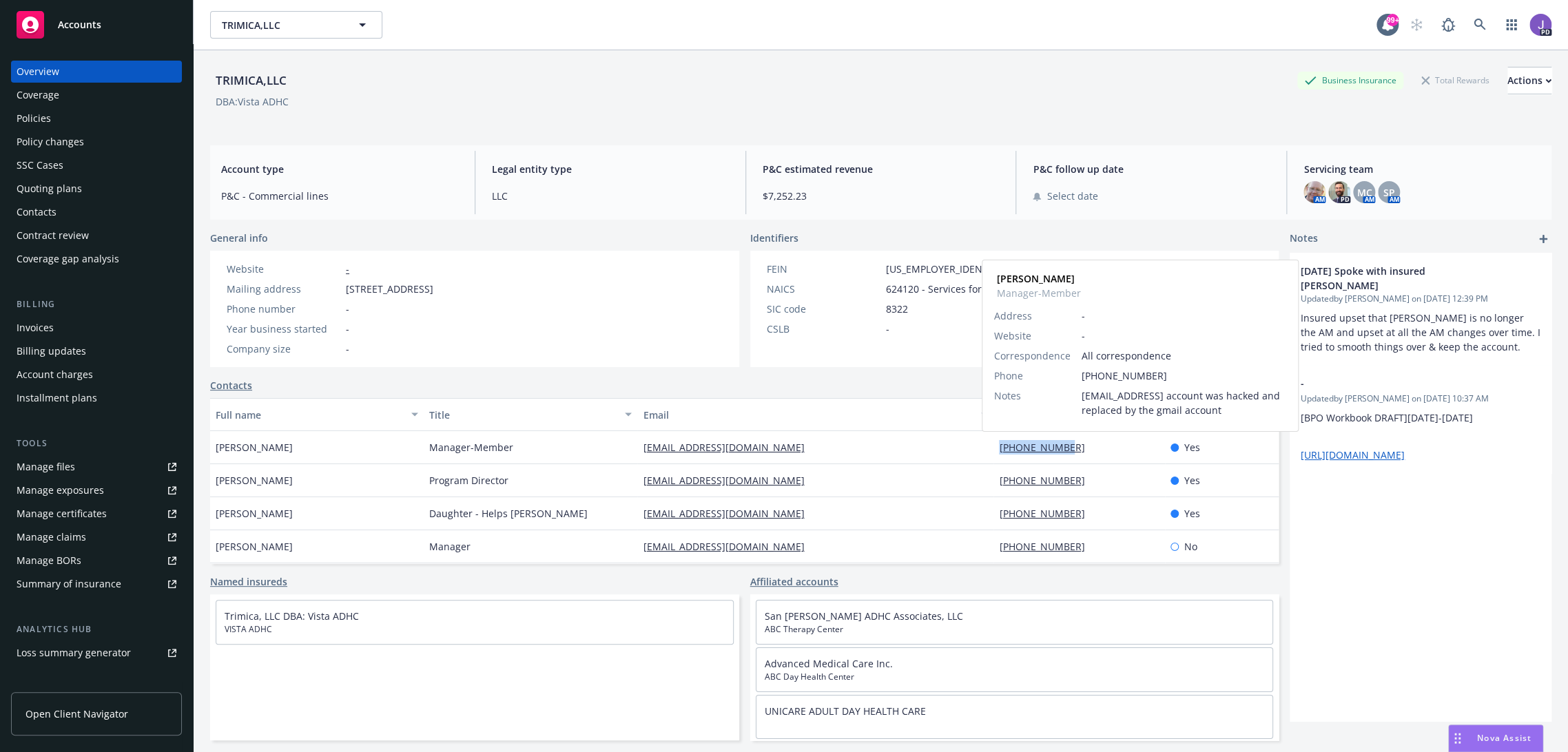
drag, startPoint x: 1069, startPoint y: 441, endPoint x: 983, endPoint y: 446, distance: 86.1
click at [993, 446] on div "323-816-8822 Tom Chan Manager-Member Address - Website - Correspondence All cor…" at bounding box center [1079, 447] width 171 height 33
copy link "323-816-8822"
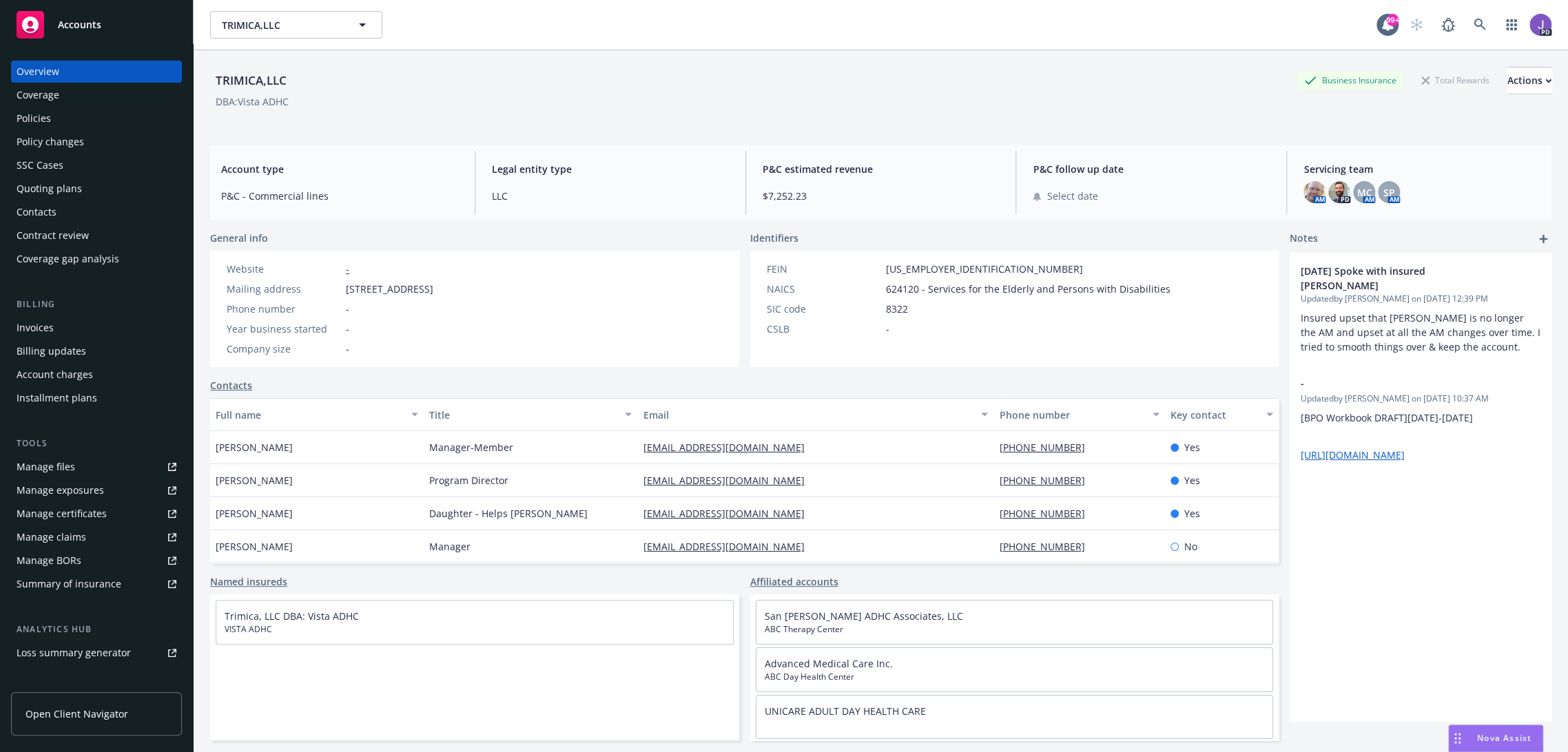
click at [665, 116] on div "TRIMICA,LLC Business Insurance Total Rewards Actions DBA: Vista ADHC" at bounding box center [880, 95] width 1341 height 56
click at [68, 120] on div "Policies" at bounding box center [96, 118] width 160 height 22
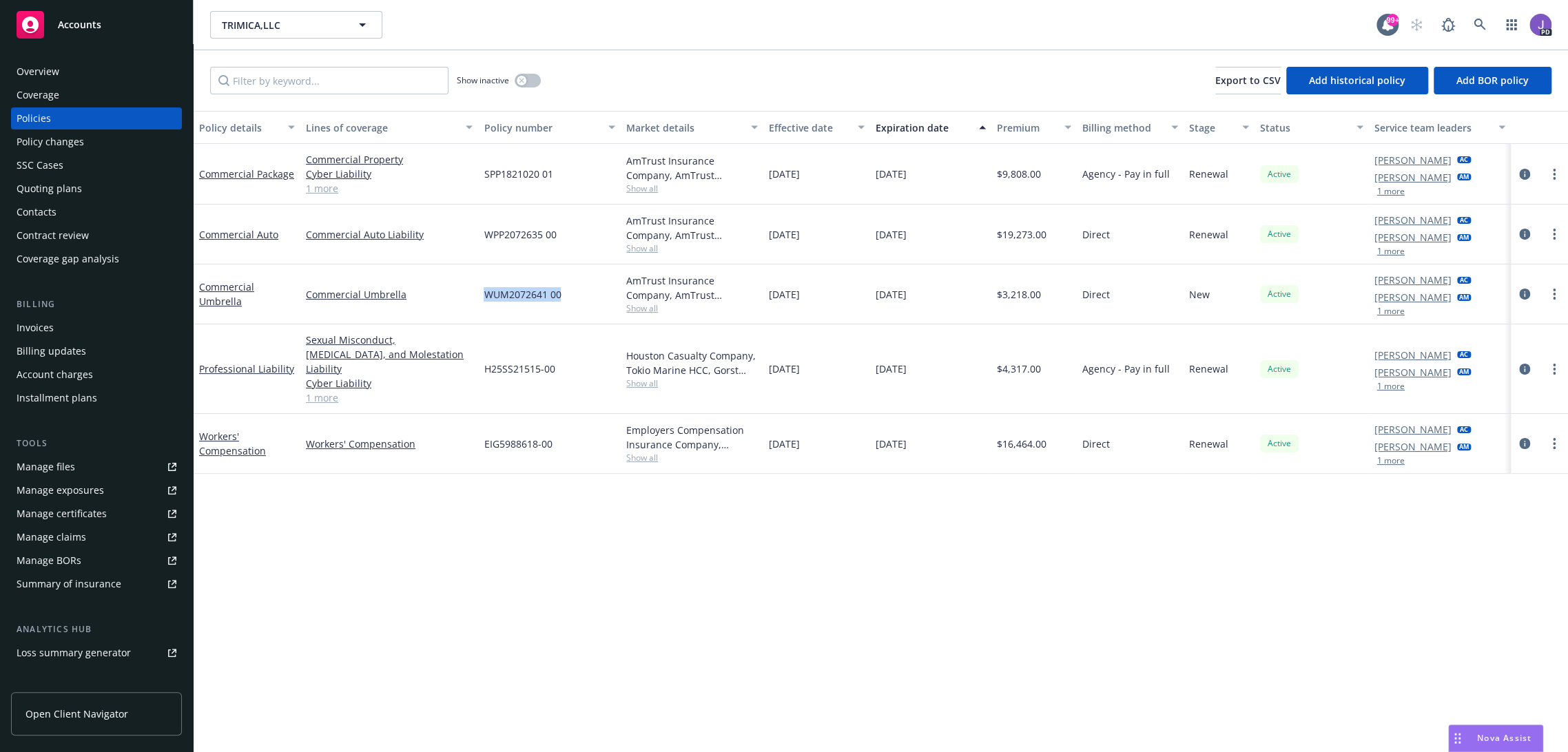
drag, startPoint x: 545, startPoint y: 295, endPoint x: 478, endPoint y: 295, distance: 67.0
click at [478, 295] on div "WUM2072641 00" at bounding box center [549, 295] width 142 height 60
copy span "WUM2072641 00"
click at [105, 68] on div "Overview" at bounding box center [96, 71] width 160 height 22
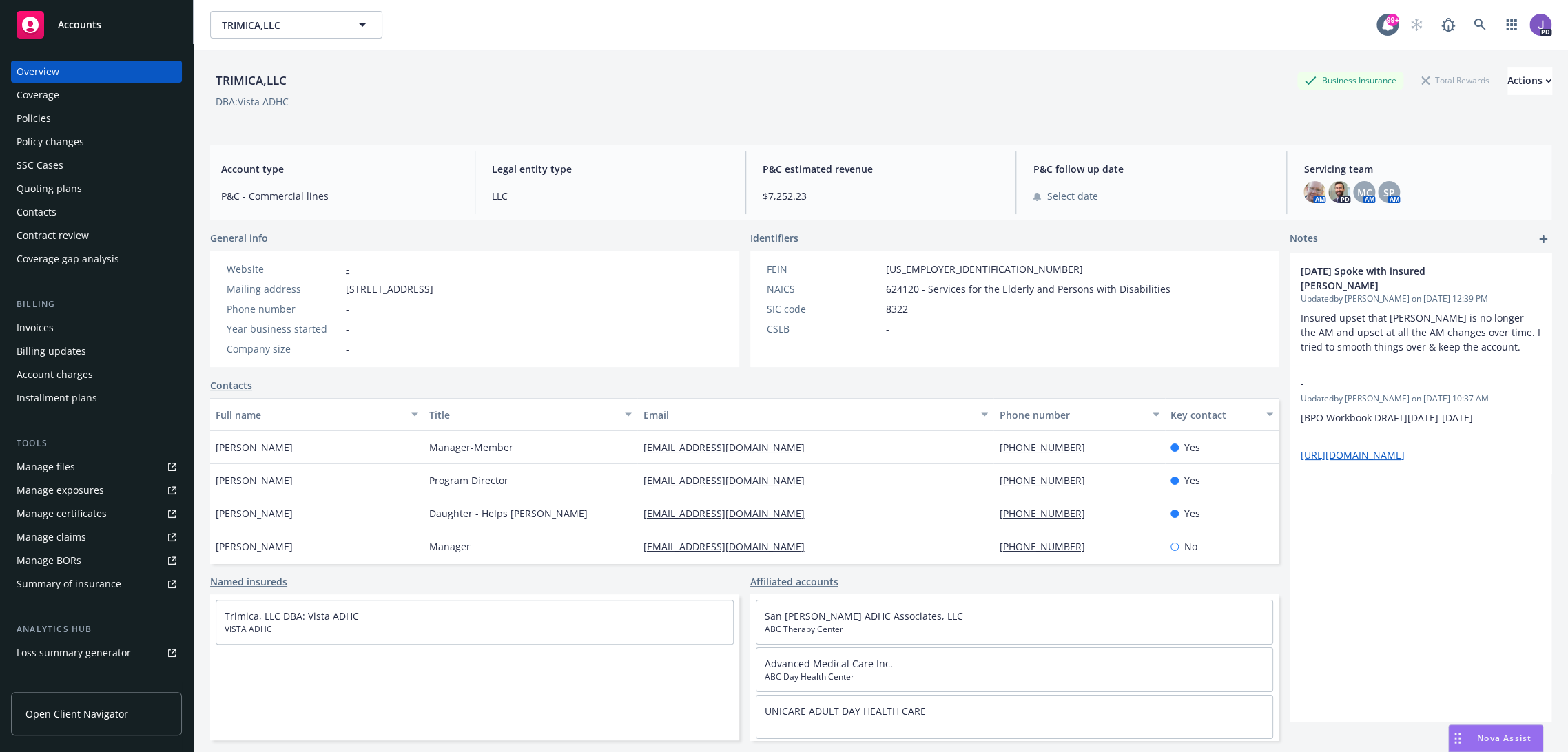
click at [254, 80] on div "TRIMICA,LLC" at bounding box center [251, 80] width 82 height 18
copy div "TRIMICA"
drag, startPoint x: 56, startPoint y: 116, endPoint x: 385, endPoint y: 423, distance: 450.0
click at [56, 116] on div "Policies" at bounding box center [96, 118] width 160 height 22
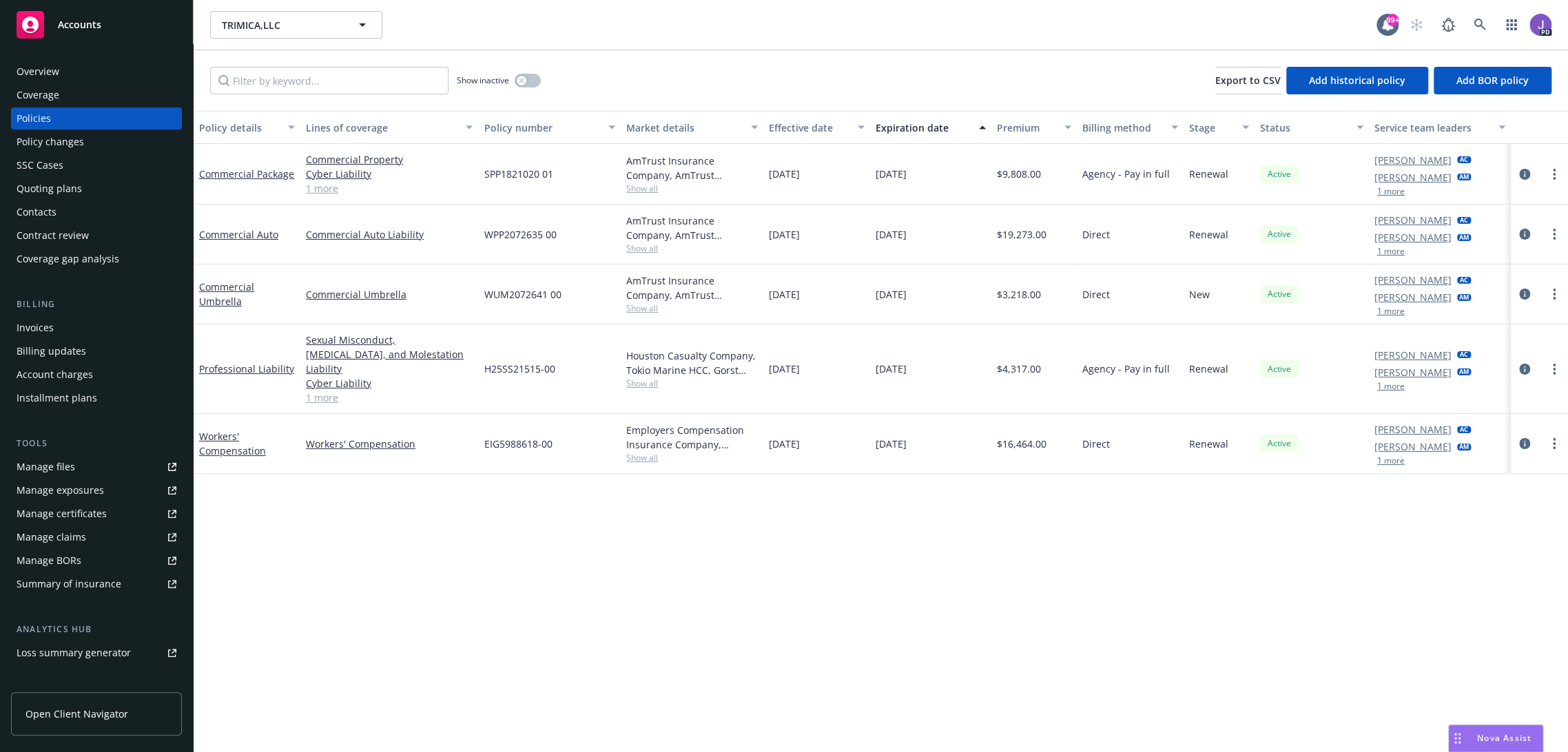
click at [640, 305] on span "Show all" at bounding box center [692, 308] width 132 height 12
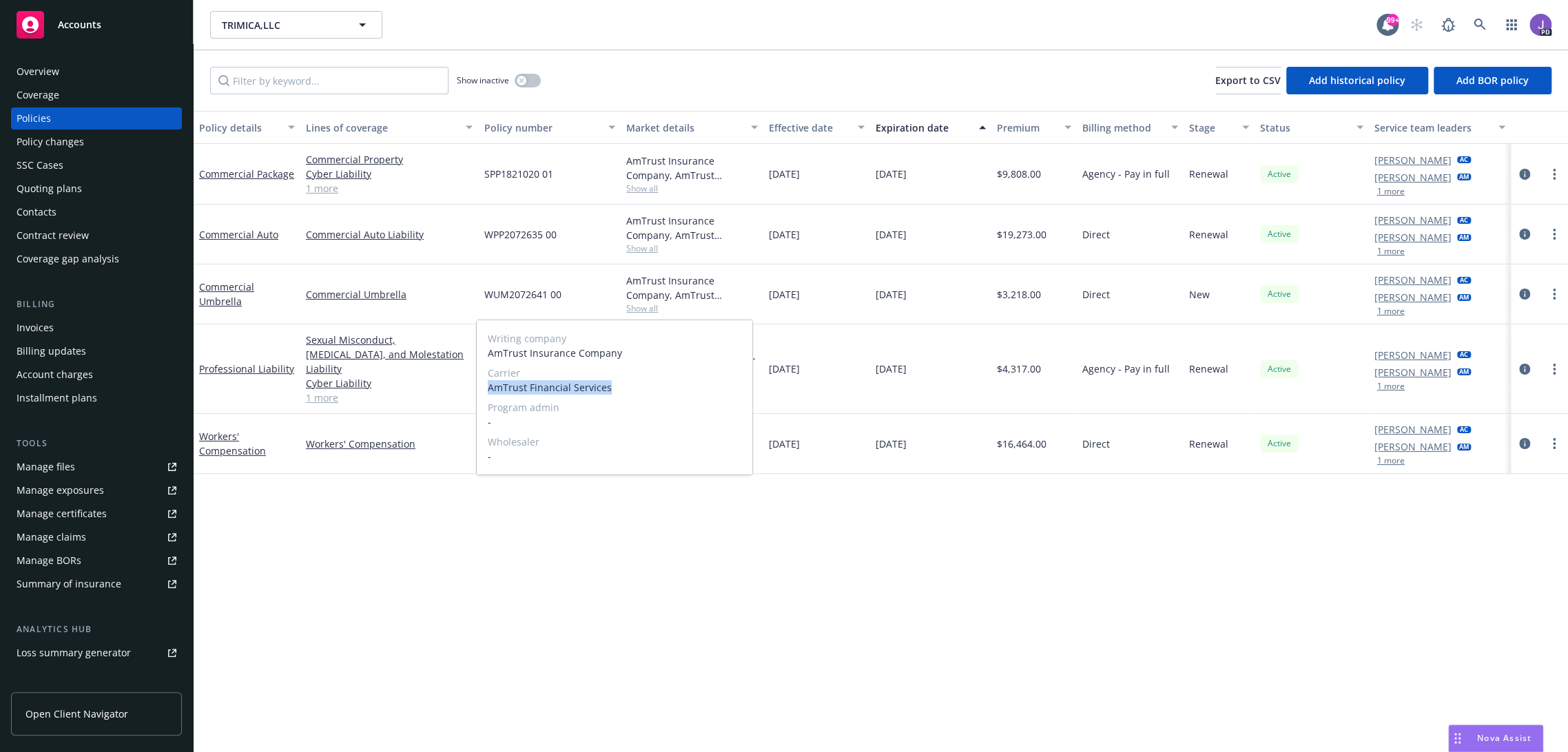
drag, startPoint x: 614, startPoint y: 389, endPoint x: 481, endPoint y: 387, distance: 133.0
click at [481, 387] on div "Writing company AmTrust Insurance Company Carrier AmTrust Financial Services Pr…" at bounding box center [614, 397] width 276 height 154
drag, startPoint x: 631, startPoint y: 355, endPoint x: 482, endPoint y: 358, distance: 149.0
click at [482, 358] on div "Writing company AmTrust Insurance Company Carrier AmTrust Financial Services Pr…" at bounding box center [614, 397] width 276 height 154
copy span "AmTrust Insurance Company"
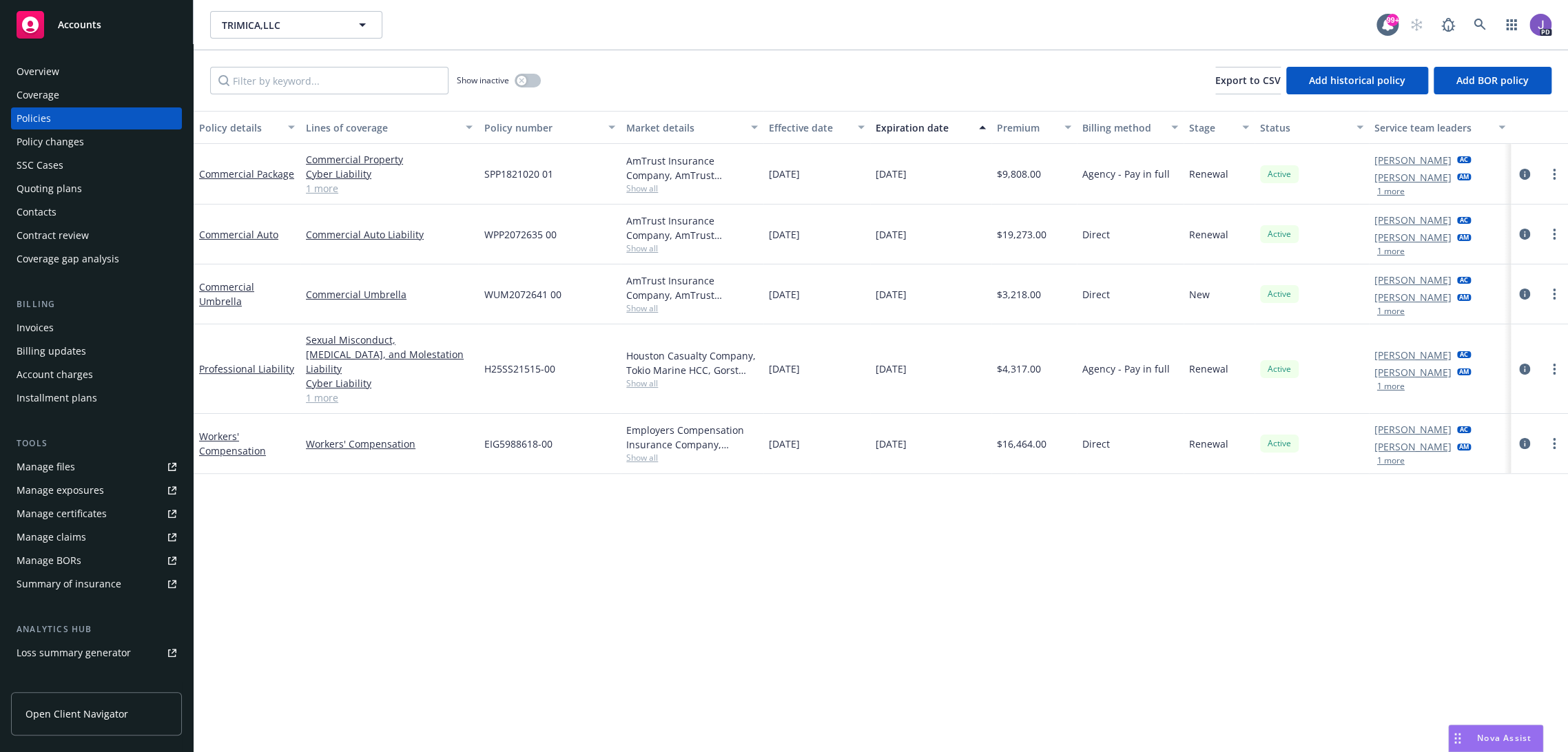
drag, startPoint x: 422, startPoint y: 545, endPoint x: 472, endPoint y: 444, distance: 112.7
click at [422, 545] on div "Policy details Lines of coverage Policy number Market details Effective date Ex…" at bounding box center [880, 431] width 1375 height 642
drag, startPoint x: 520, startPoint y: 286, endPoint x: 553, endPoint y: 5, distance: 282.9
click at [483, 289] on div "WUM2072641 00" at bounding box center [549, 295] width 142 height 60
copy span "WUM2072641 00"
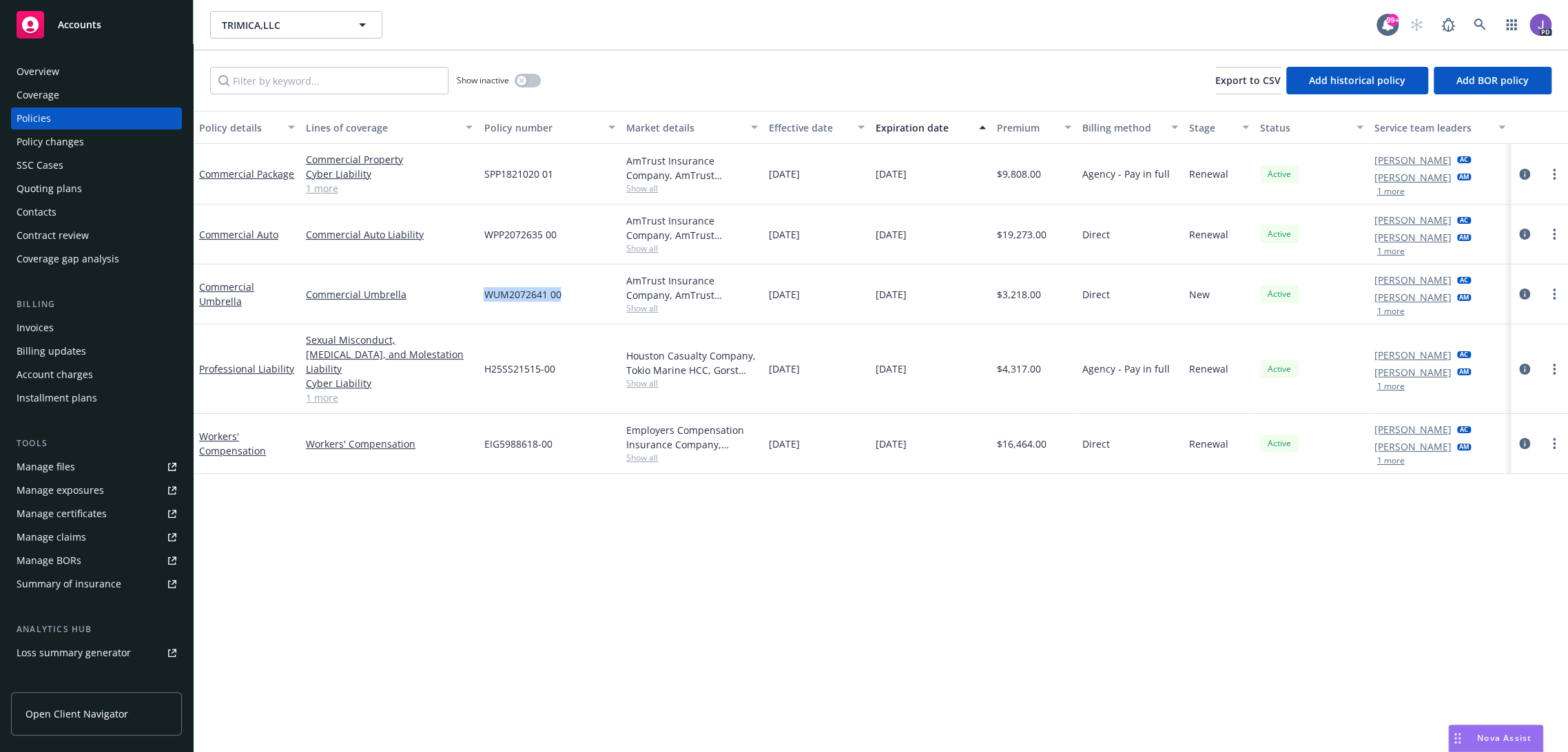
click at [75, 65] on div "Overview" at bounding box center [96, 71] width 160 height 22
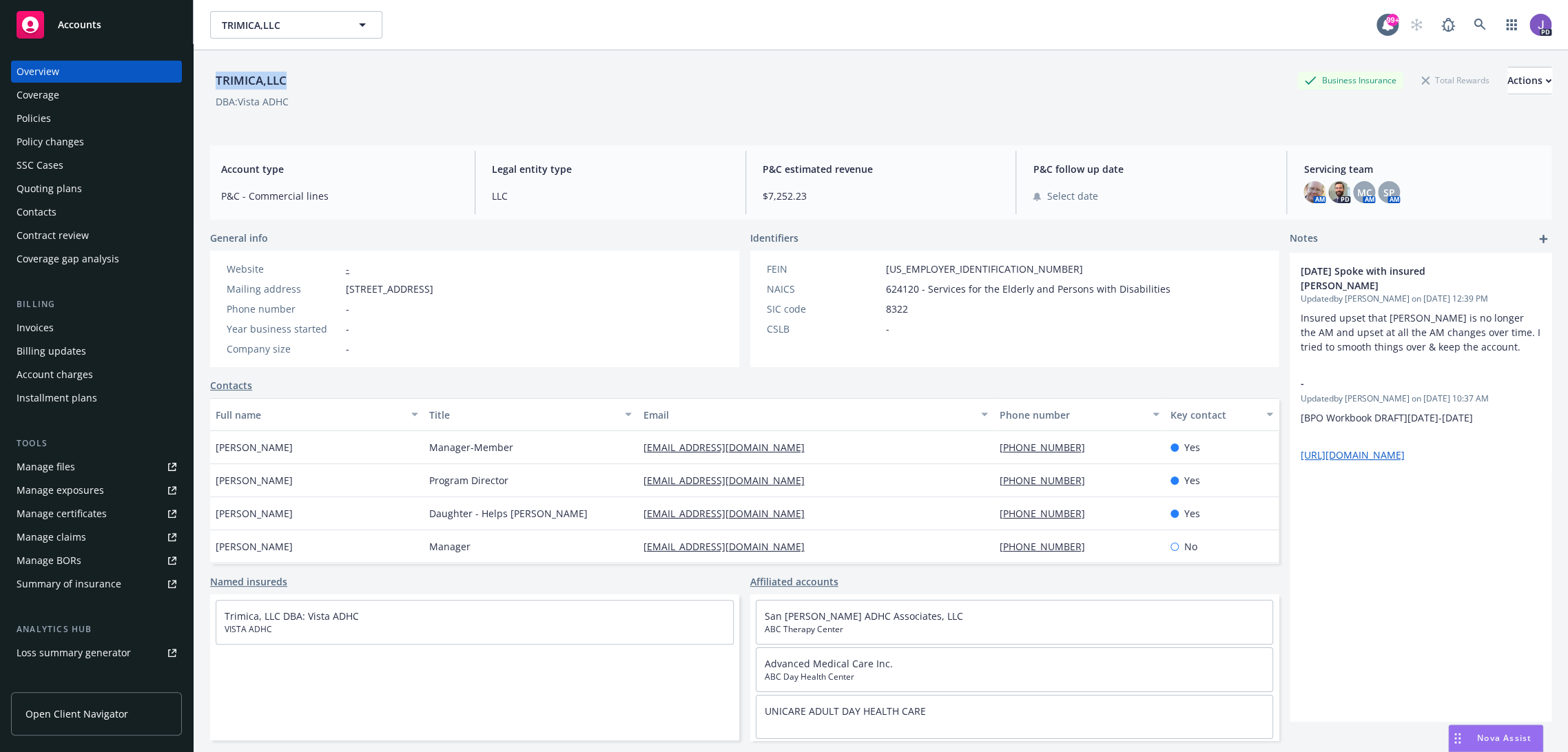
drag, startPoint x: 295, startPoint y: 75, endPoint x: 204, endPoint y: 87, distance: 91.8
click at [202, 87] on div "TRIMICA,LLC Business Insurance Total Rewards Actions DBA: Vista ADHC Account ty…" at bounding box center [880, 426] width 1375 height 752
copy div "TRIMICA,LLC"
drag, startPoint x: 538, startPoint y: 289, endPoint x: 345, endPoint y: 284, distance: 193.1
click at [345, 284] on div "Website - Mailing address 6061 Atlantic Blvd, Maywood, CA, 90270 Phone number -…" at bounding box center [330, 308] width 240 height 116
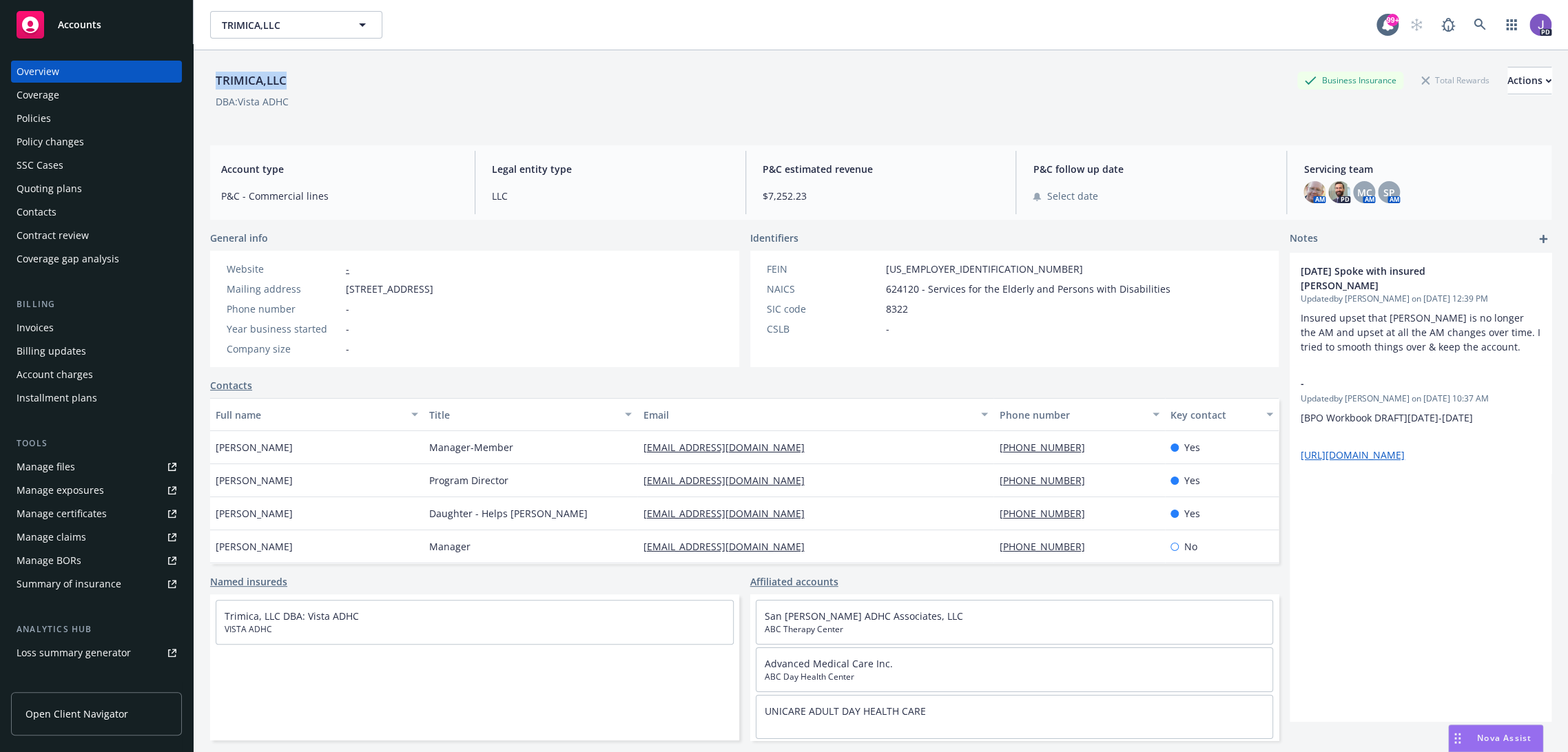
copy span "6061 Atlantic Blvd, Maywood, CA, 90270"
click at [70, 123] on div "Policies" at bounding box center [96, 118] width 160 height 22
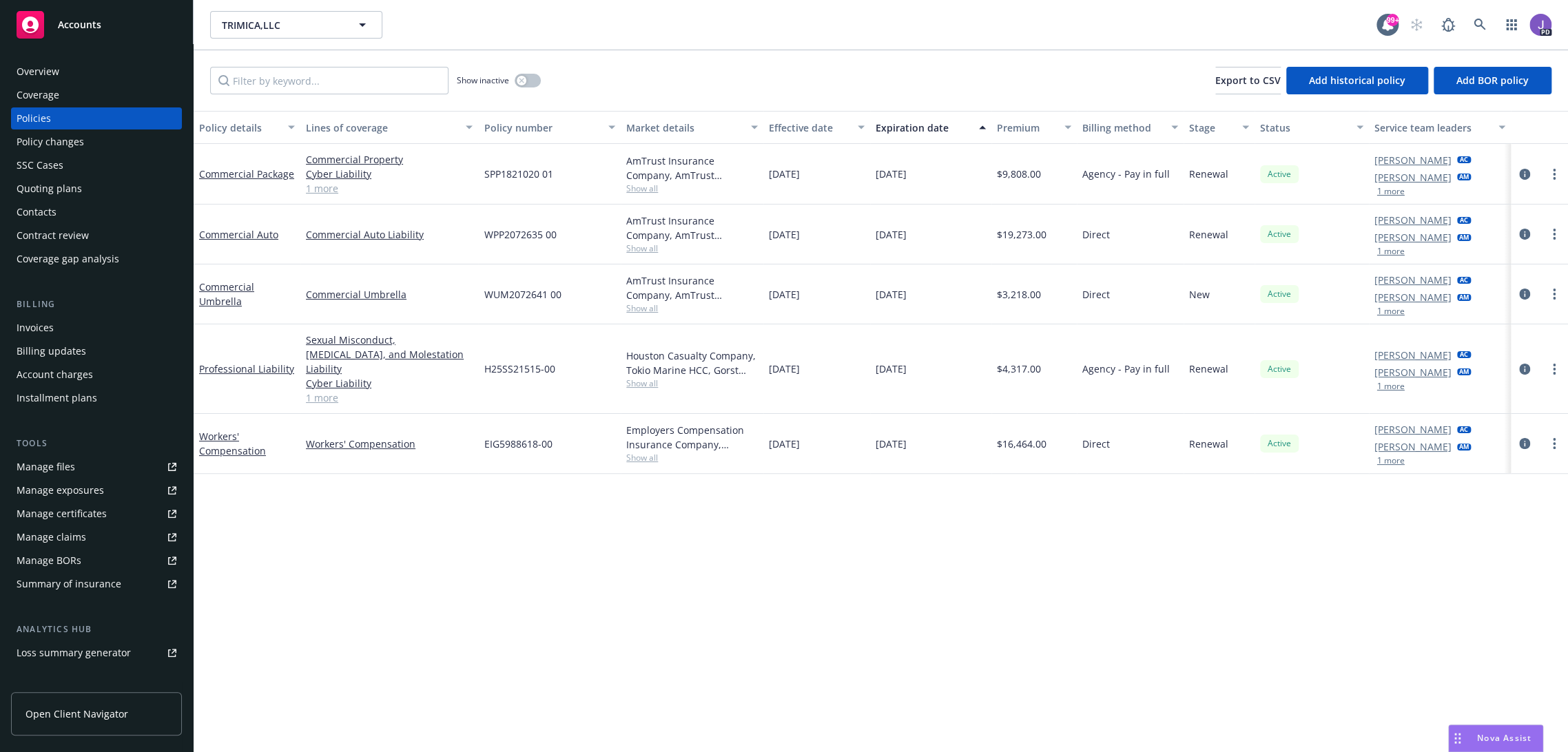
click at [55, 73] on div "Overview" at bounding box center [38, 71] width 43 height 22
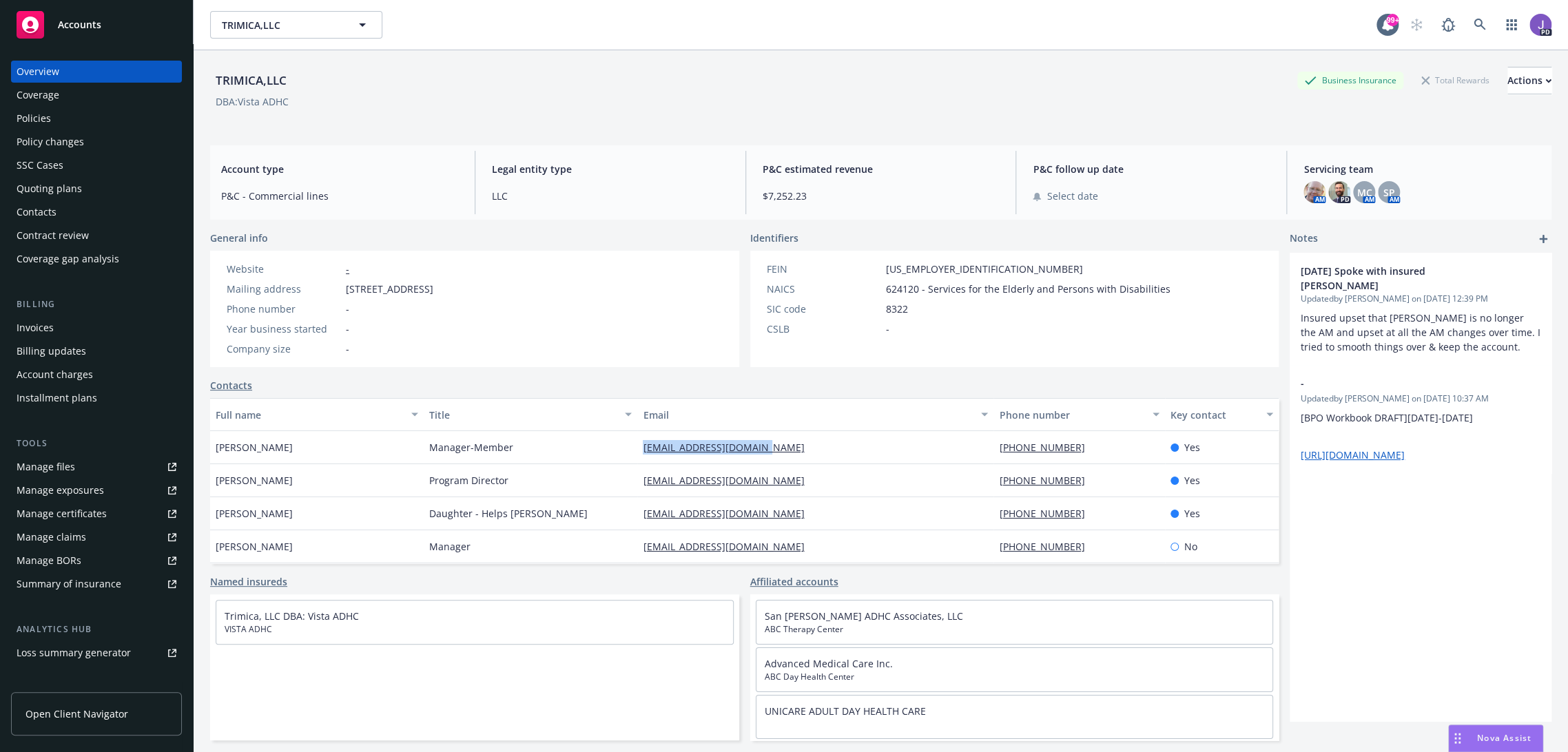
drag, startPoint x: 777, startPoint y: 446, endPoint x: 622, endPoint y: 443, distance: 155.0
click at [622, 443] on div "Tom Chan Manager-Member callmetomchan@gmail.com 323-816-8822 Yes" at bounding box center [745, 447] width 1069 height 33
drag, startPoint x: 302, startPoint y: 446, endPoint x: 214, endPoint y: 449, distance: 88.1
click at [214, 449] on div "Tom Chan" at bounding box center [317, 447] width 214 height 33
click at [239, 84] on div "TRIMICA,LLC" at bounding box center [251, 80] width 82 height 18
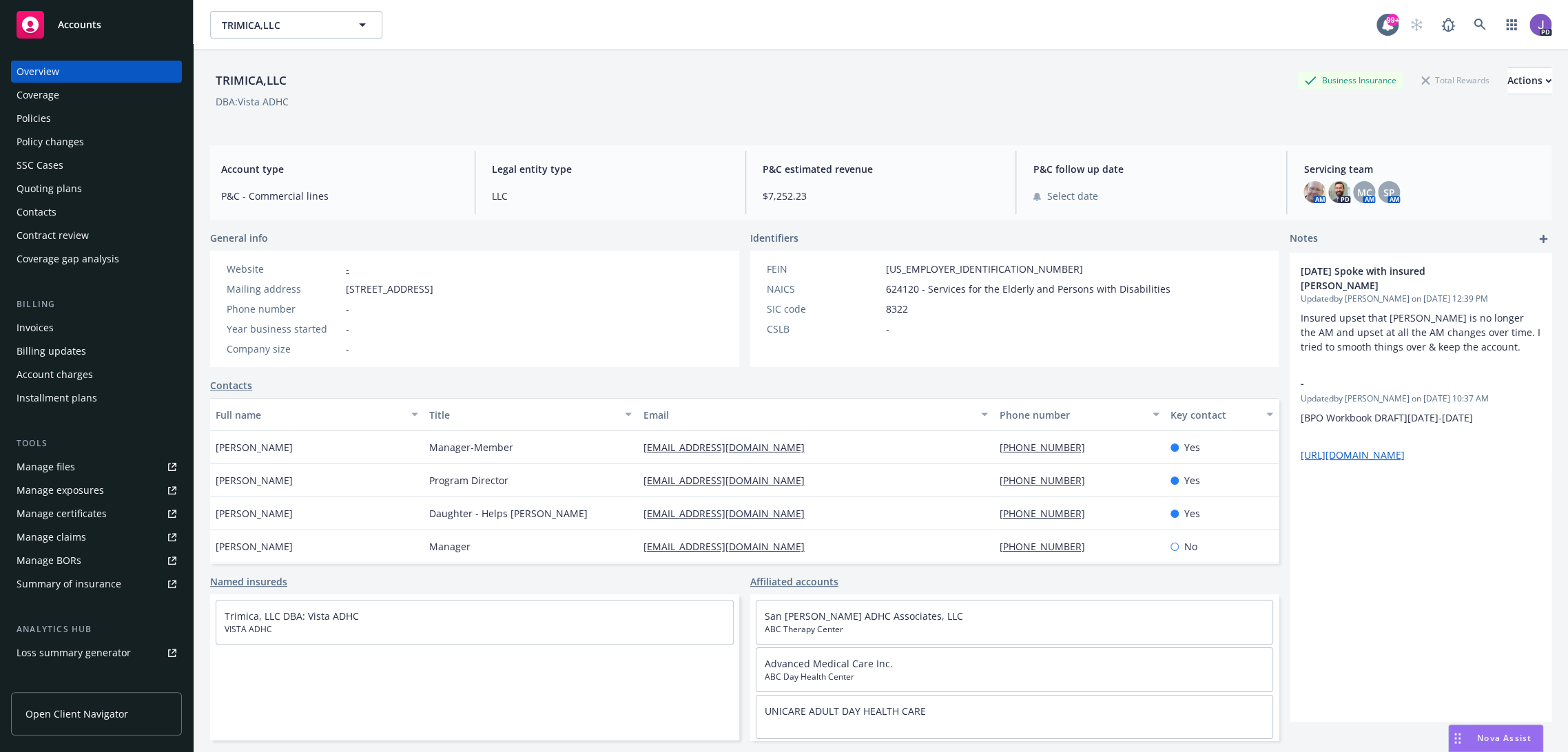
click at [237, 82] on div "TRIMICA,LLC" at bounding box center [251, 80] width 82 height 18
click at [243, 77] on div "TRIMICA,LLC" at bounding box center [251, 80] width 82 height 18
drag, startPoint x: 777, startPoint y: 440, endPoint x: 632, endPoint y: 441, distance: 145.0
click at [637, 441] on div "callmetomchan@gmail.com" at bounding box center [815, 447] width 356 height 33
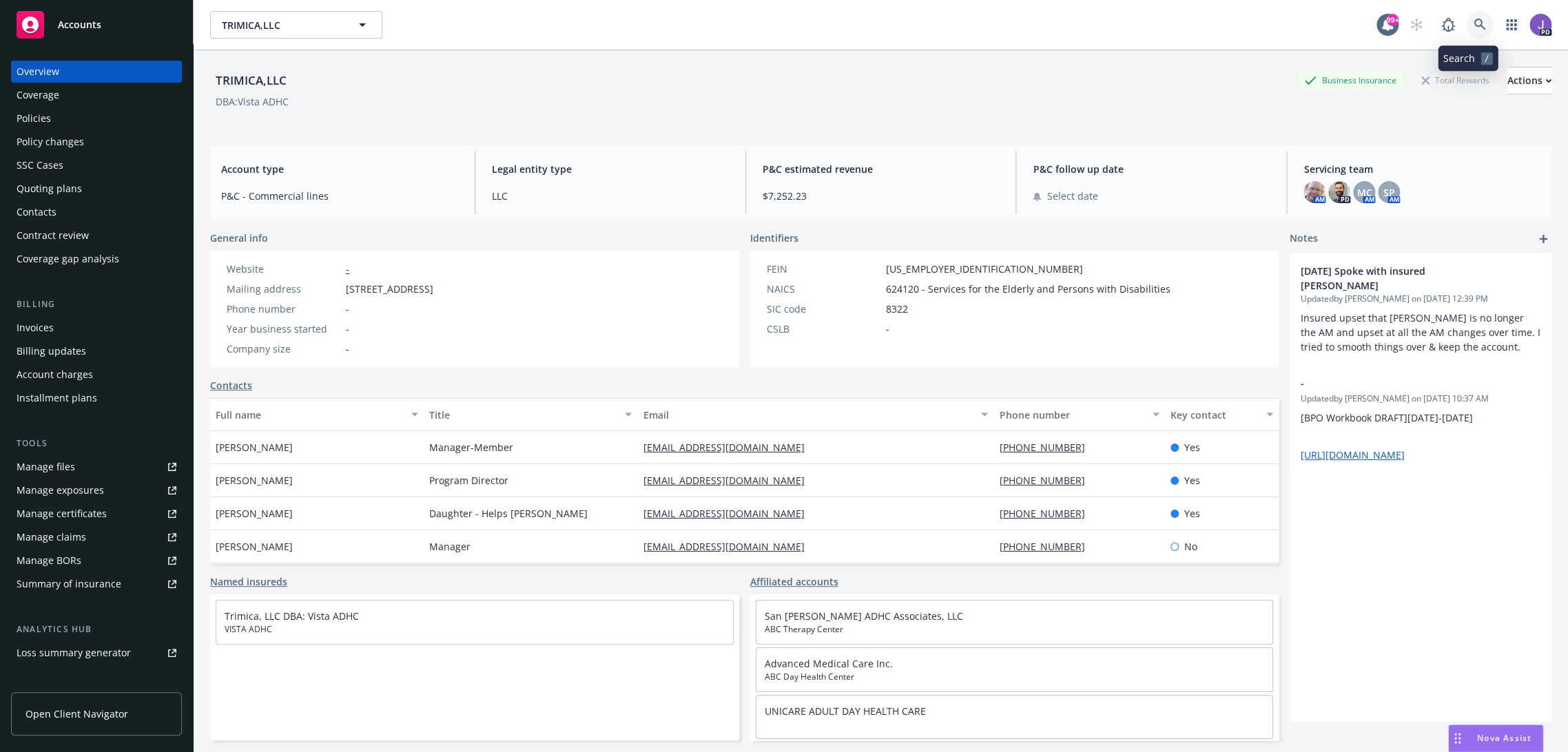
click at [1466, 27] on link at bounding box center [1479, 24] width 28 height 28
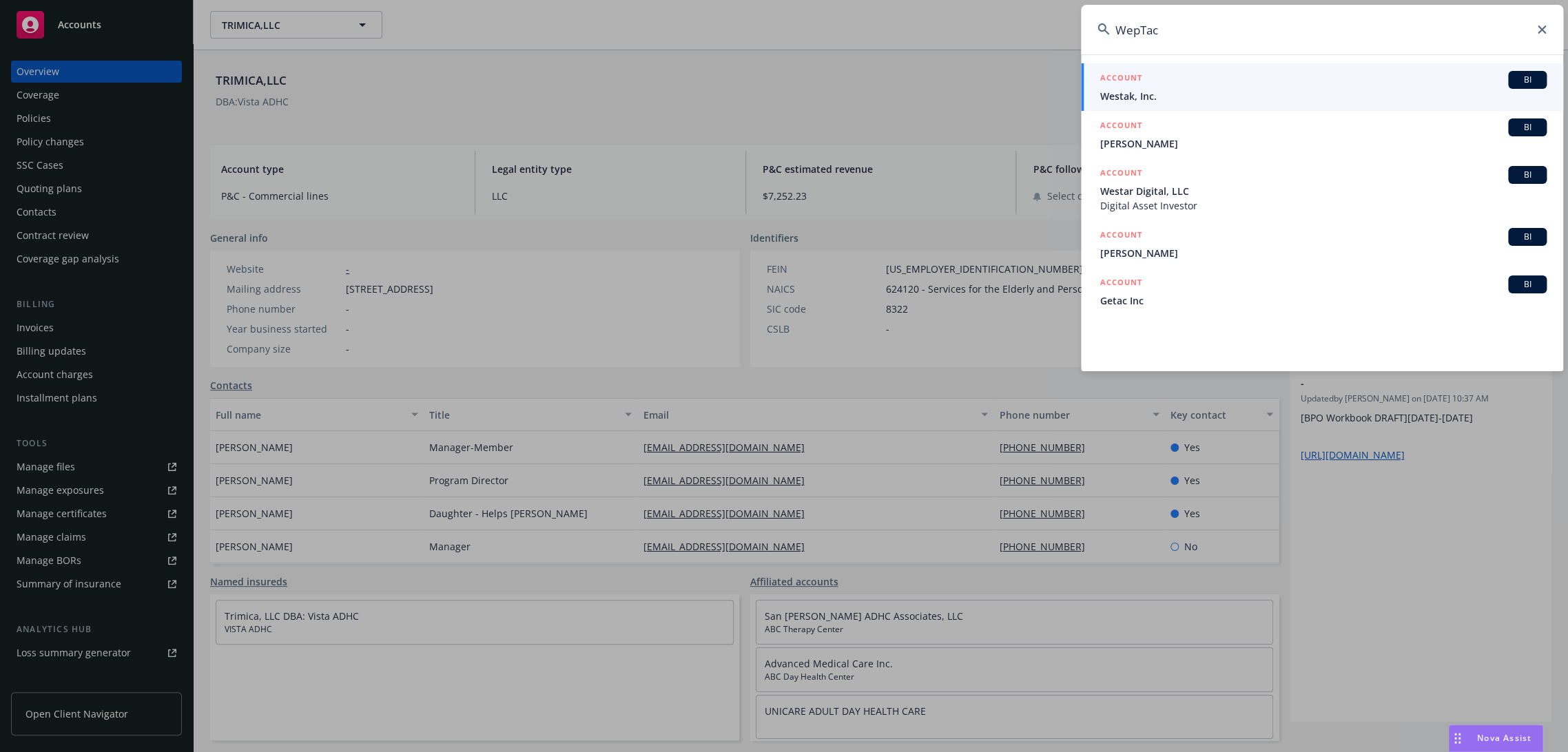
click at [1184, 23] on input "WepTac" at bounding box center [1322, 29] width 482 height 49
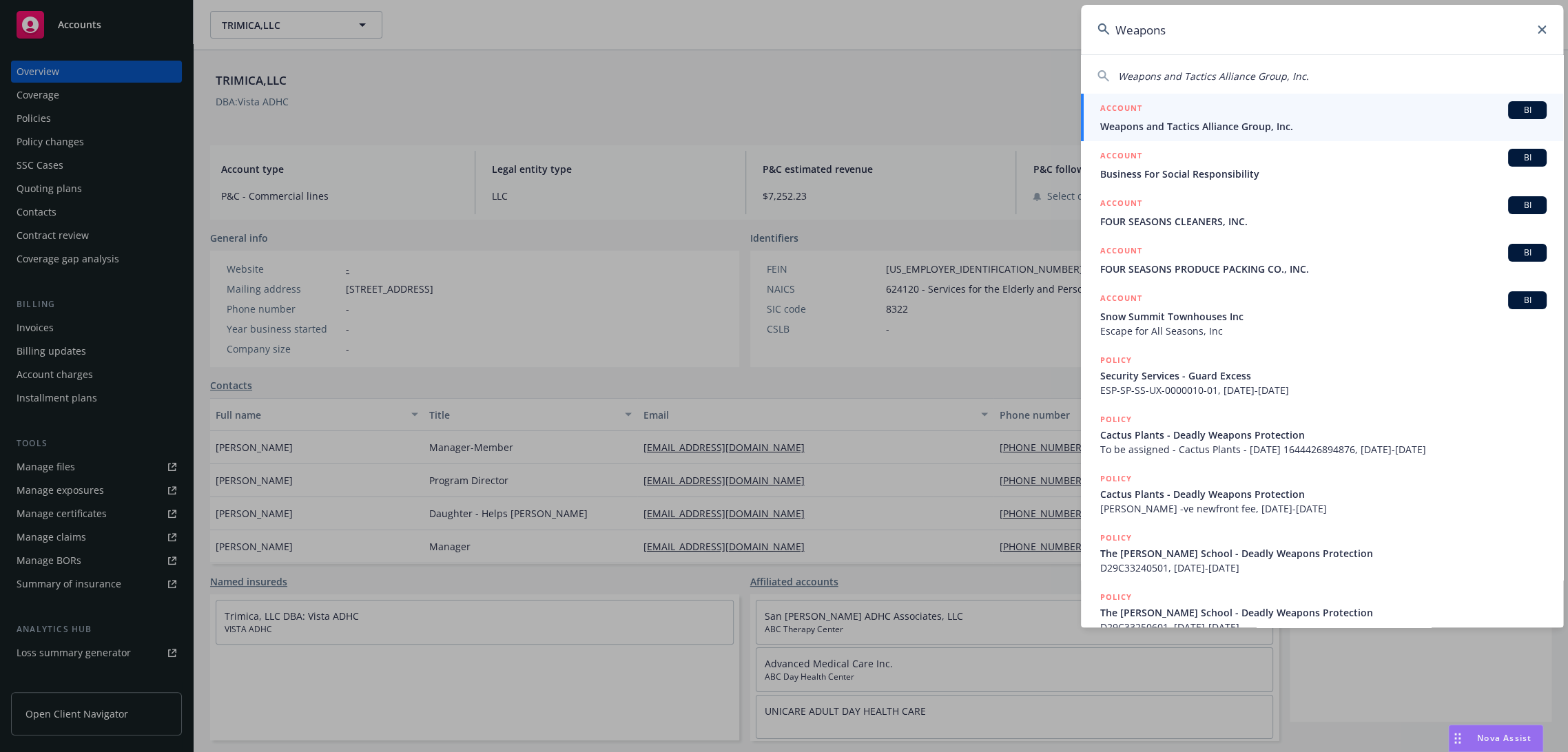
type input "Weapons"
click at [1125, 128] on span "Weapons and Tactics Alliance Group, Inc." at bounding box center [1323, 126] width 446 height 14
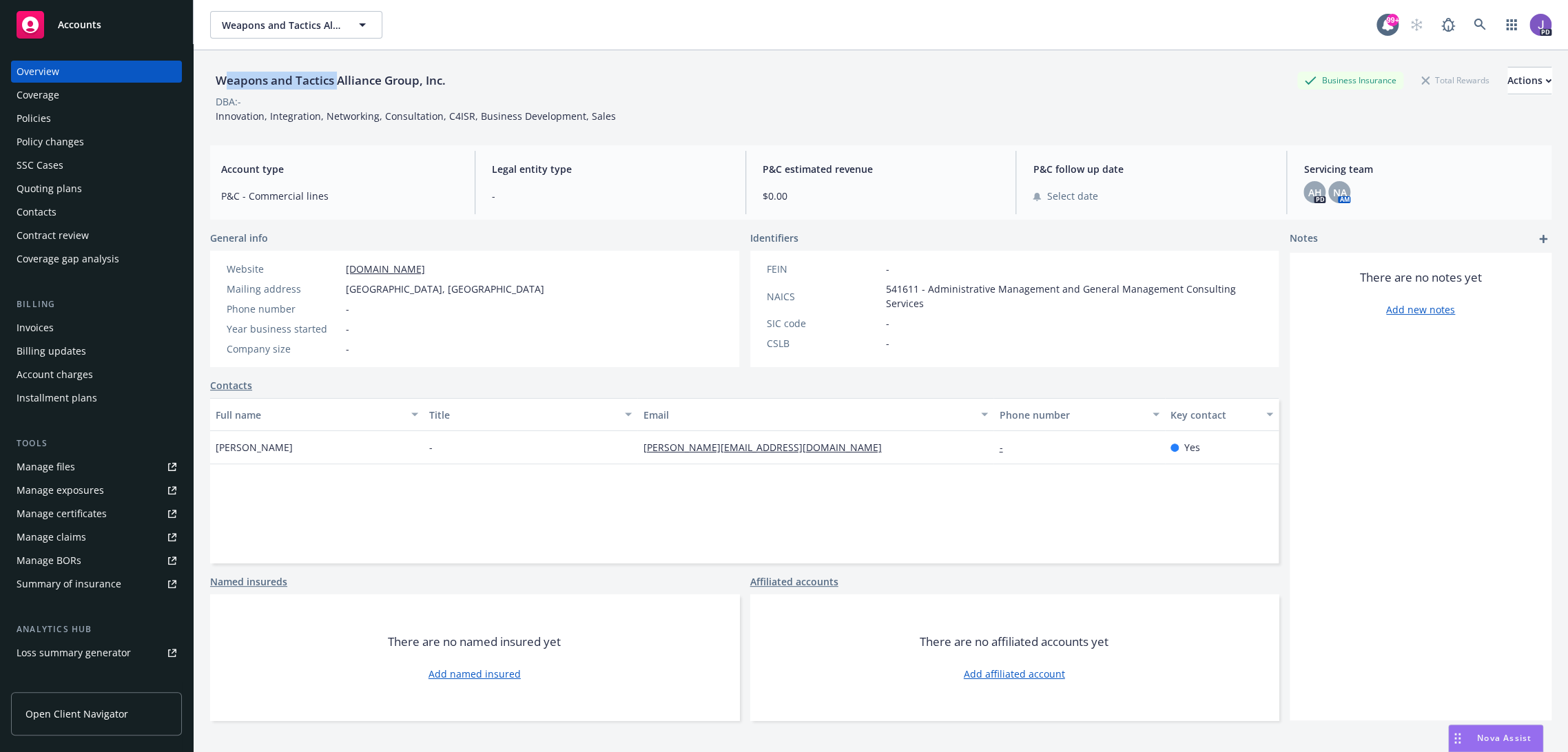
drag, startPoint x: 215, startPoint y: 80, endPoint x: 333, endPoint y: 85, distance: 118.1
click at [333, 85] on div "Weapons and Tactics Alliance Group, Inc." at bounding box center [331, 80] width 241 height 18
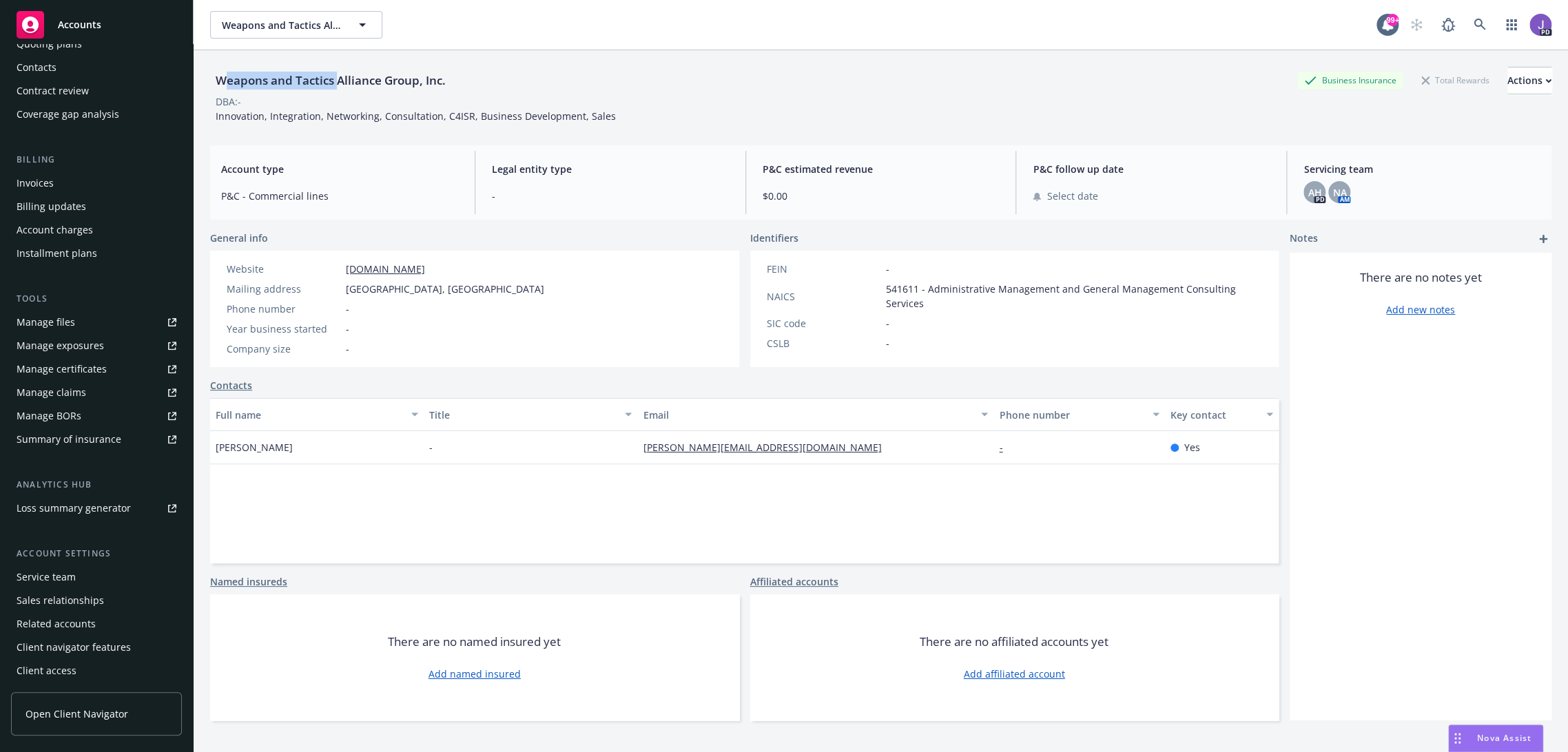
drag, startPoint x: 44, startPoint y: 579, endPoint x: 127, endPoint y: 515, distance: 104.8
click at [44, 579] on div "Service team" at bounding box center [46, 577] width 59 height 22
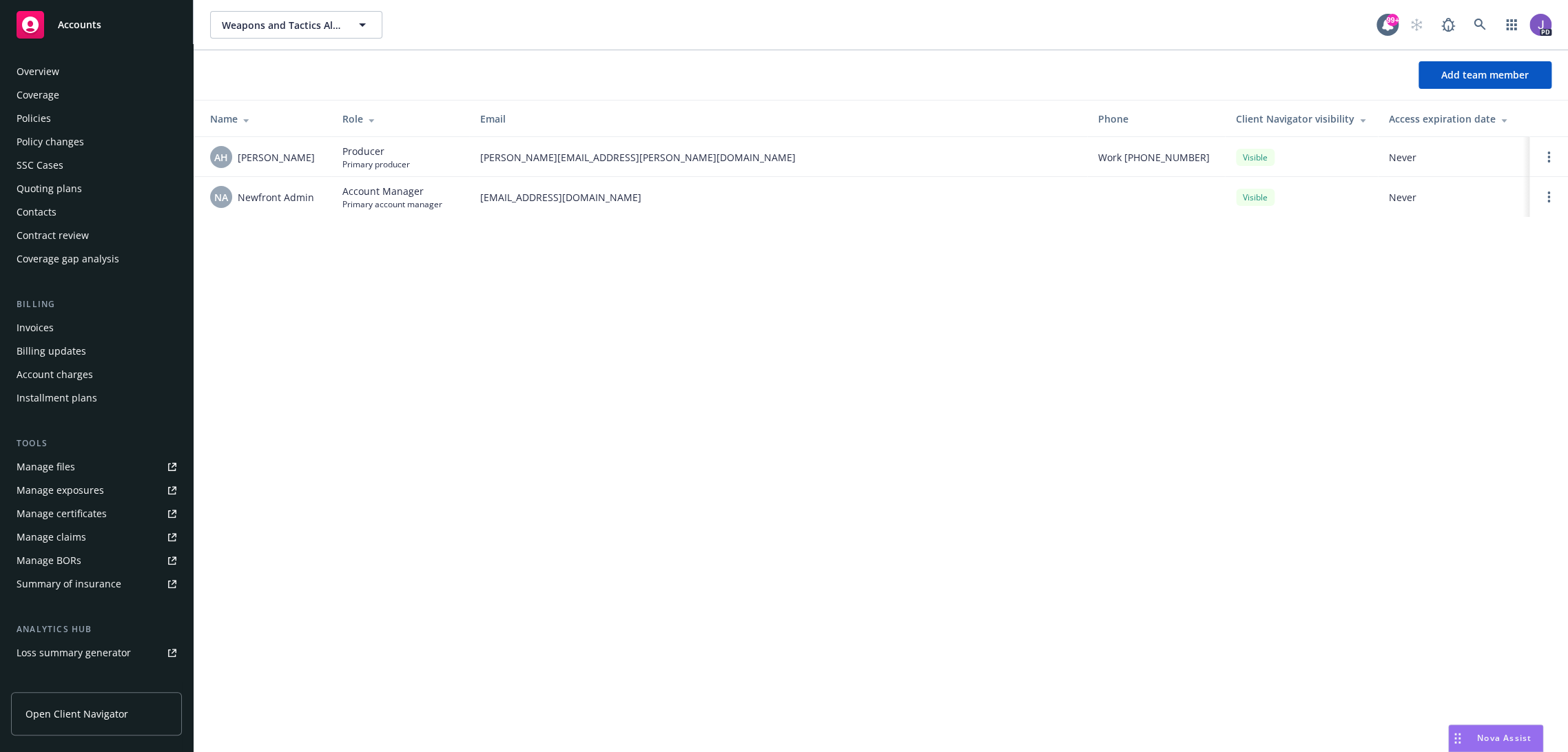
drag, startPoint x: 40, startPoint y: 124, endPoint x: 66, endPoint y: 142, distance: 31.6
click at [39, 124] on div "Policies" at bounding box center [34, 118] width 34 height 22
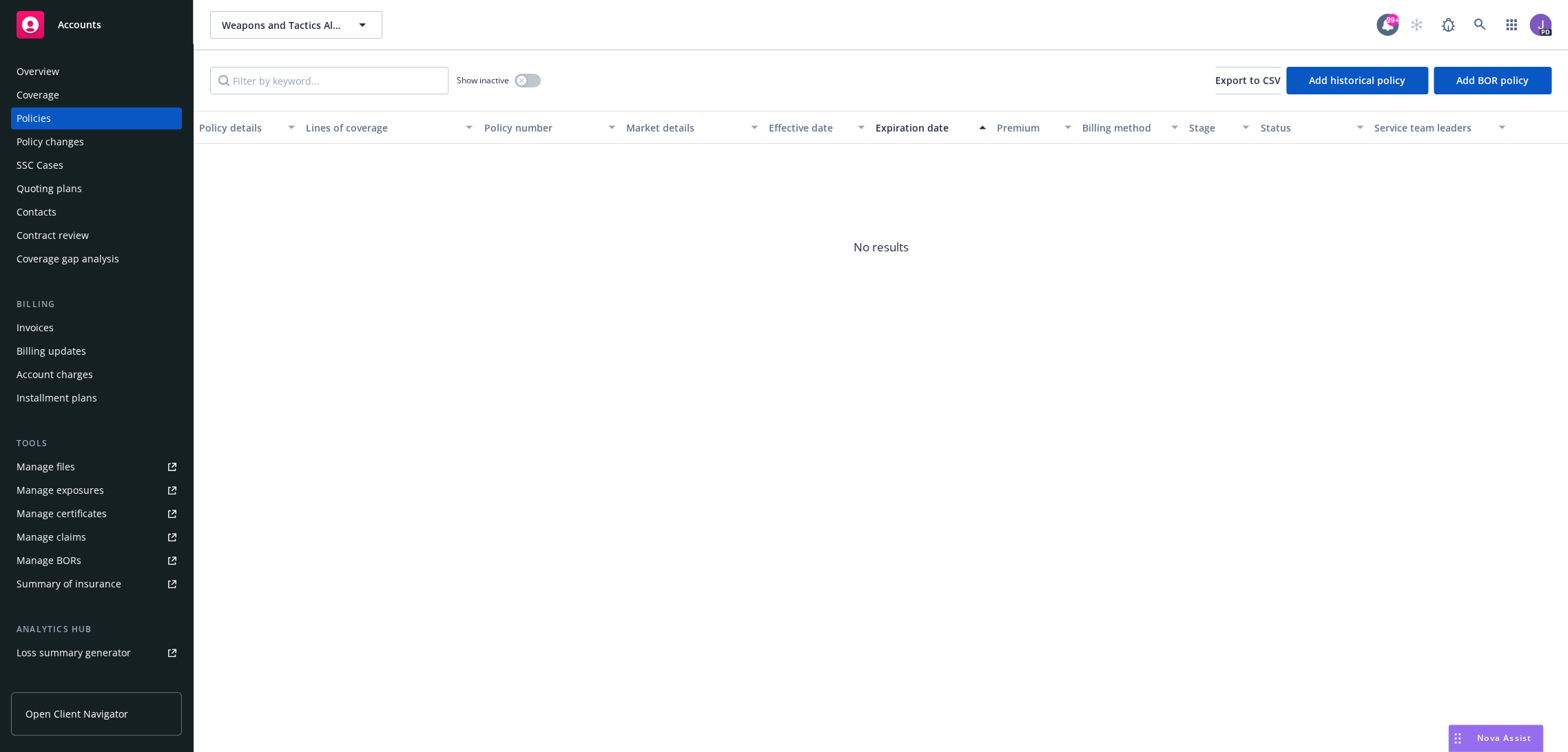
click at [57, 181] on div "Quoting plans" at bounding box center [49, 188] width 65 height 22
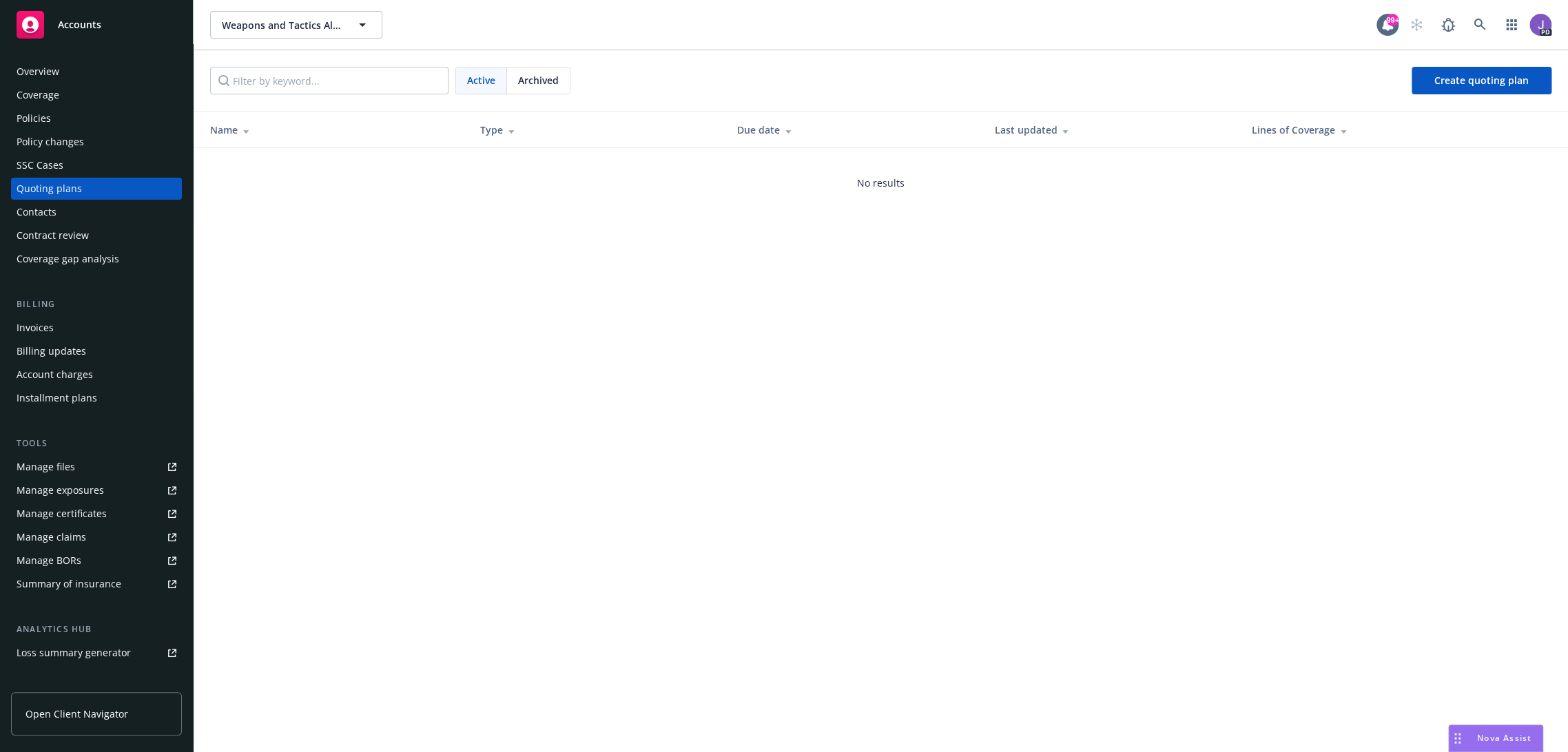
click at [503, 317] on div "Weapons and Tactics Alliance Group, Inc. Weapons and Tactics Alliance Group, In…" at bounding box center [880, 376] width 1375 height 752
click at [663, 296] on div "Weapons and Tactics Alliance Group, Inc. Weapons and Tactics Alliance Group, In…" at bounding box center [880, 376] width 1375 height 752
click at [100, 127] on div "Policies" at bounding box center [96, 118] width 160 height 22
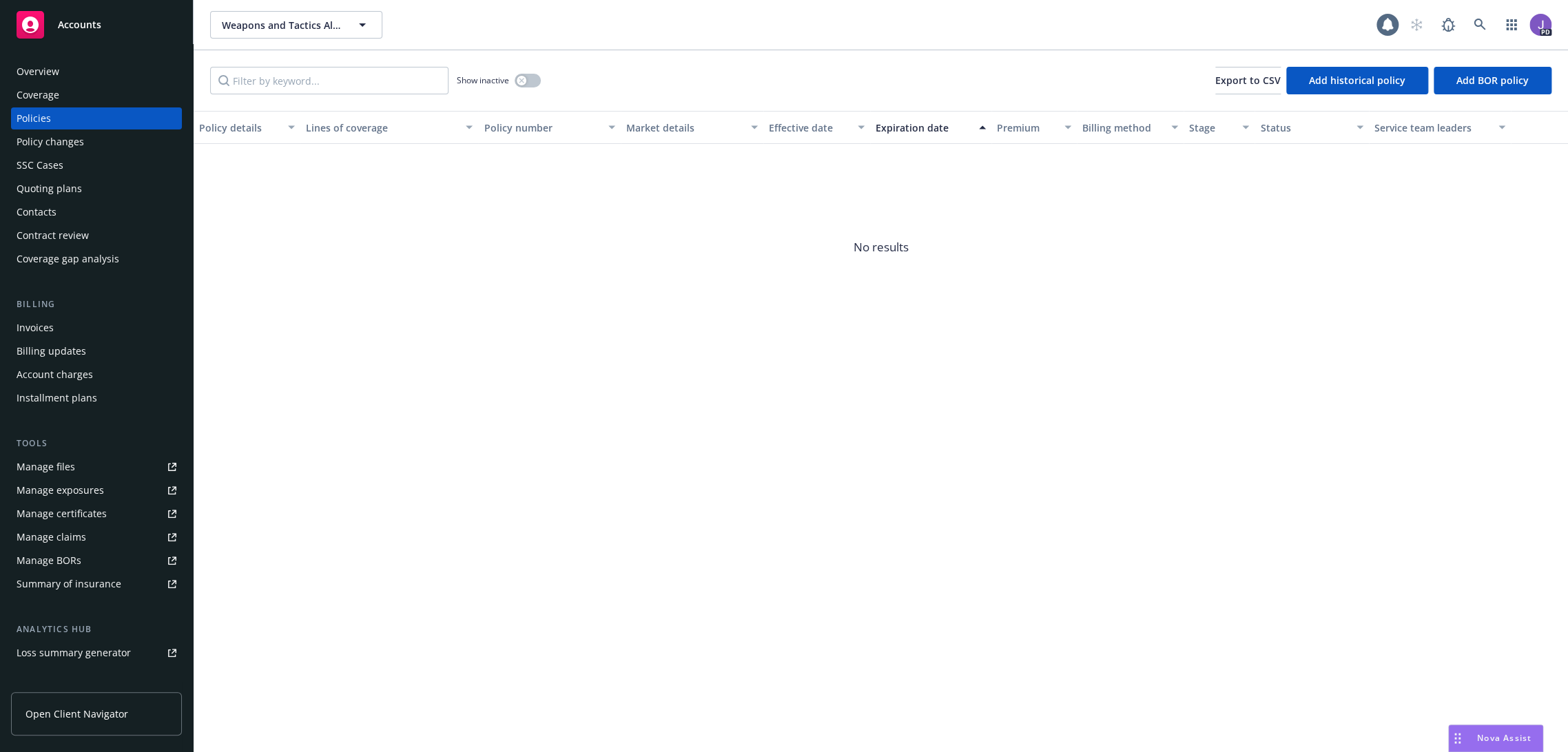
click at [431, 267] on span "No results" at bounding box center [880, 247] width 1375 height 207
click at [451, 250] on span "No results" at bounding box center [880, 247] width 1375 height 207
click at [673, 542] on div "Policy details Lines of coverage Policy number Market details Effective date Ex…" at bounding box center [880, 431] width 1375 height 641
click at [618, 387] on div "Policy details Lines of coverage Policy number Market details Effective date Ex…" at bounding box center [880, 431] width 1375 height 641
click at [92, 72] on div "Overview" at bounding box center [96, 71] width 160 height 22
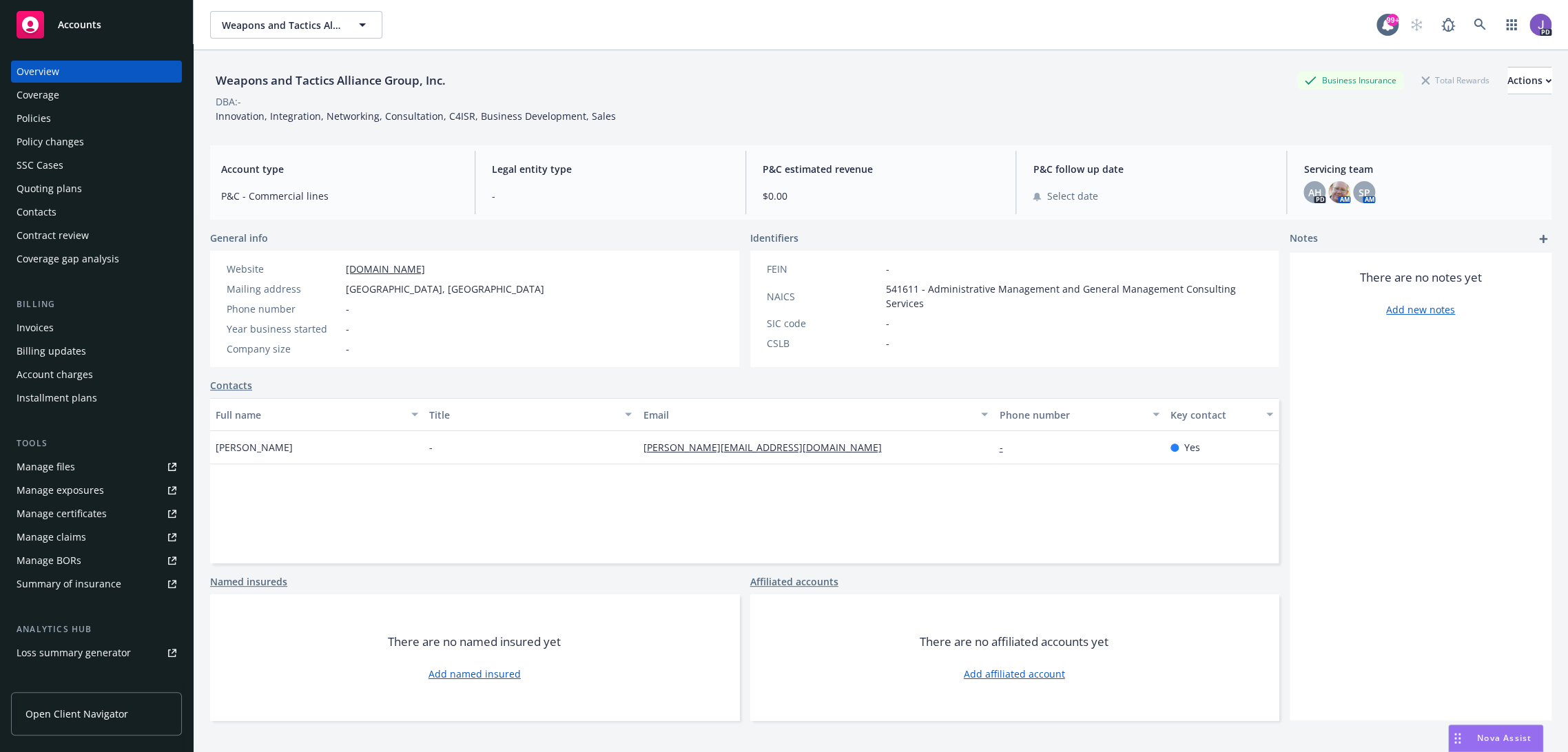
click at [405, 500] on div "Full name Title Email Phone number Key contact Dave Stevens - dave@weptacag.com…" at bounding box center [745, 480] width 1069 height 165
click at [367, 269] on link "[DOMAIN_NAME]" at bounding box center [385, 269] width 80 height 13
click at [56, 184] on div "Quoting plans" at bounding box center [49, 188] width 65 height 22
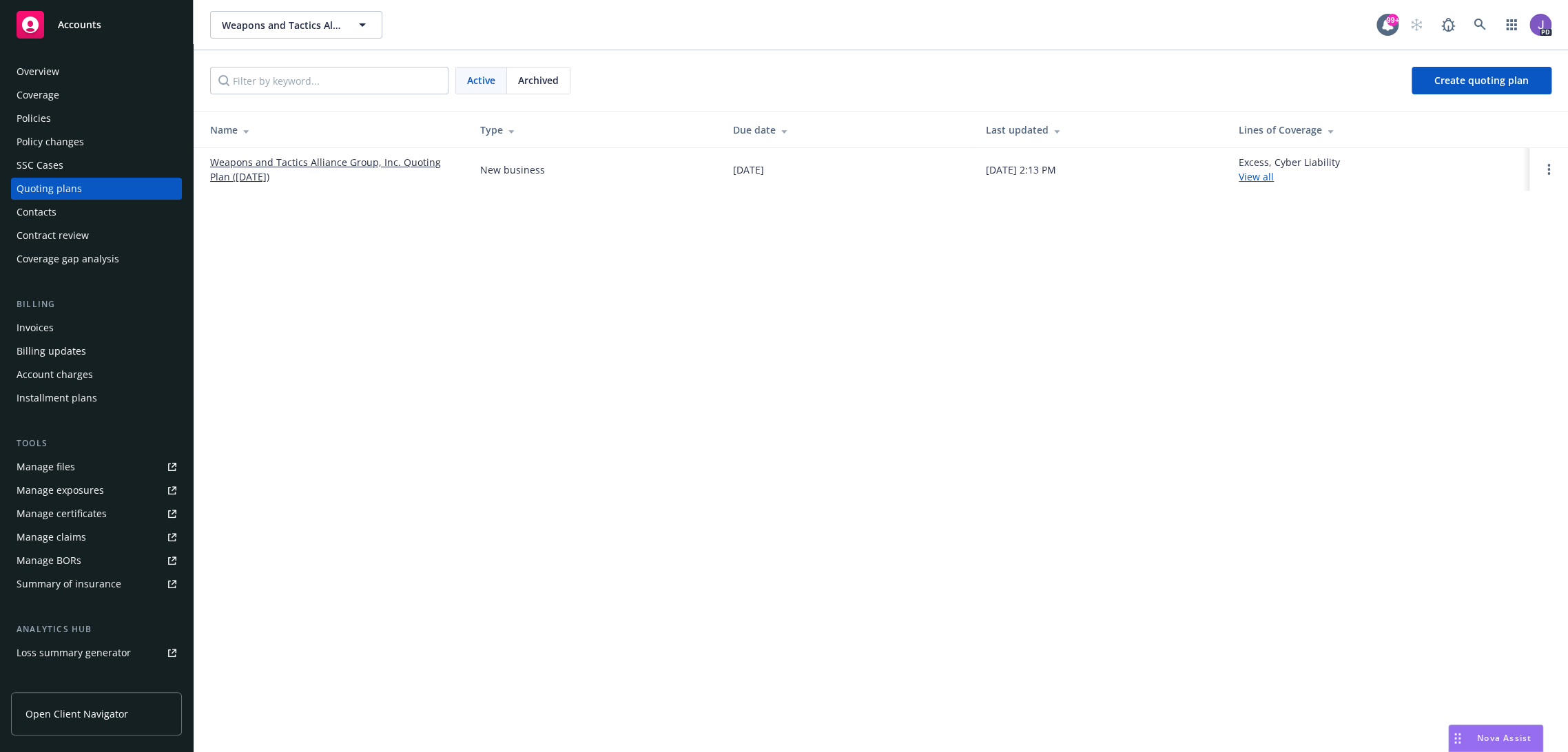
click at [413, 164] on link "Weapons and Tactics Alliance Group, Inc. Quoting Plan ([DATE])" at bounding box center [334, 169] width 248 height 29
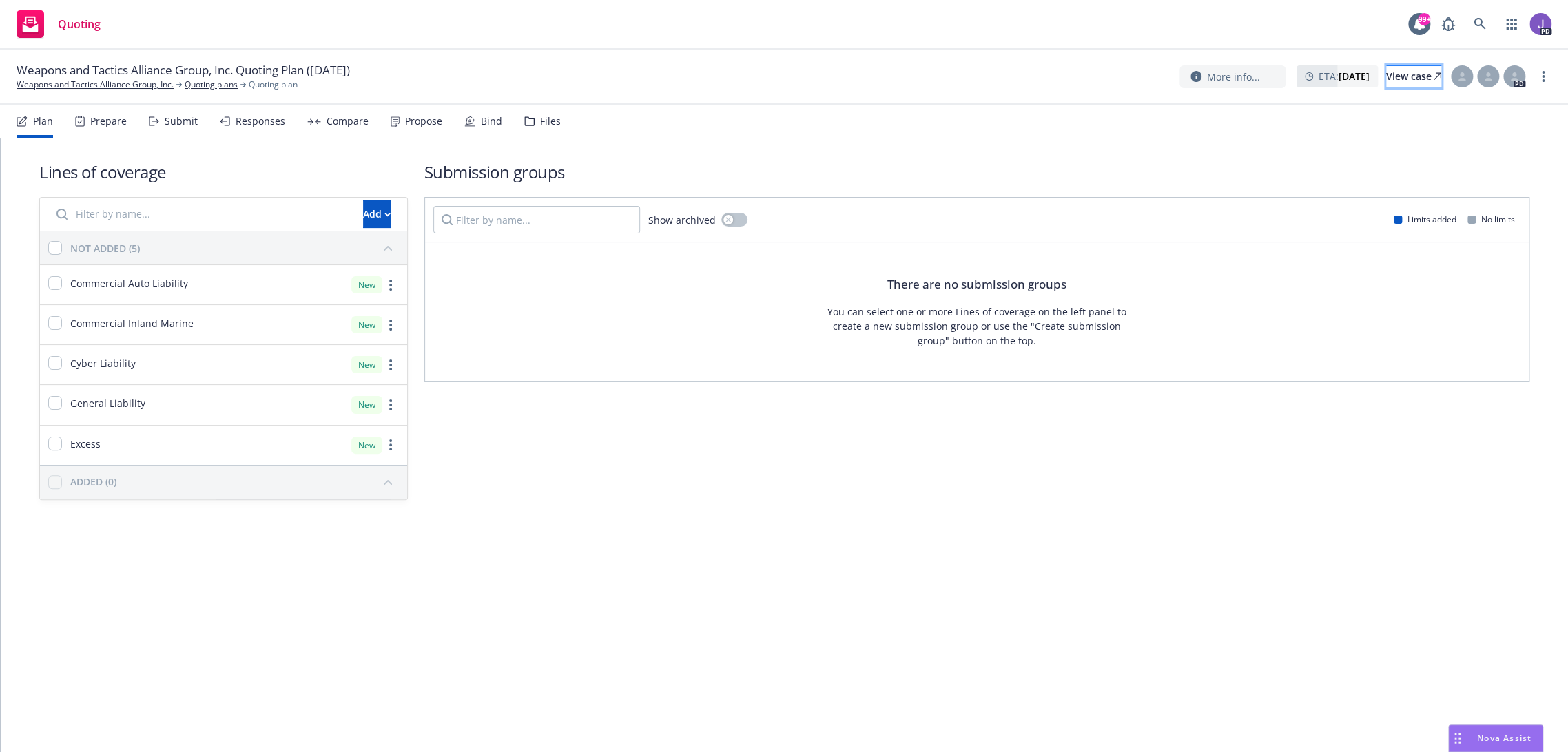
click at [1400, 77] on div "View case" at bounding box center [1414, 76] width 55 height 21
click at [1478, 25] on icon at bounding box center [1479, 23] width 13 height 13
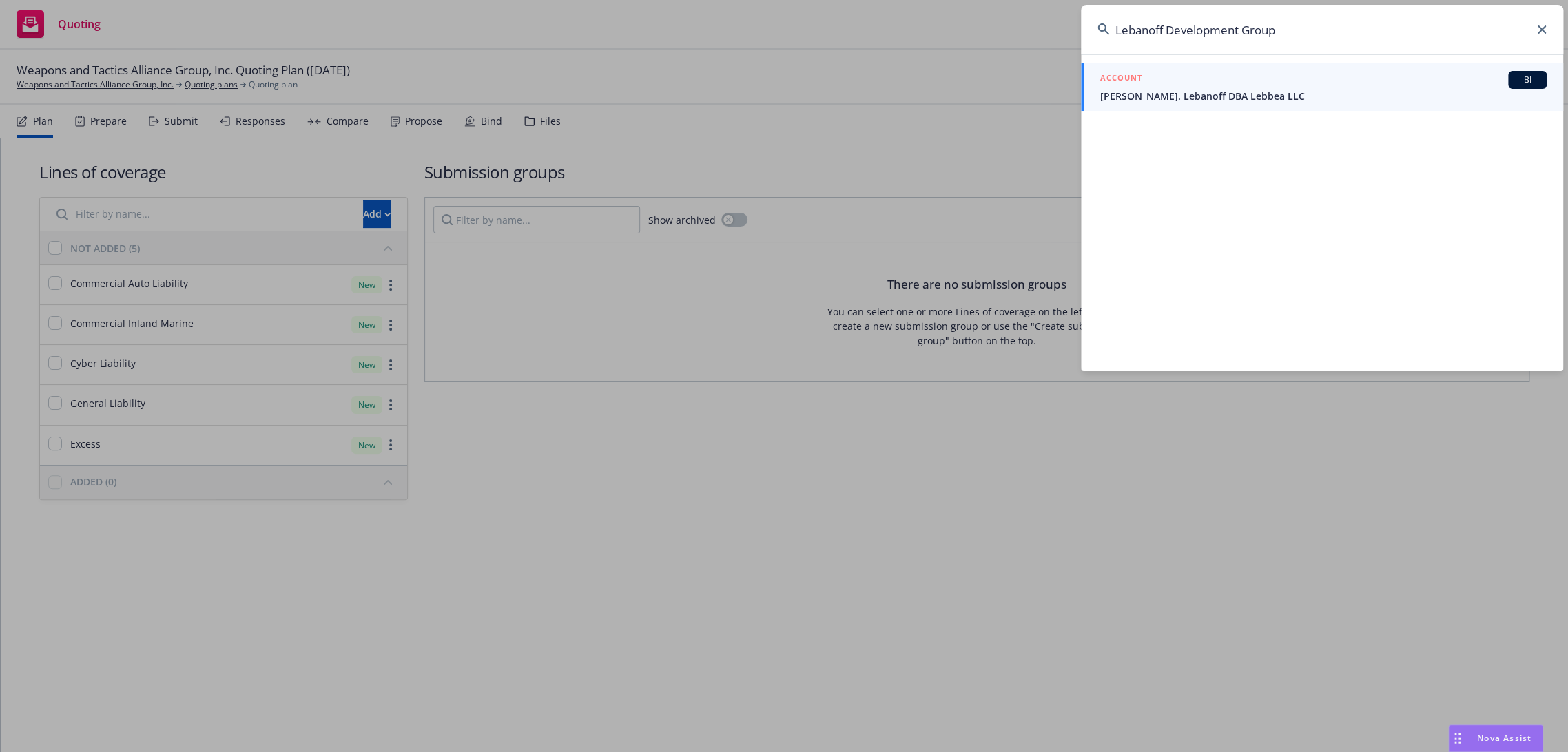
type input "Lebanoff Development Group"
click at [1190, 89] on span "[PERSON_NAME]. Lebanoff DBA Lebbea LLC" at bounding box center [1323, 95] width 446 height 14
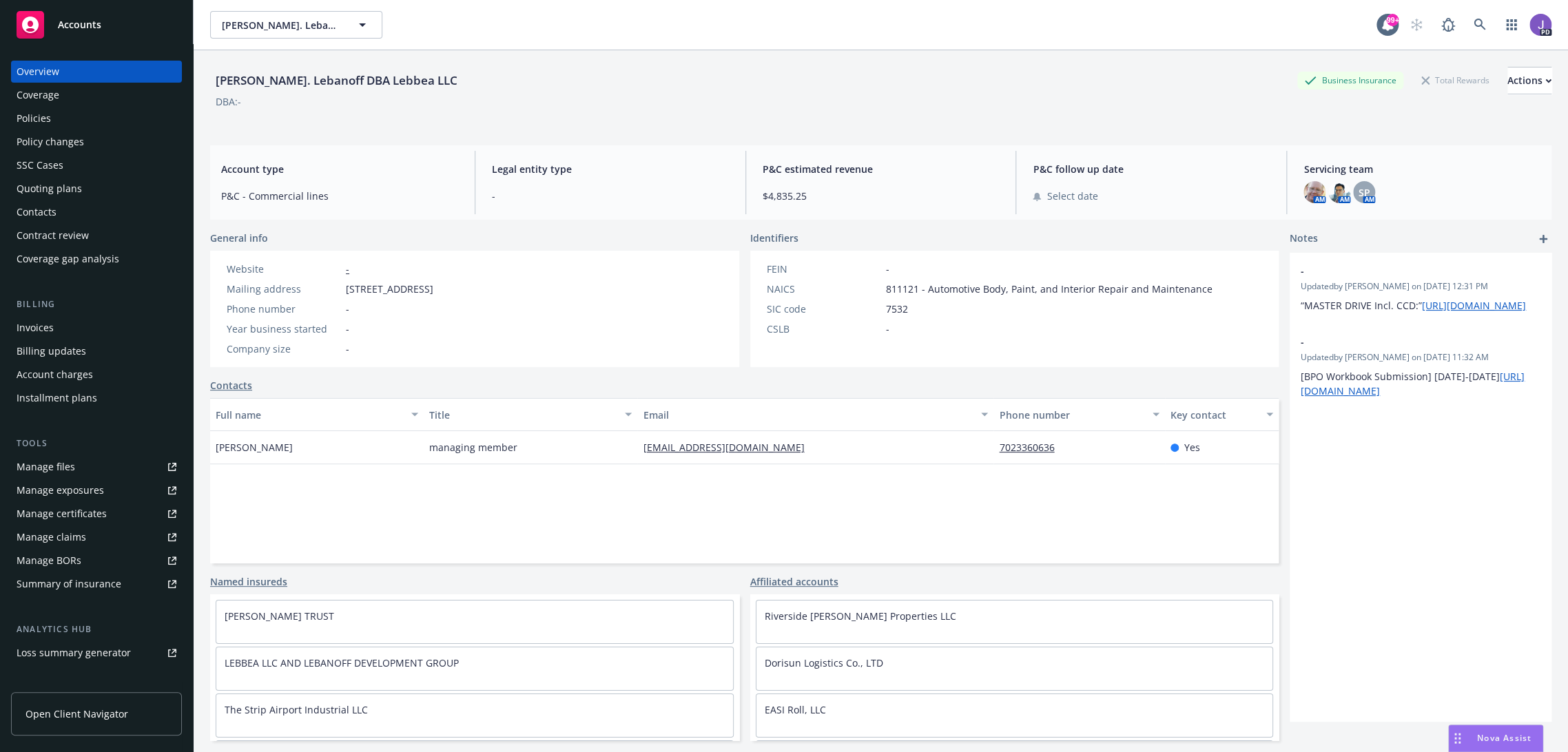
click at [44, 111] on div "Policies" at bounding box center [34, 118] width 34 height 22
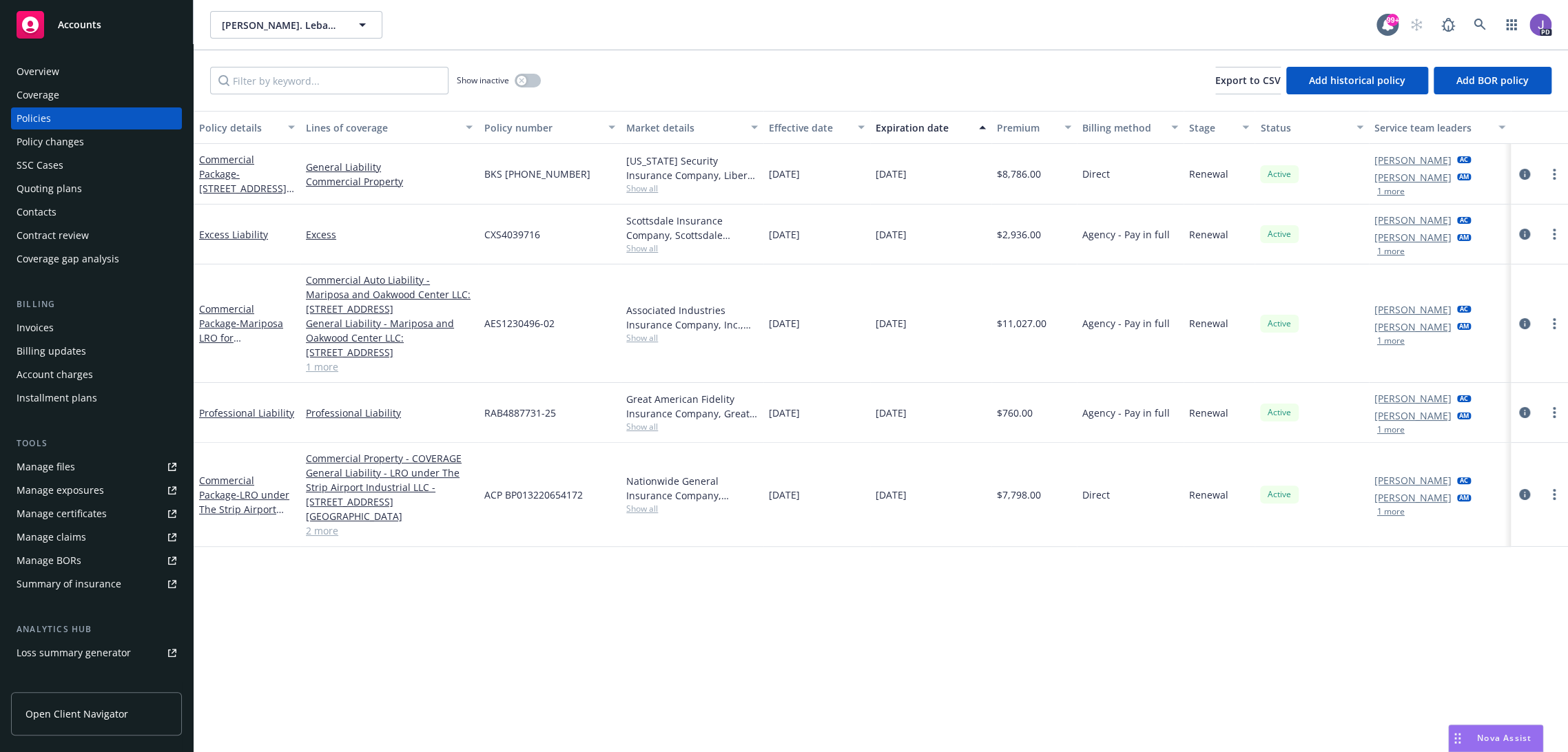
click at [90, 77] on div "Overview" at bounding box center [96, 71] width 160 height 22
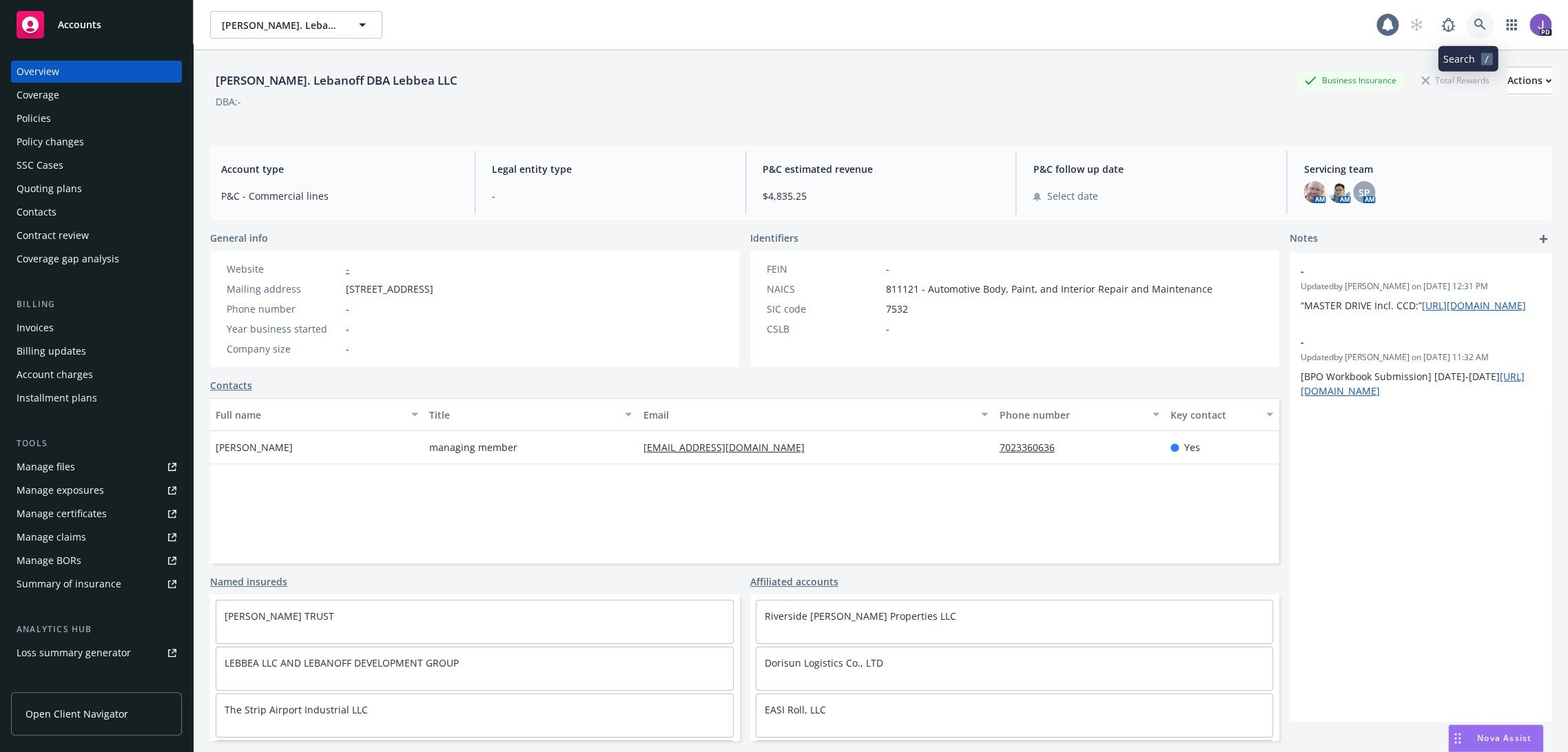
click at [1473, 21] on icon at bounding box center [1479, 24] width 13 height 13
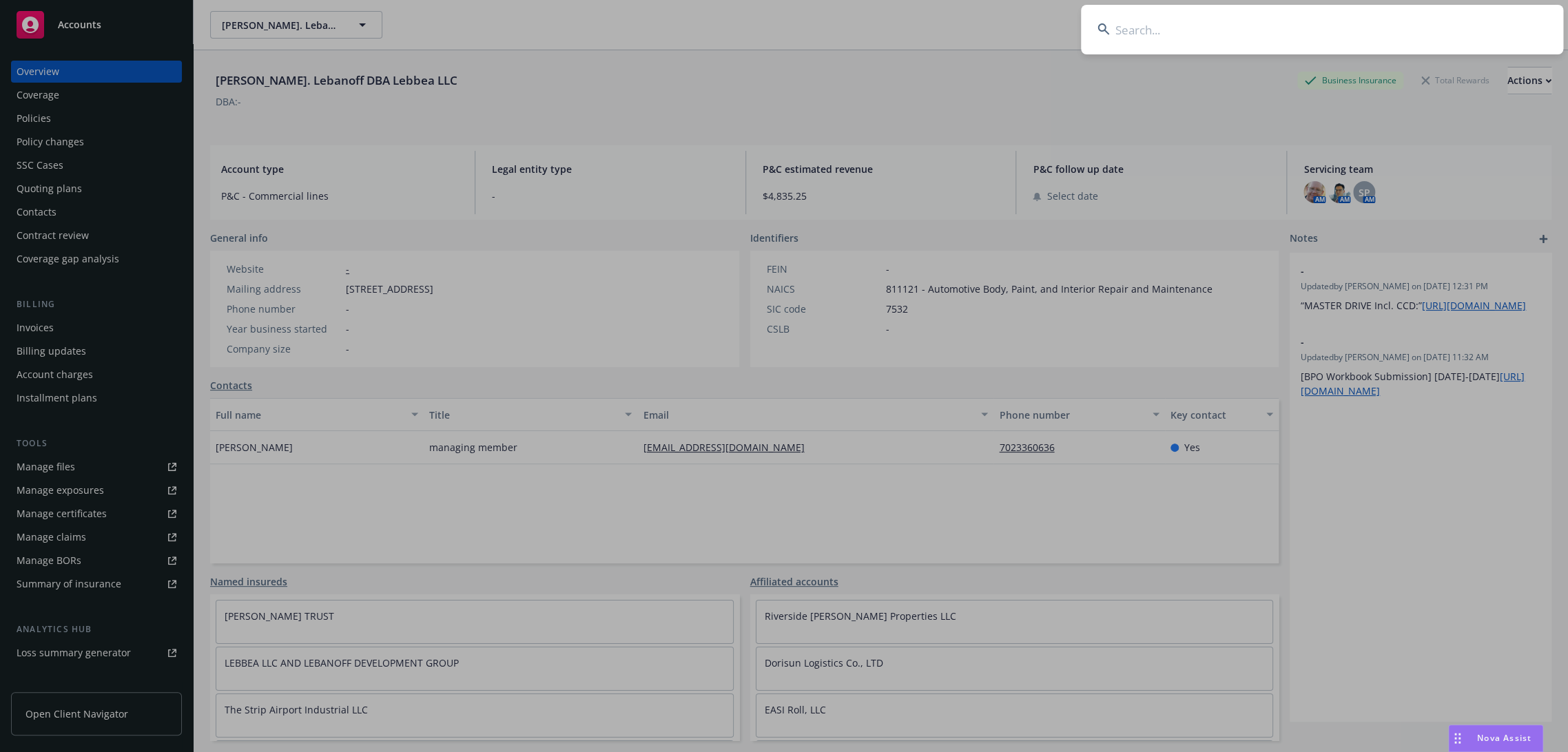
type input "Lebanoff Development Group"
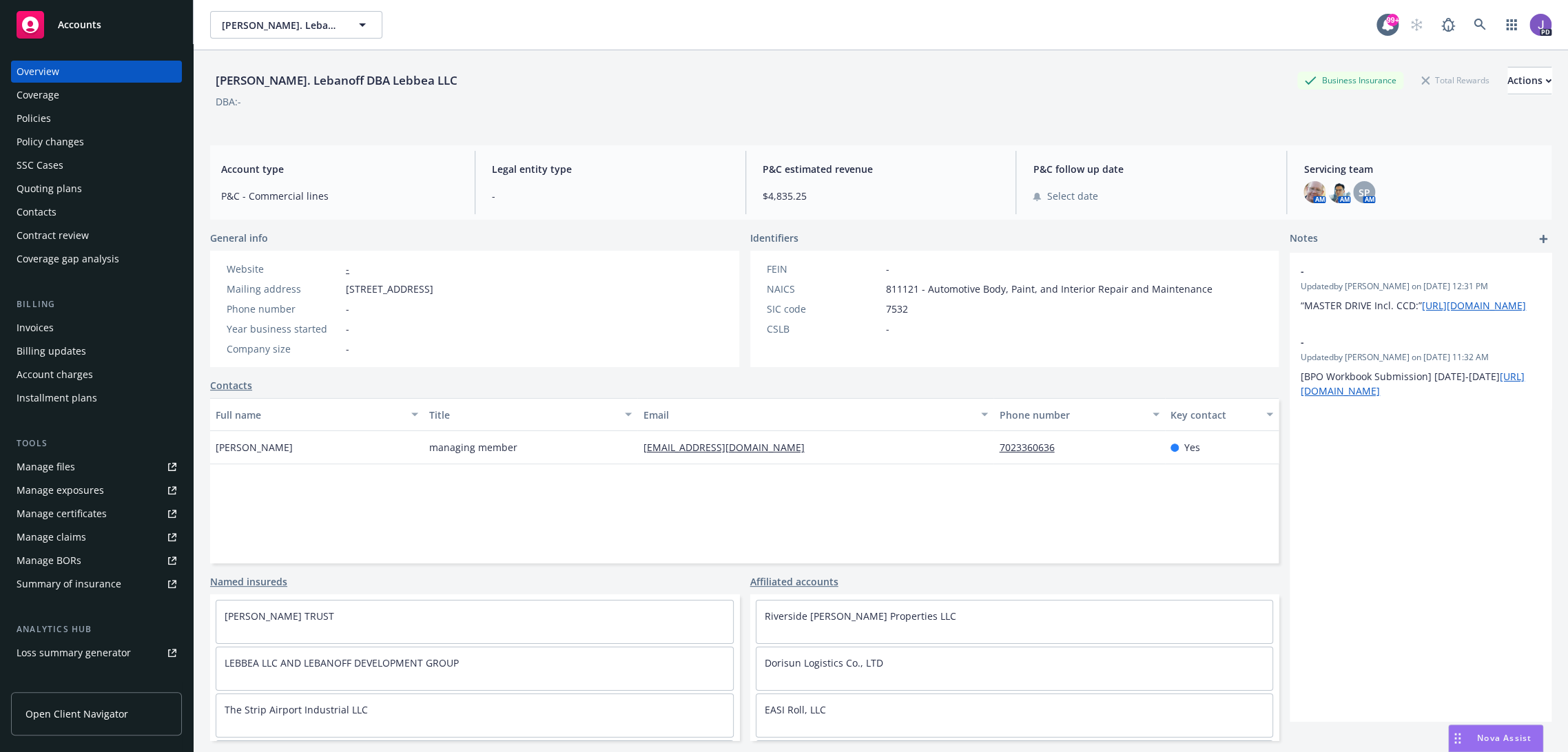
click at [560, 115] on div "[PERSON_NAME]. Lebanoff DBA Lebbea LLC Business Insurance Total Rewards Actions…" at bounding box center [880, 95] width 1341 height 56
